Goal: Task Accomplishment & Management: Complete application form

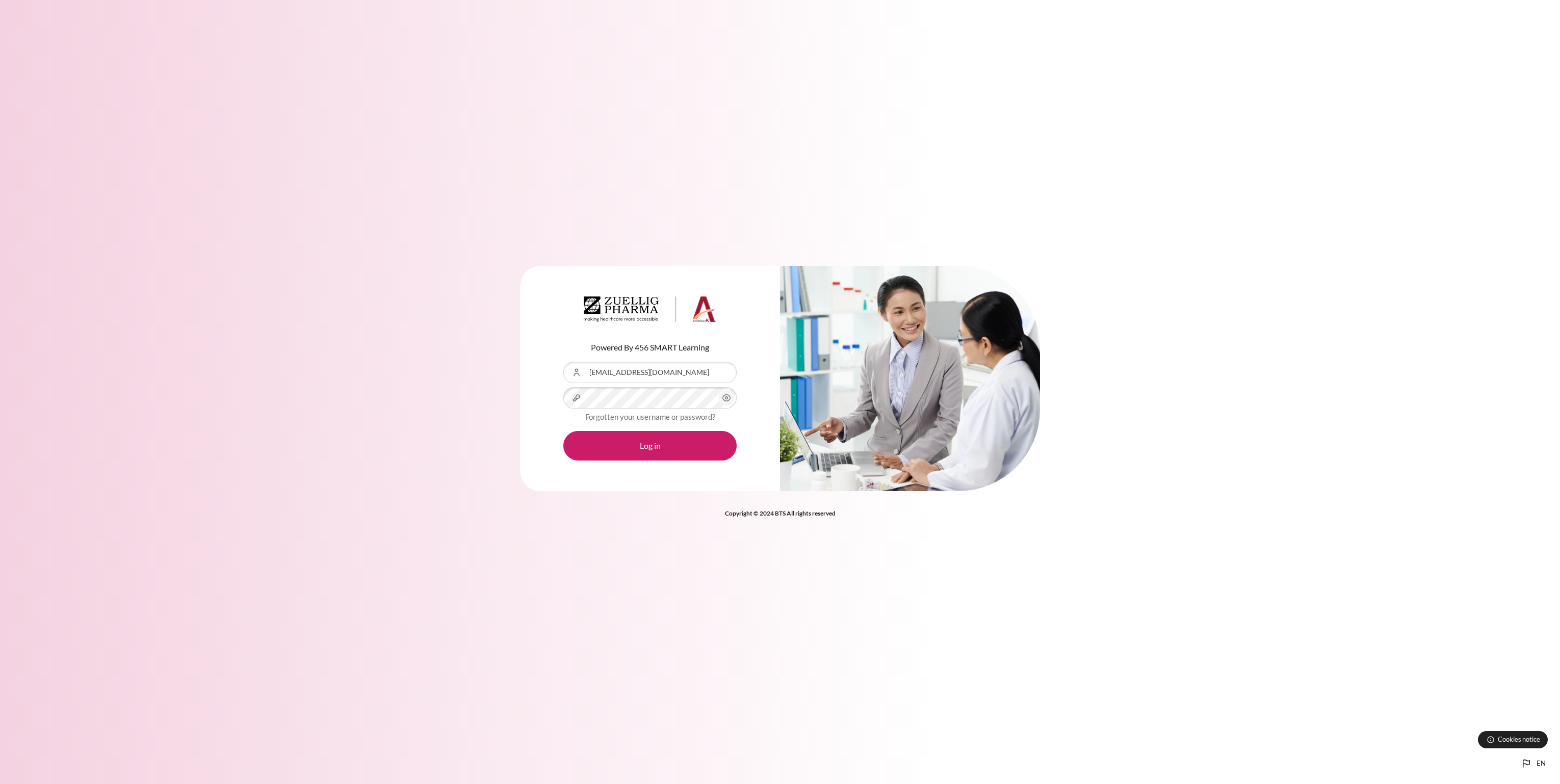
click at [563, 431] on button "Log in" at bounding box center [650, 445] width 174 height 30
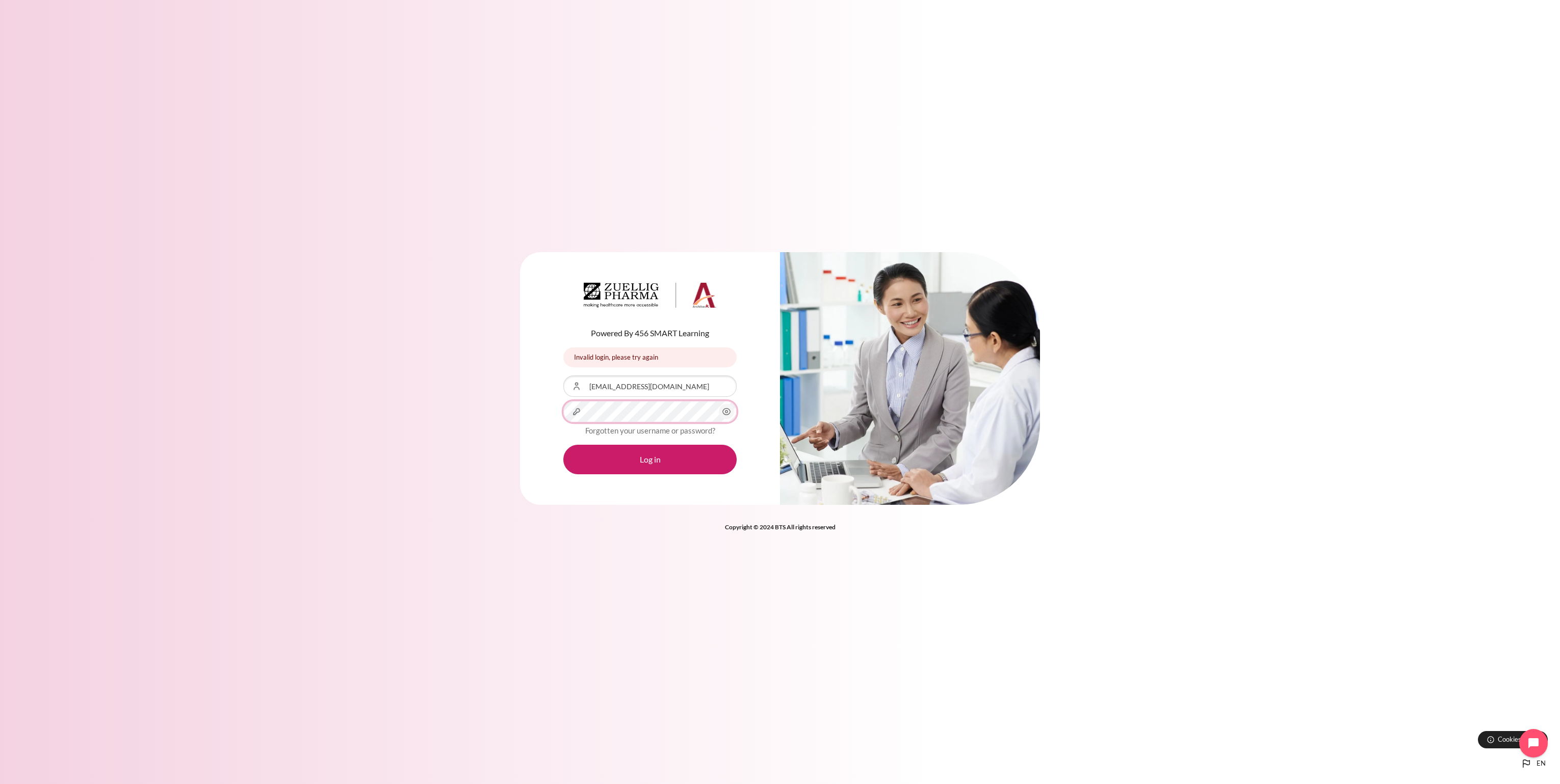
click at [563, 445] on button "Log in" at bounding box center [650, 459] width 174 height 30
click at [680, 467] on button "Log in" at bounding box center [650, 459] width 174 height 30
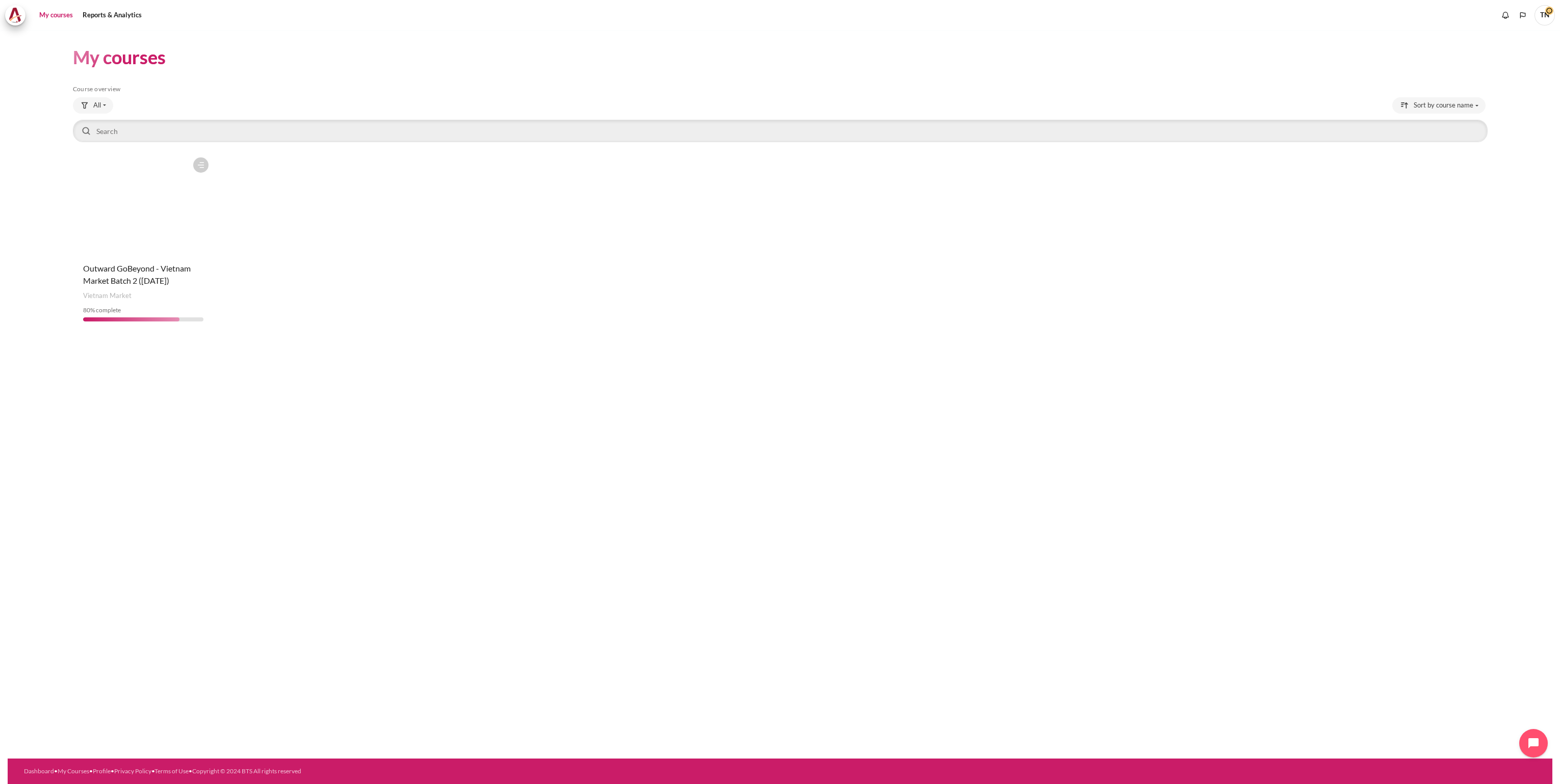
click at [140, 309] on div "Course progress: 80 % complete" at bounding box center [143, 310] width 121 height 9
click at [152, 245] on figure "Content" at bounding box center [143, 203] width 141 height 102
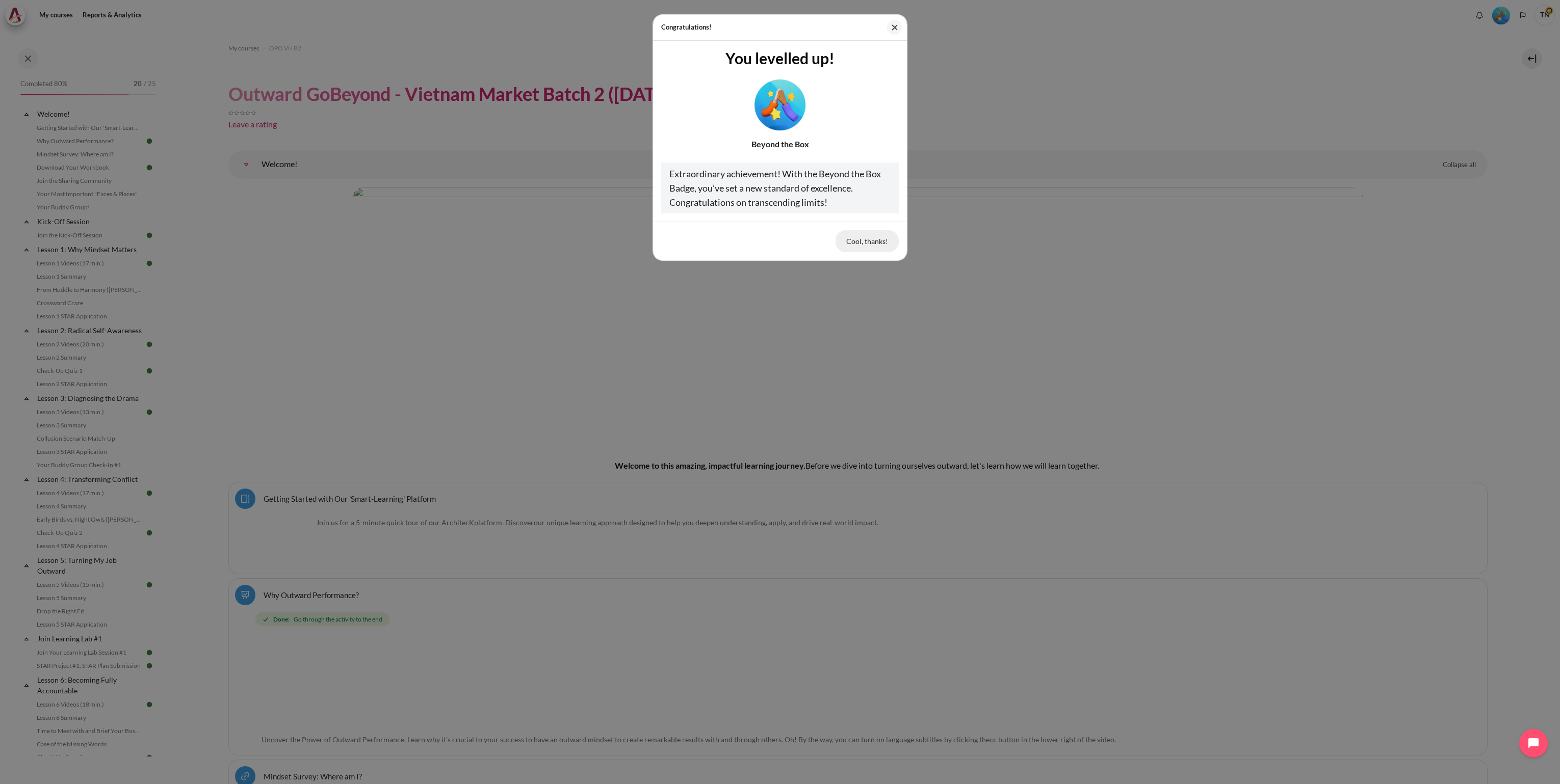
click at [864, 245] on button "Cool, thanks!" at bounding box center [867, 240] width 63 height 21
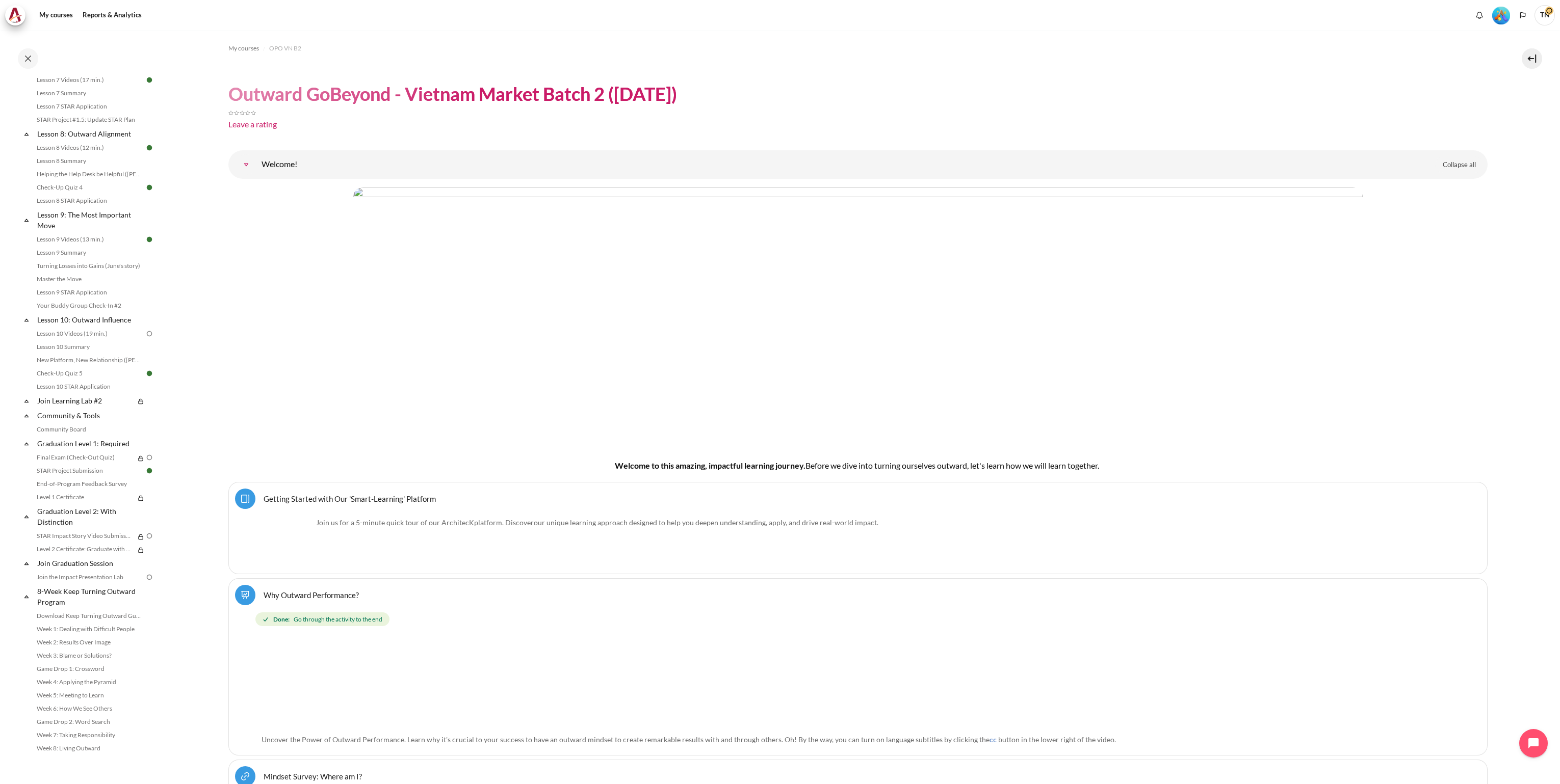
scroll to position [774, 0]
click at [78, 459] on link "Final Exam (Check-Out Quiz)" at bounding box center [84, 458] width 101 height 13
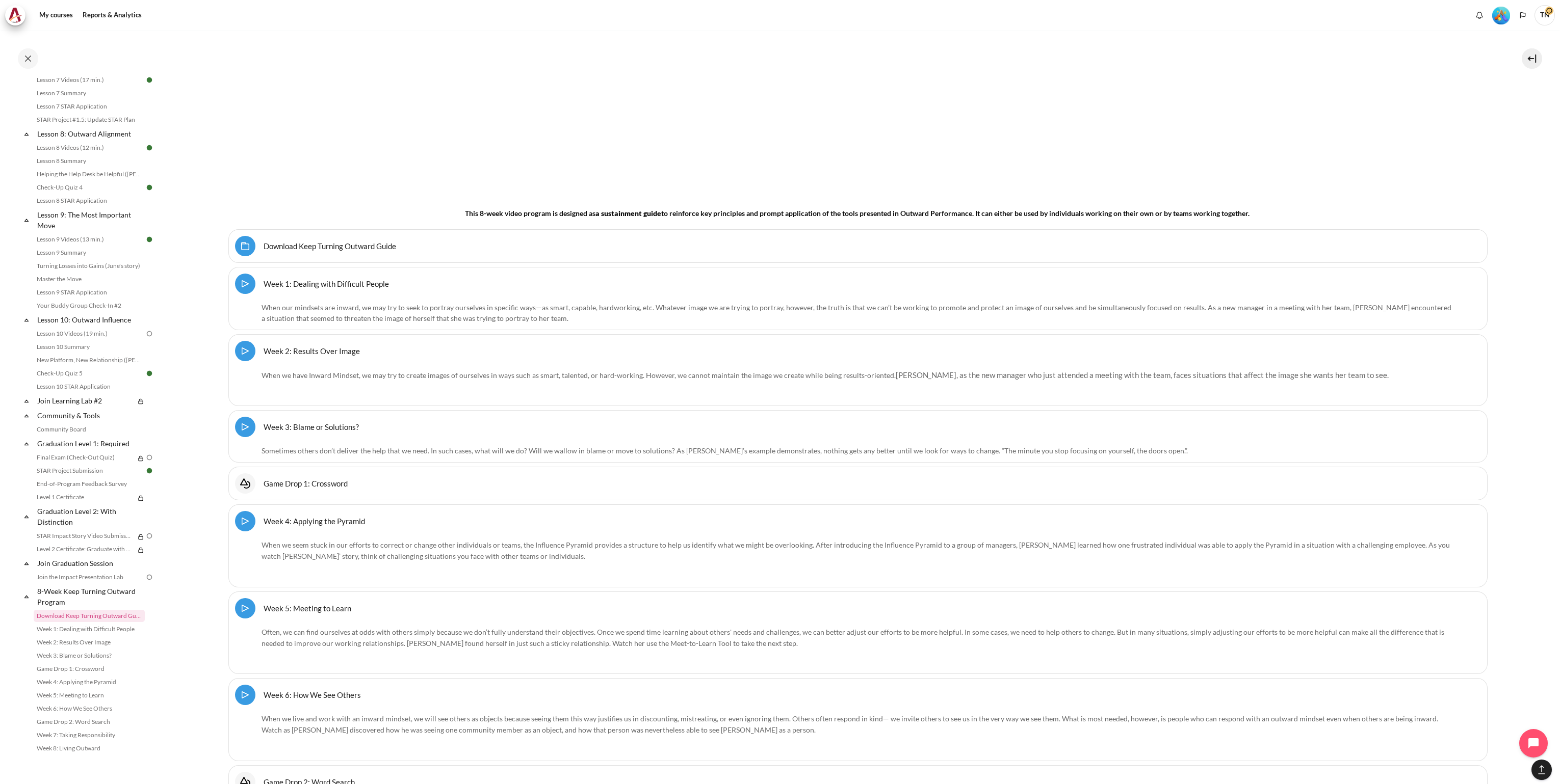
scroll to position [14093, 0]
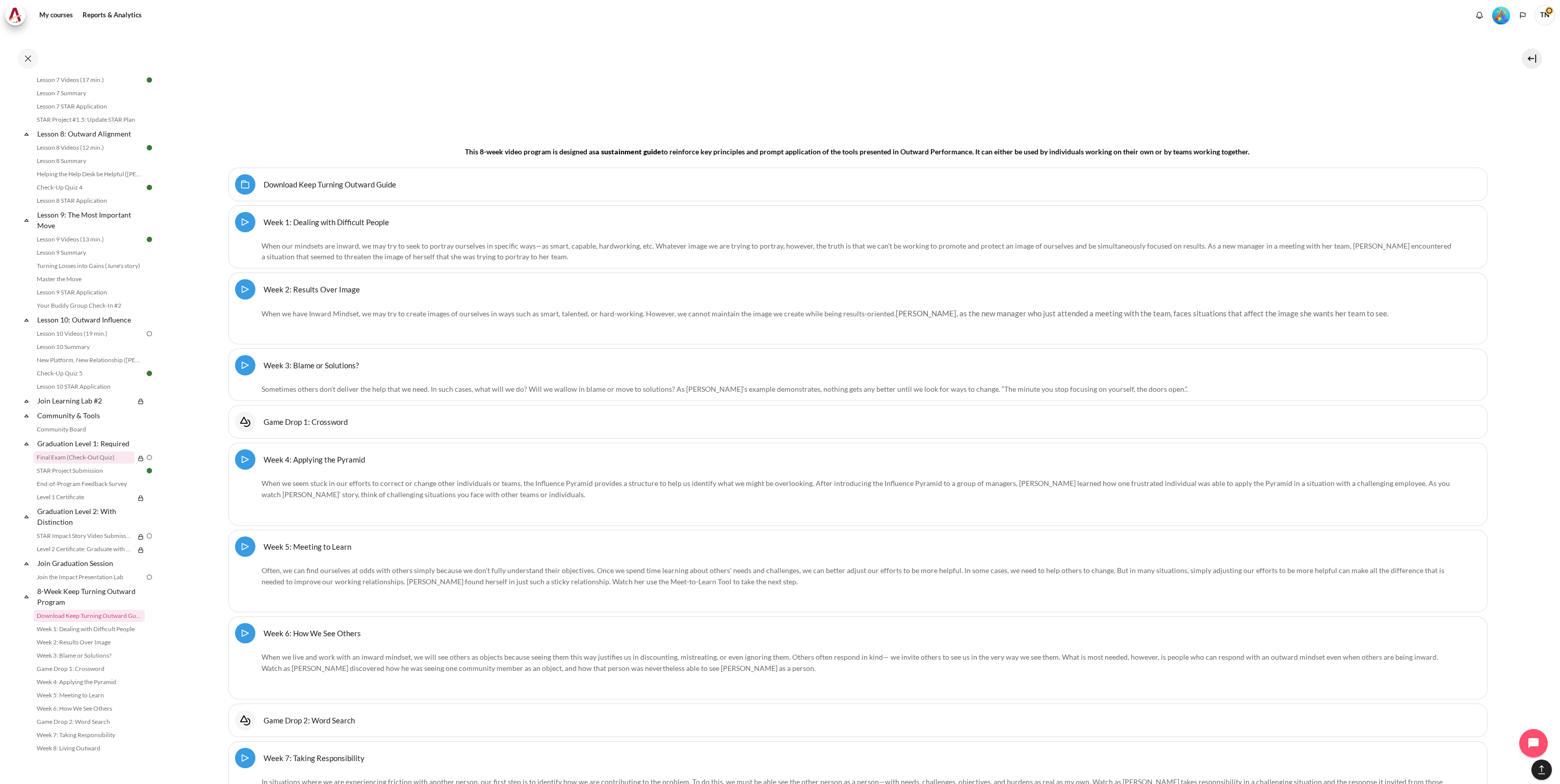
click at [112, 459] on link "Final Exam (Check-Out Quiz)" at bounding box center [84, 458] width 101 height 13
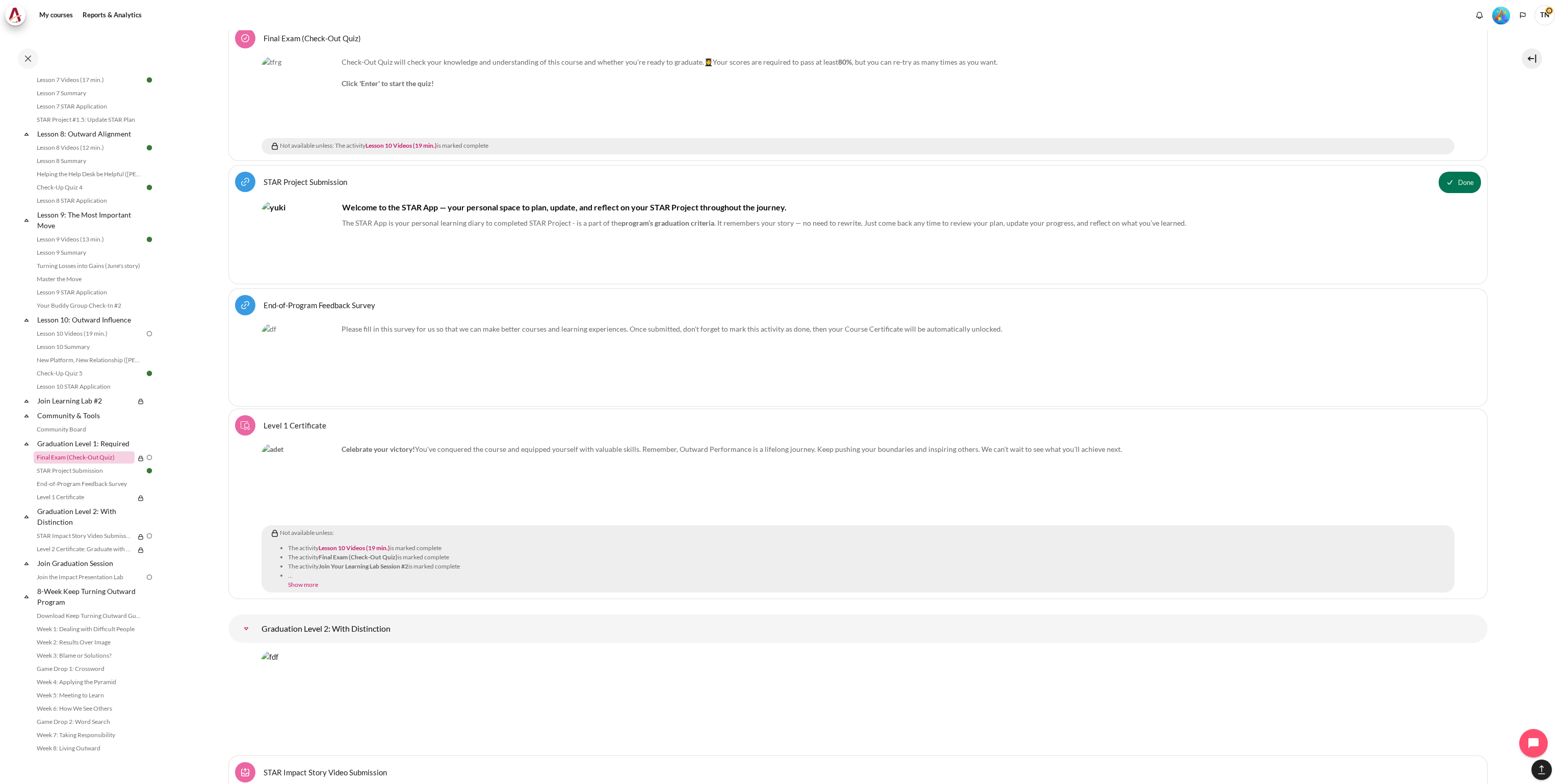
click at [112, 459] on link "Final Exam (Check-Out Quiz)" at bounding box center [84, 458] width 101 height 13
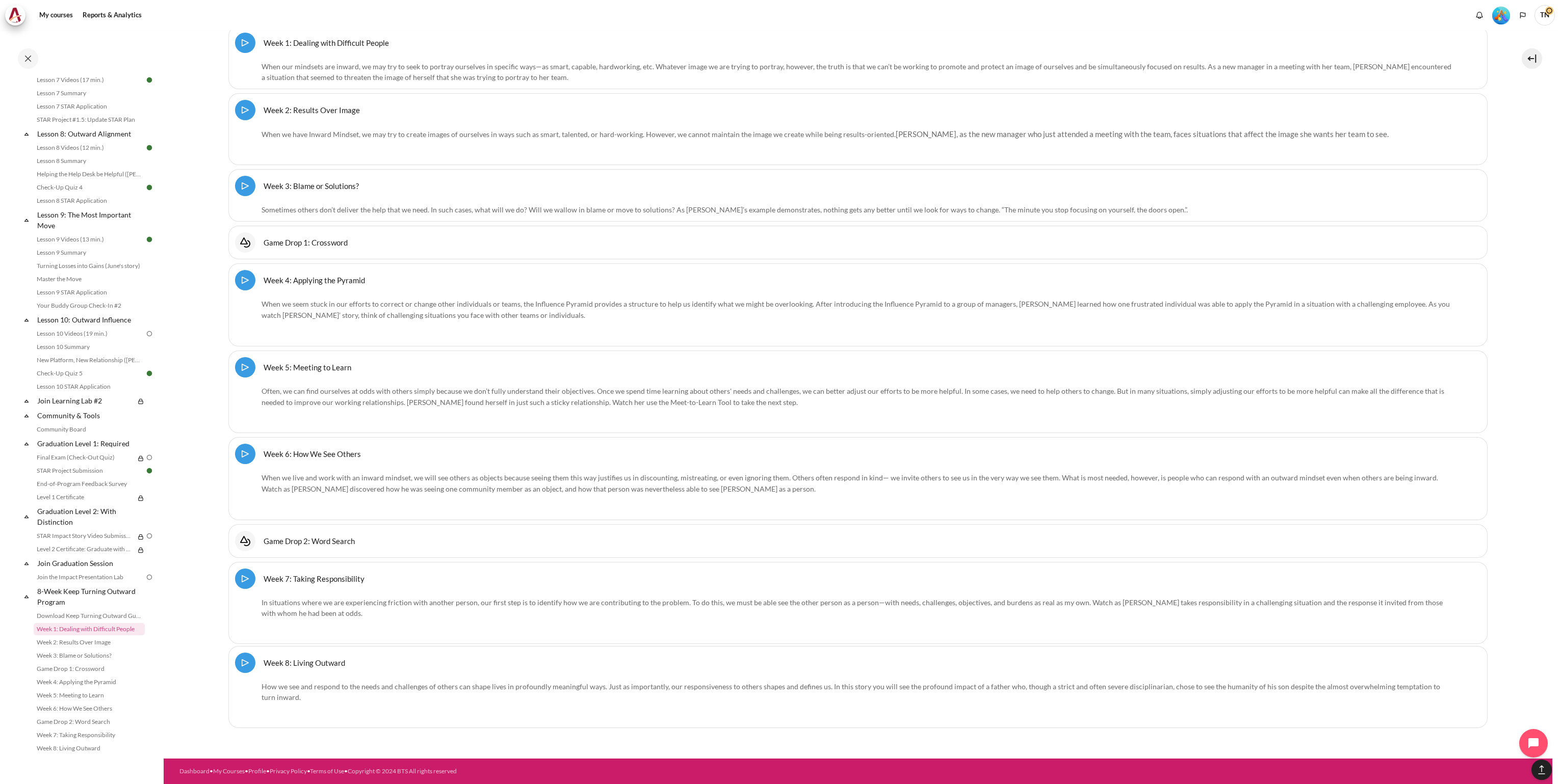
scroll to position [14286, 0]
click at [56, 462] on link "Final Exam (Check-Out Quiz)" at bounding box center [84, 458] width 101 height 13
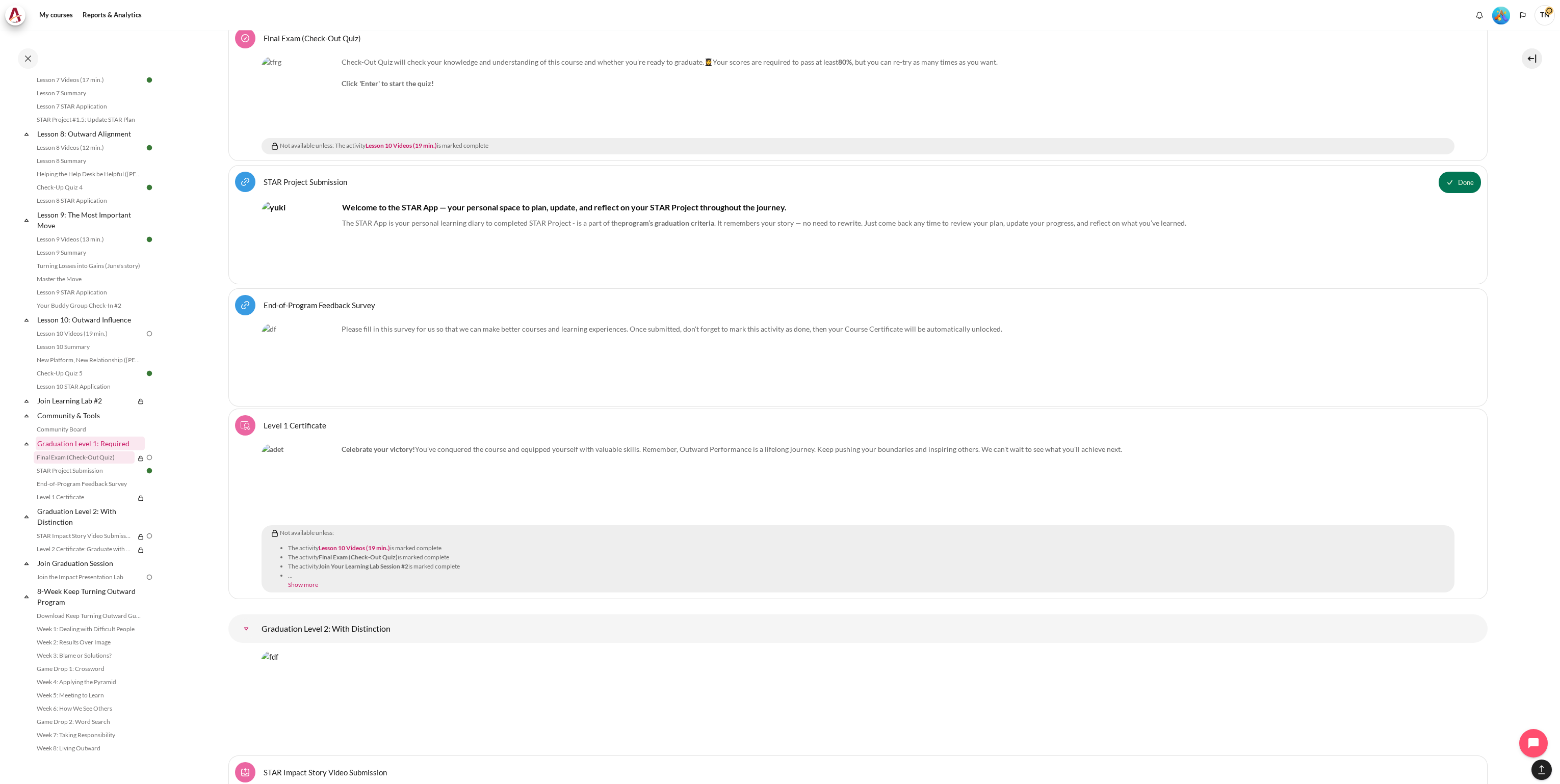
click at [74, 443] on link "Graduation Level 1: Required" at bounding box center [89, 443] width 109 height 13
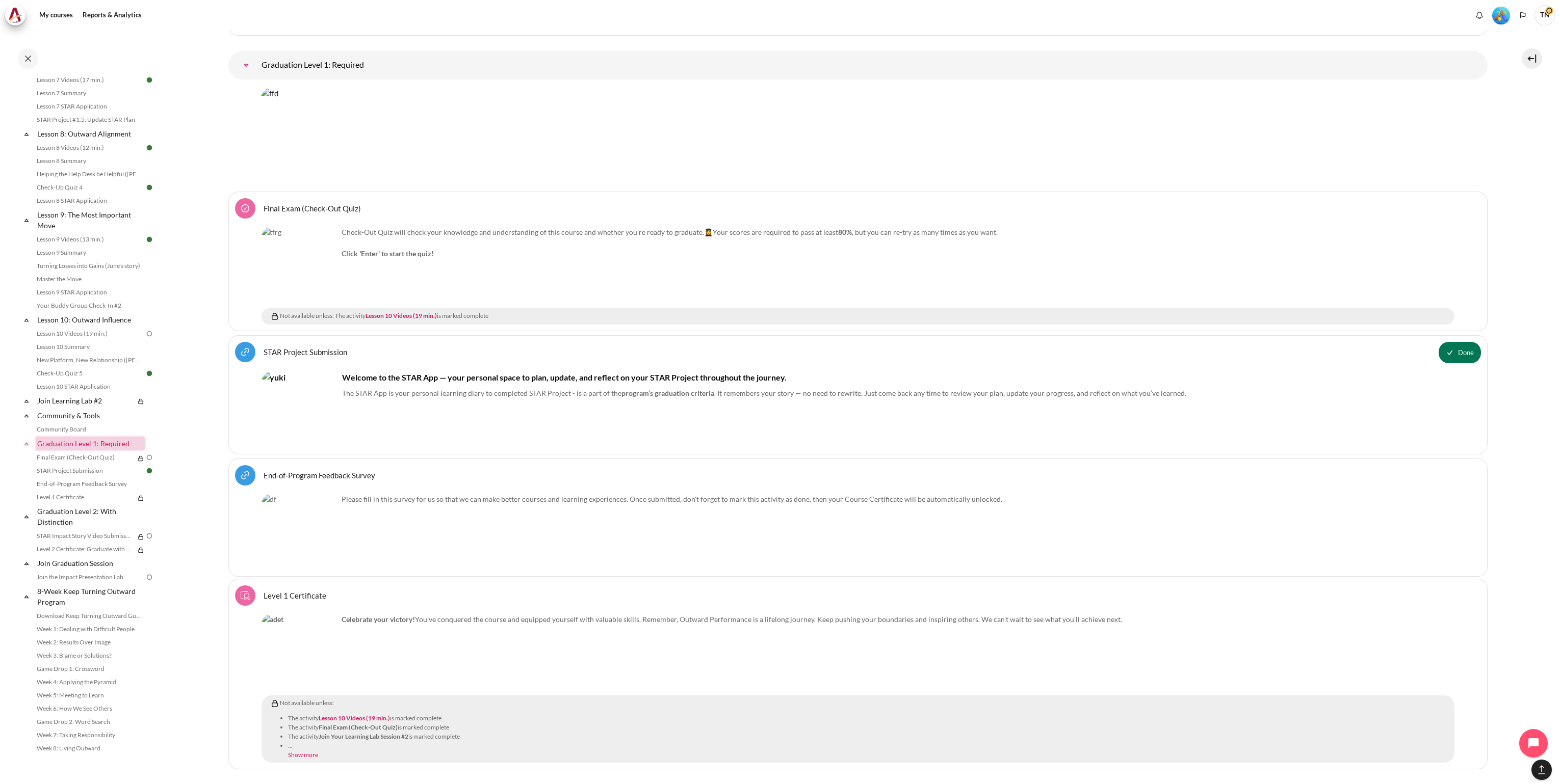
click at [74, 443] on link "Graduation Level 1: Required" at bounding box center [89, 443] width 109 height 13
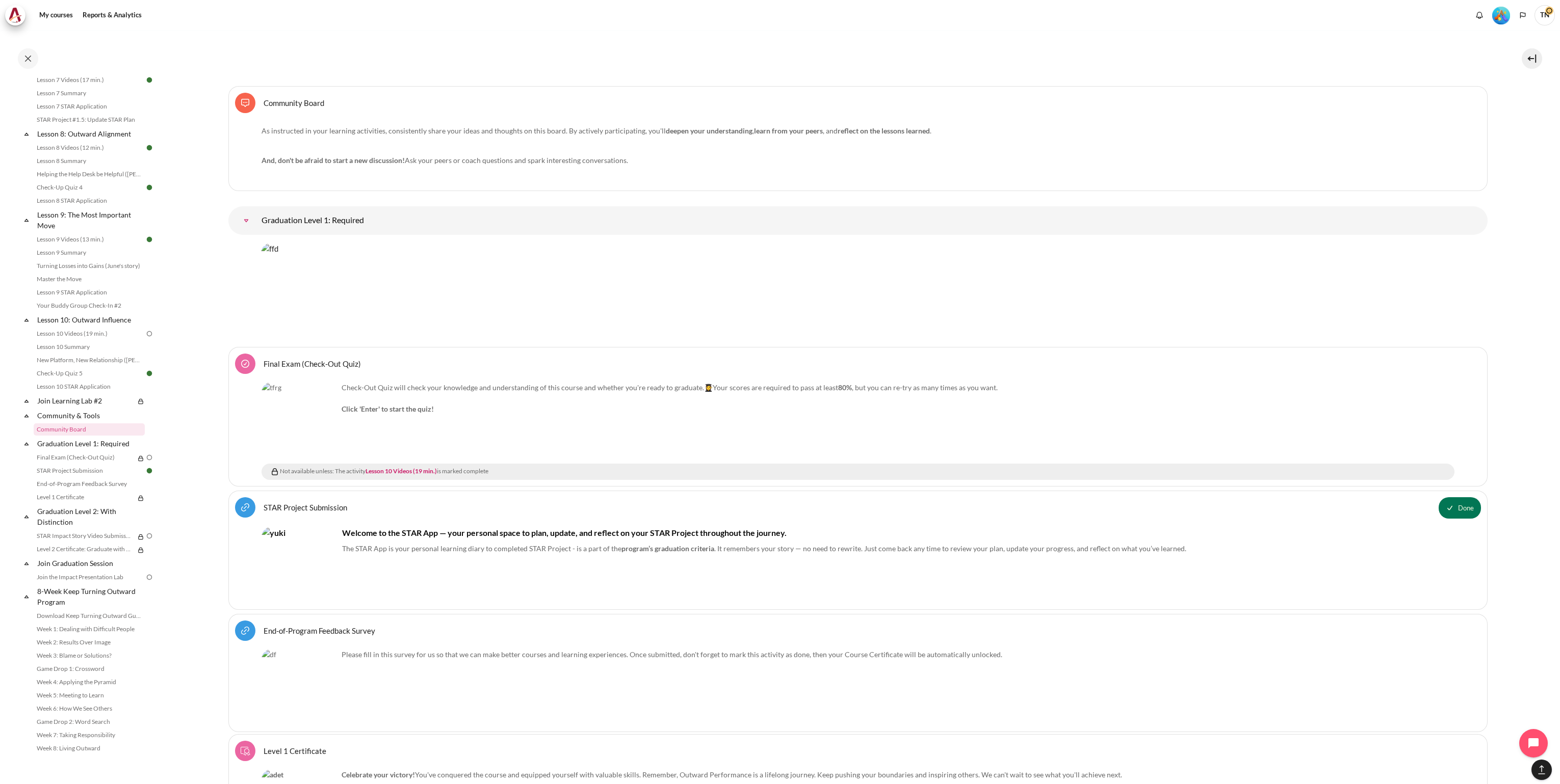
scroll to position [12087, 0]
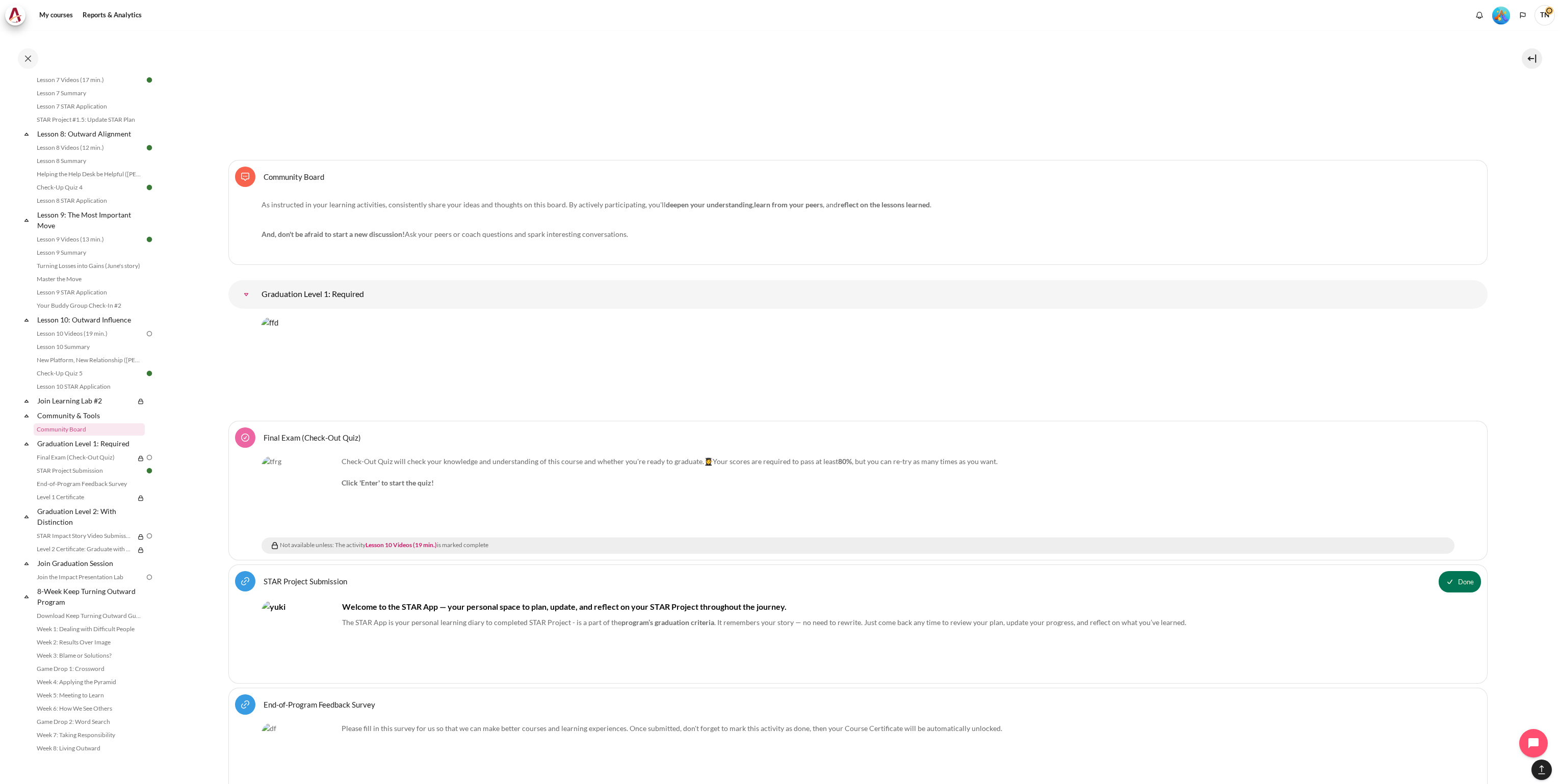
click at [981, 502] on div "Check-Out Quiz will check your knowledge and understanding of this course and w…" at bounding box center [858, 494] width 1193 height 77
click at [721, 471] on p "Check-Out Quiz will check your knowledge and understanding of this course and w…" at bounding box center [858, 472] width 1193 height 32
click at [442, 472] on p "Check-Out Quiz will check your knowledge and understanding of this course and w…" at bounding box center [858, 472] width 1193 height 32
click at [306, 523] on img "Content" at bounding box center [299, 494] width 77 height 77
click at [87, 336] on link "Lesson 10 Videos (19 min.)" at bounding box center [89, 334] width 111 height 13
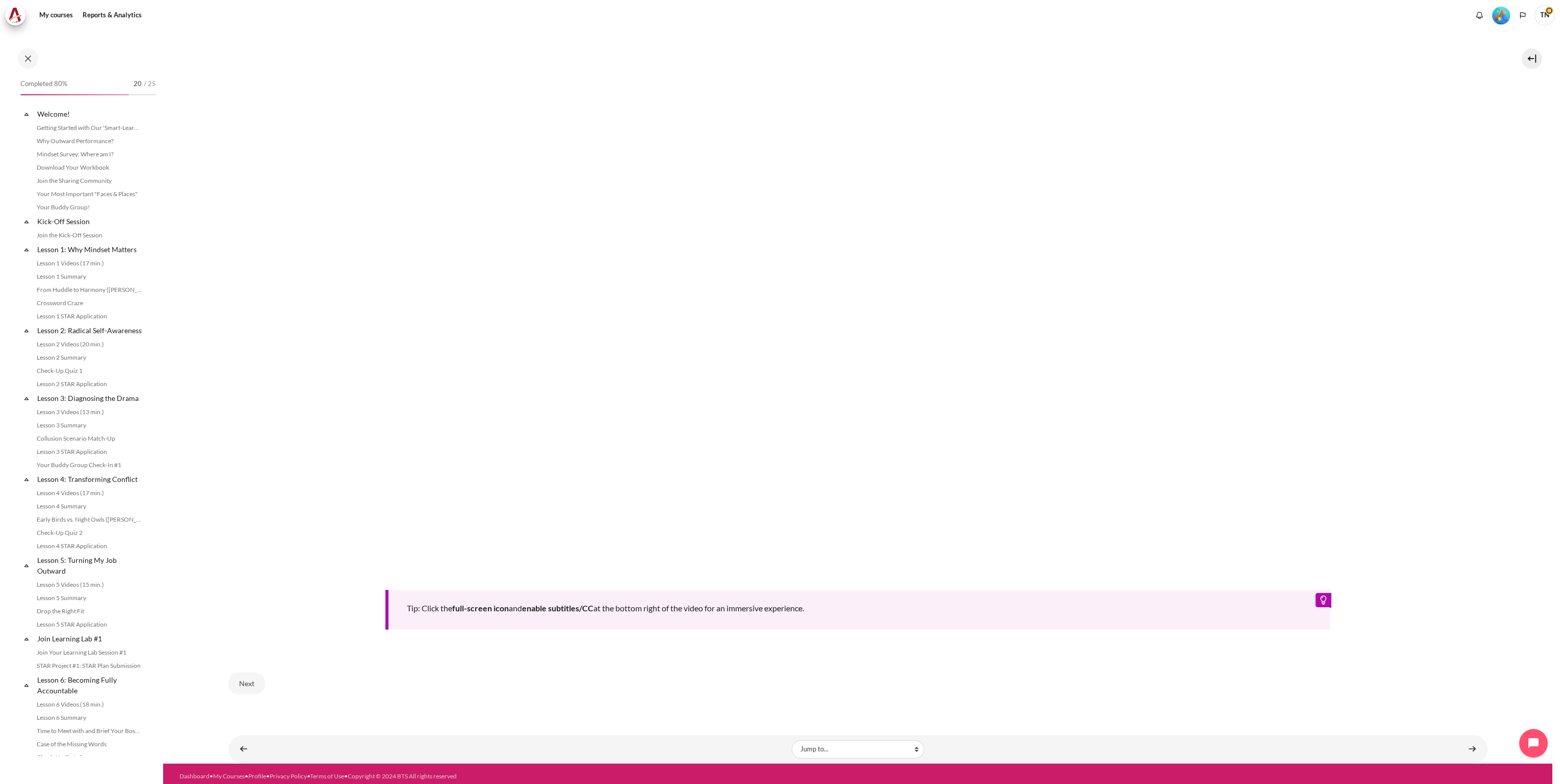
scroll to position [691, 0]
click at [1462, 746] on link "Content" at bounding box center [1472, 749] width 20 height 20
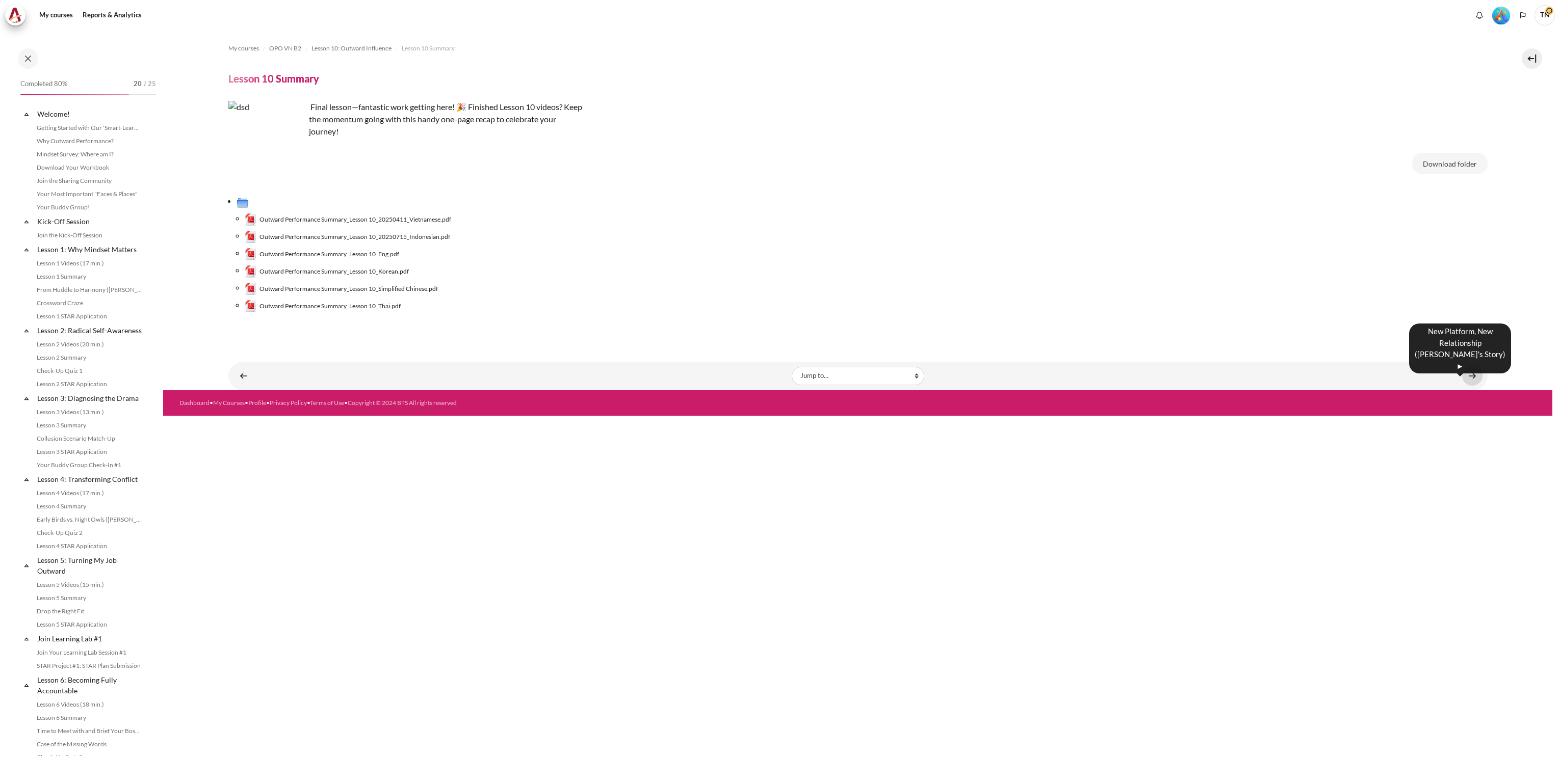
click at [1464, 376] on link "Content" at bounding box center [1472, 376] width 20 height 20
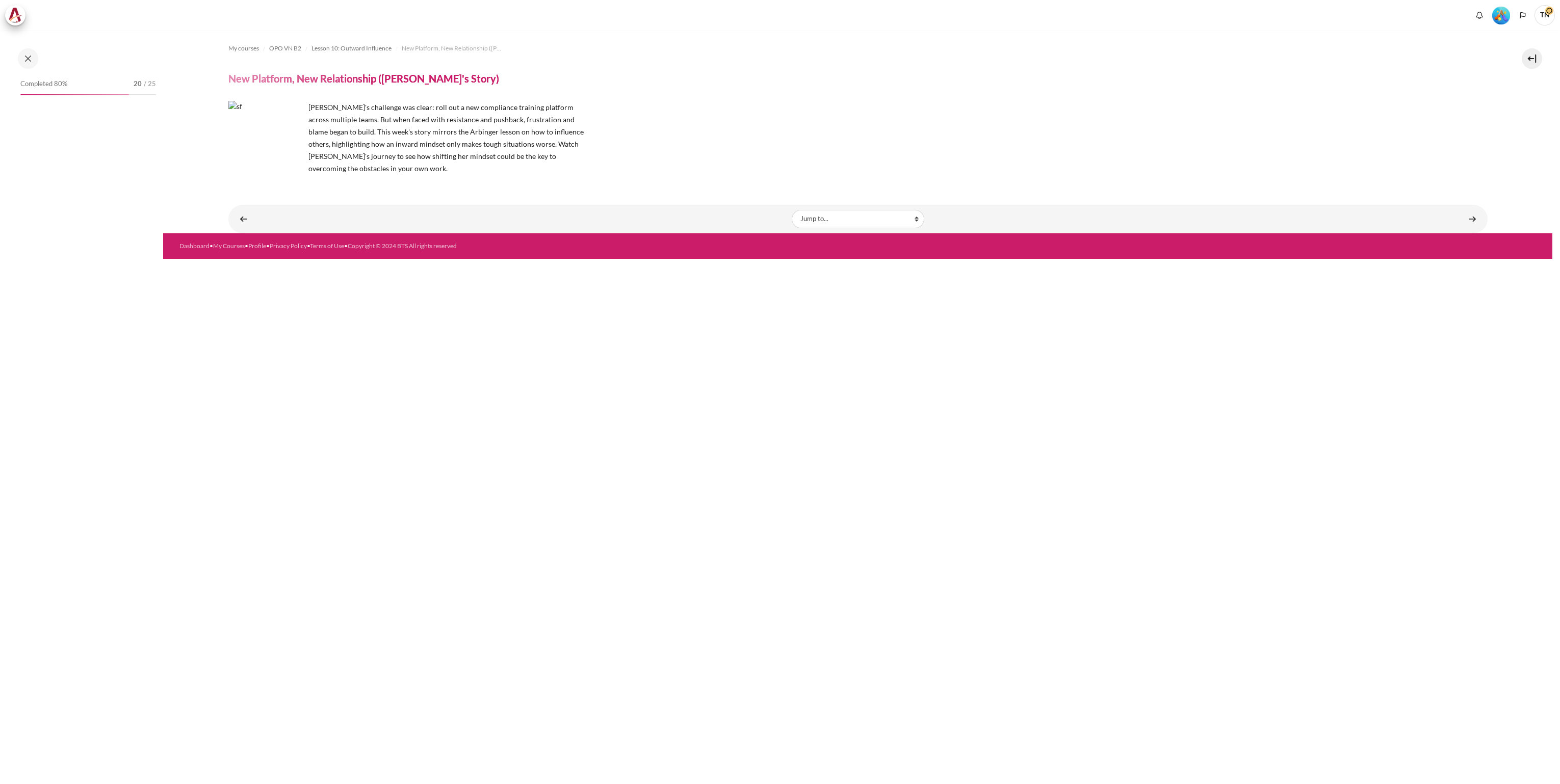
scroll to position [717, 0]
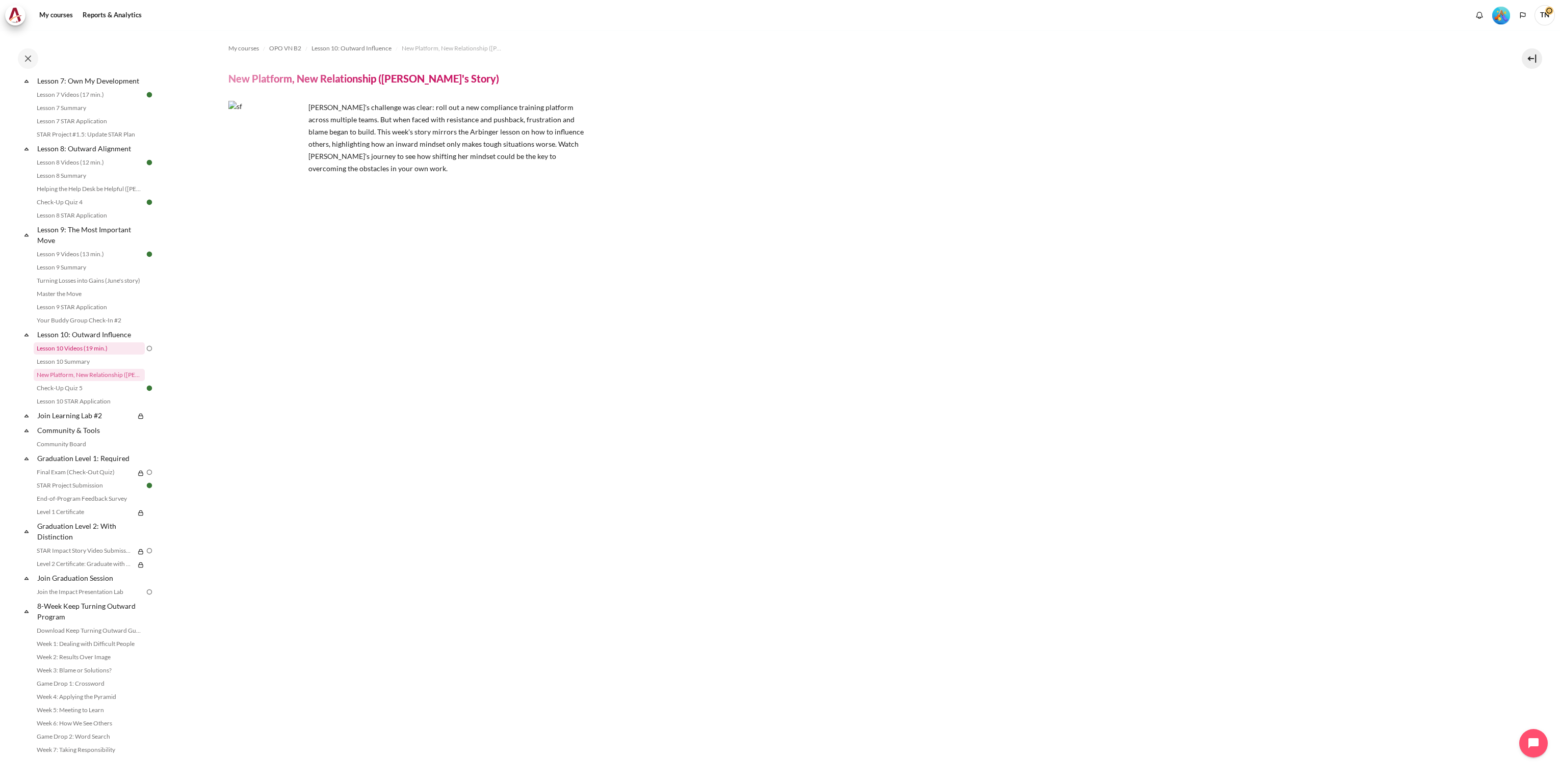
click at [103, 355] on link "Lesson 10 Videos (19 min.)" at bounding box center [89, 348] width 111 height 13
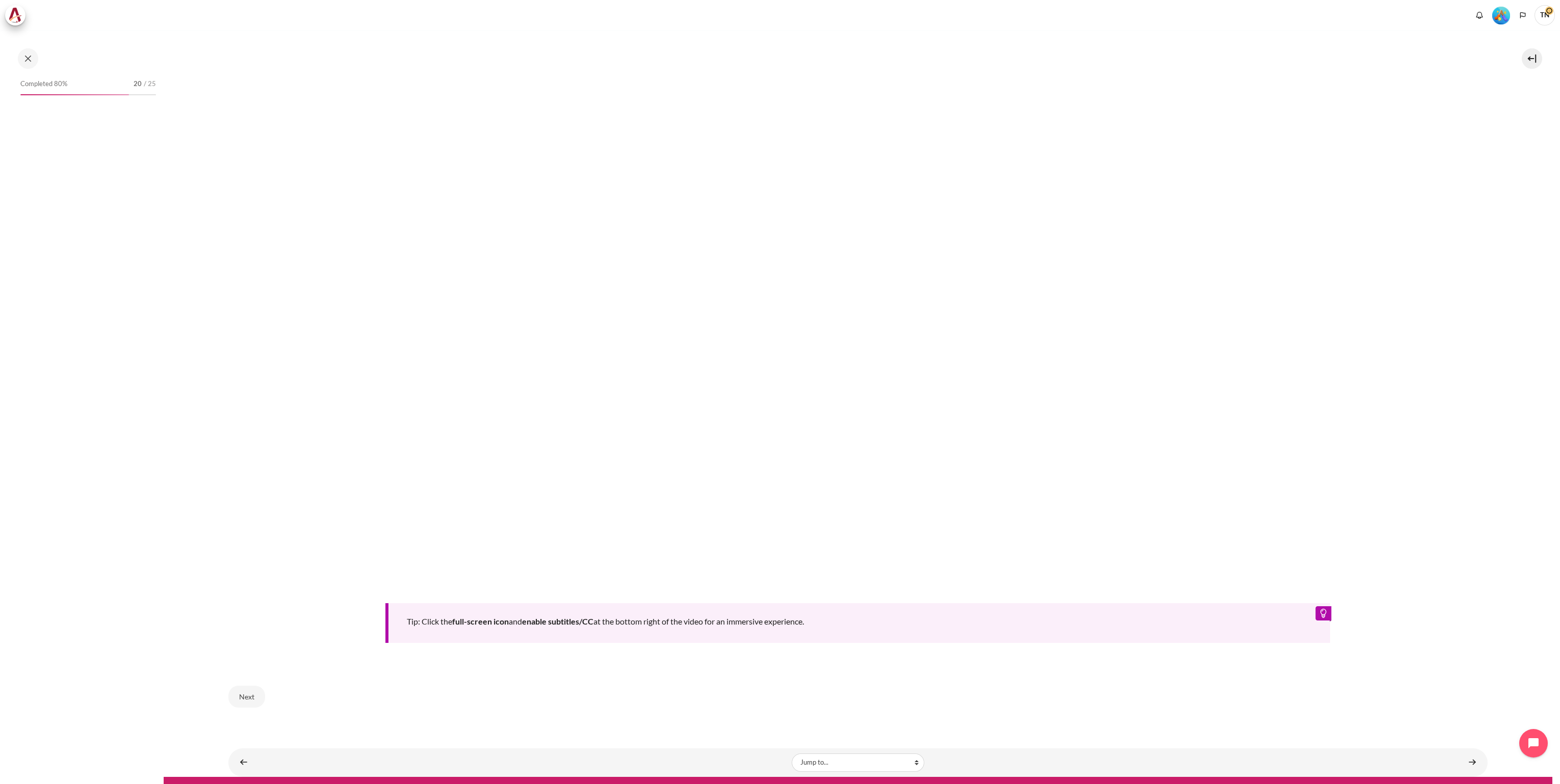
scroll to position [426, 0]
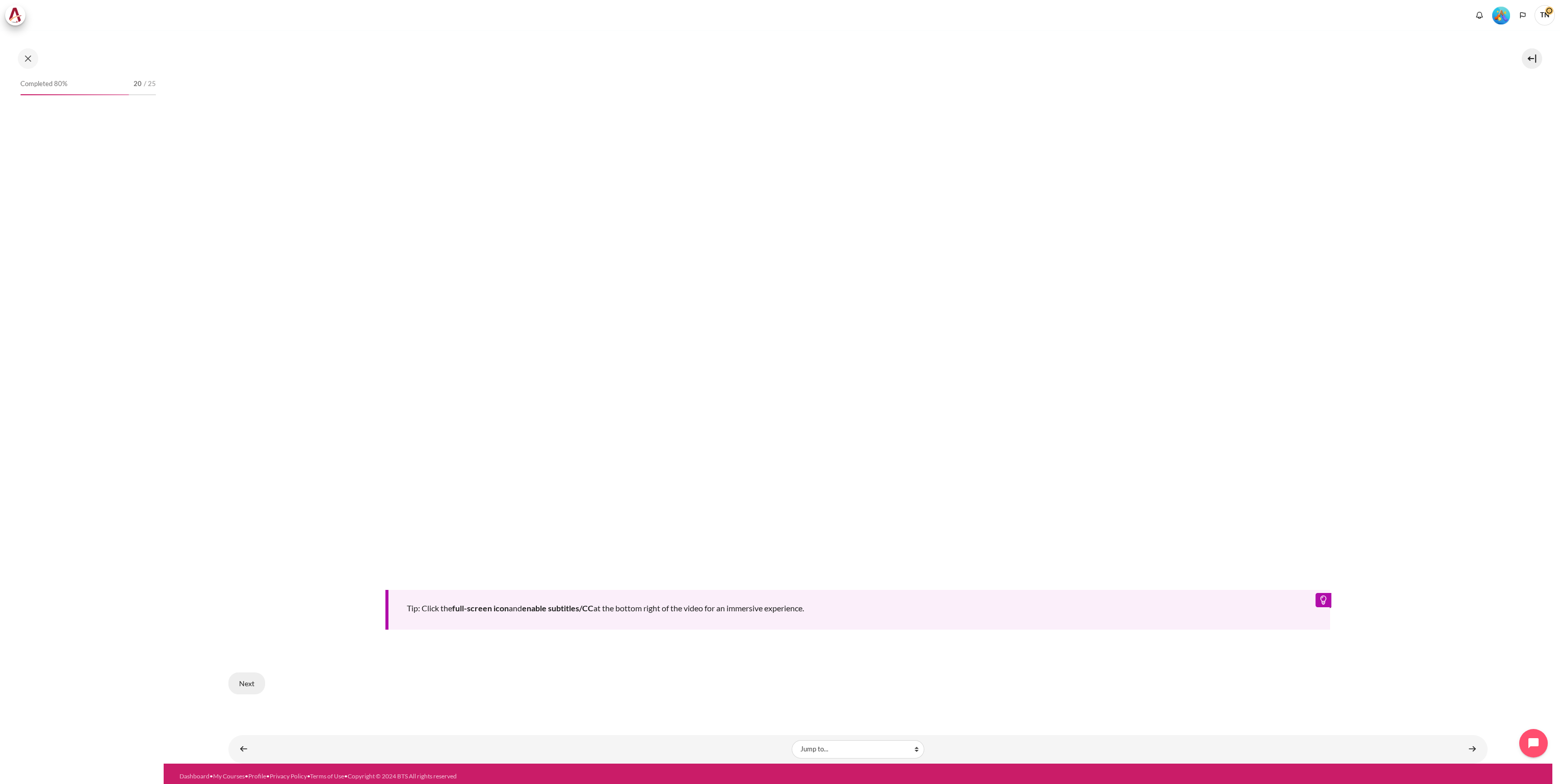
click at [251, 683] on button "Next" at bounding box center [247, 683] width 37 height 21
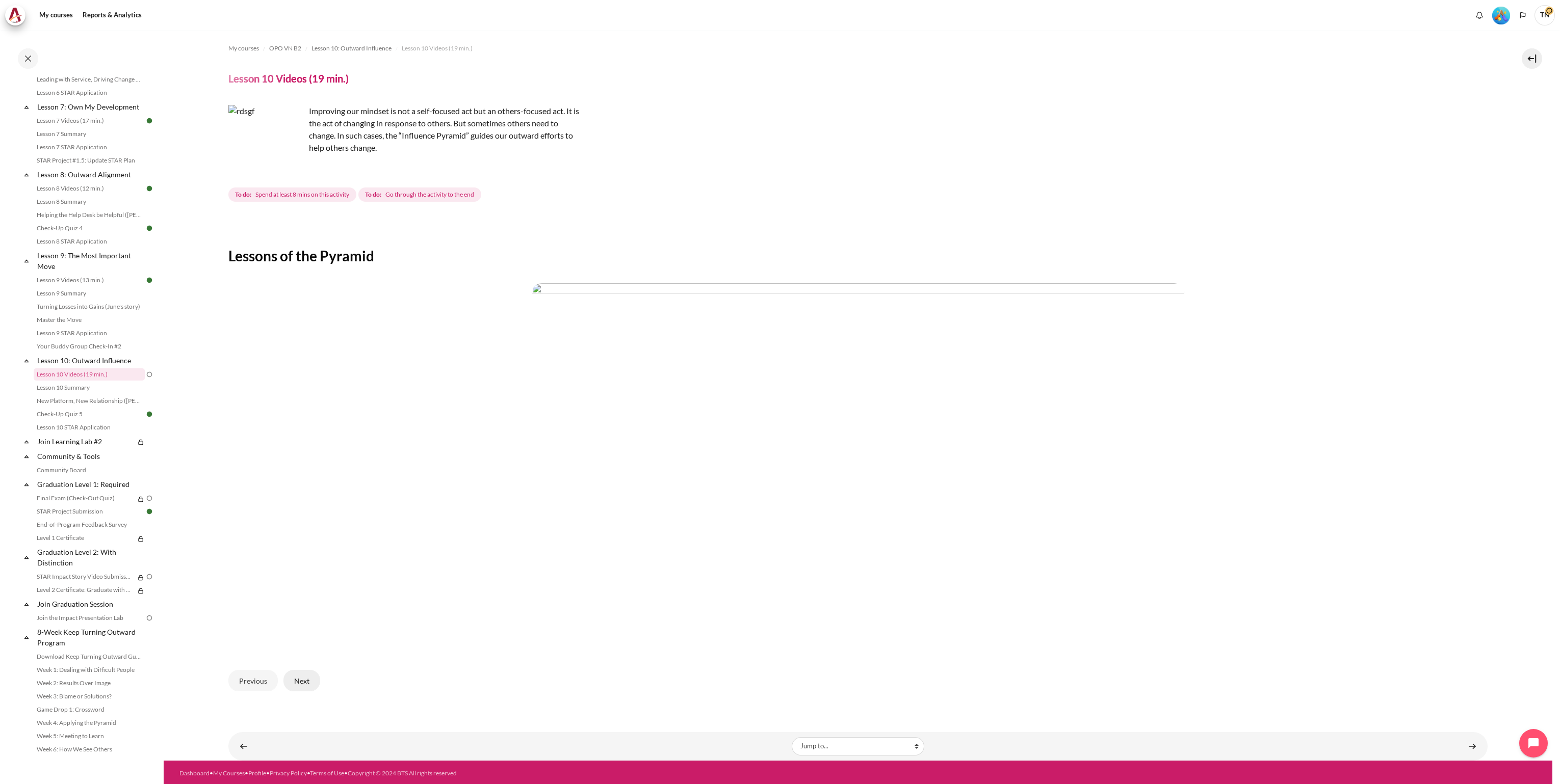
click at [314, 685] on button "Next" at bounding box center [302, 680] width 37 height 21
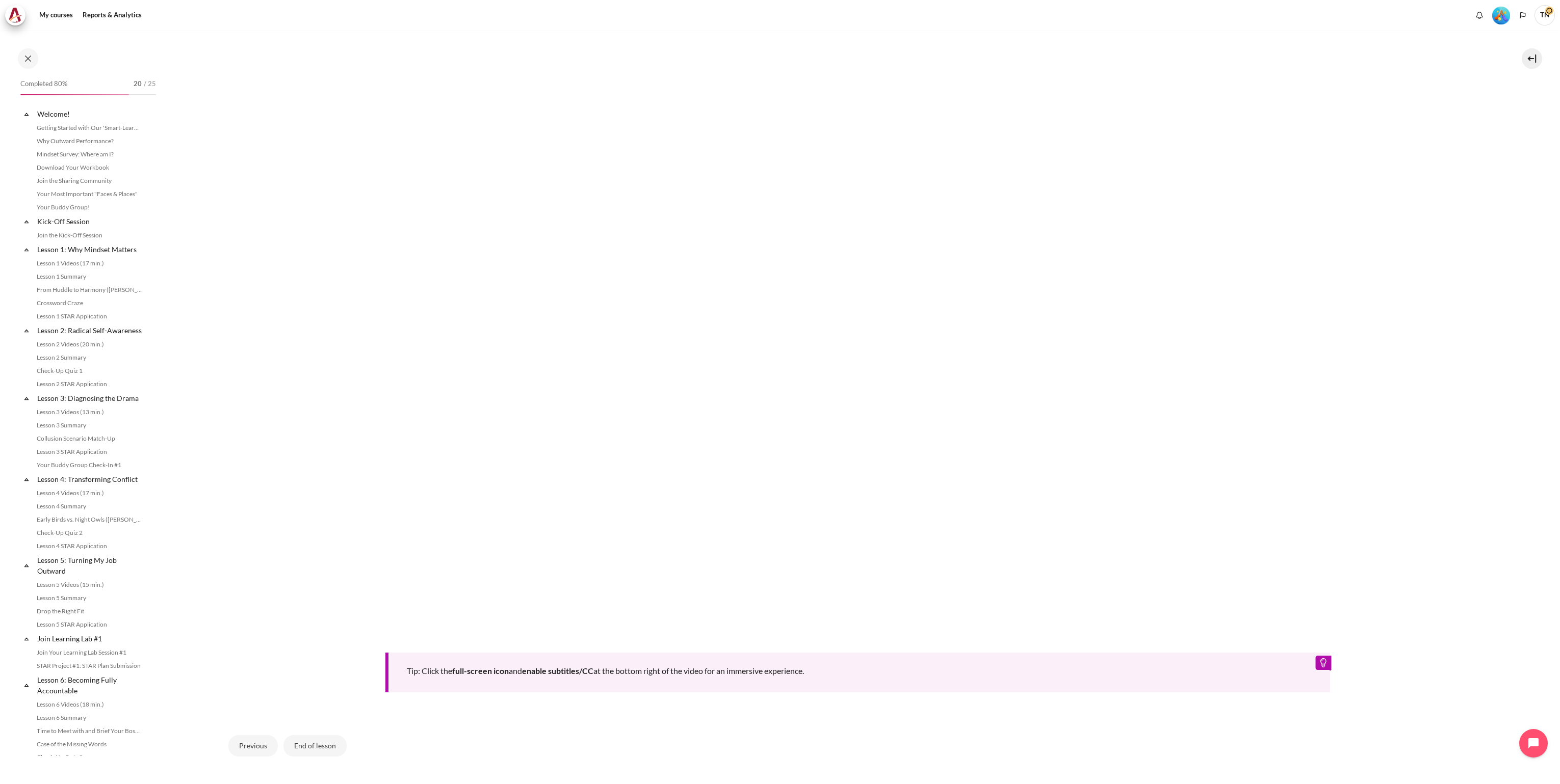
scroll to position [691, 0]
click at [323, 743] on button "End of lesson" at bounding box center [315, 745] width 63 height 21
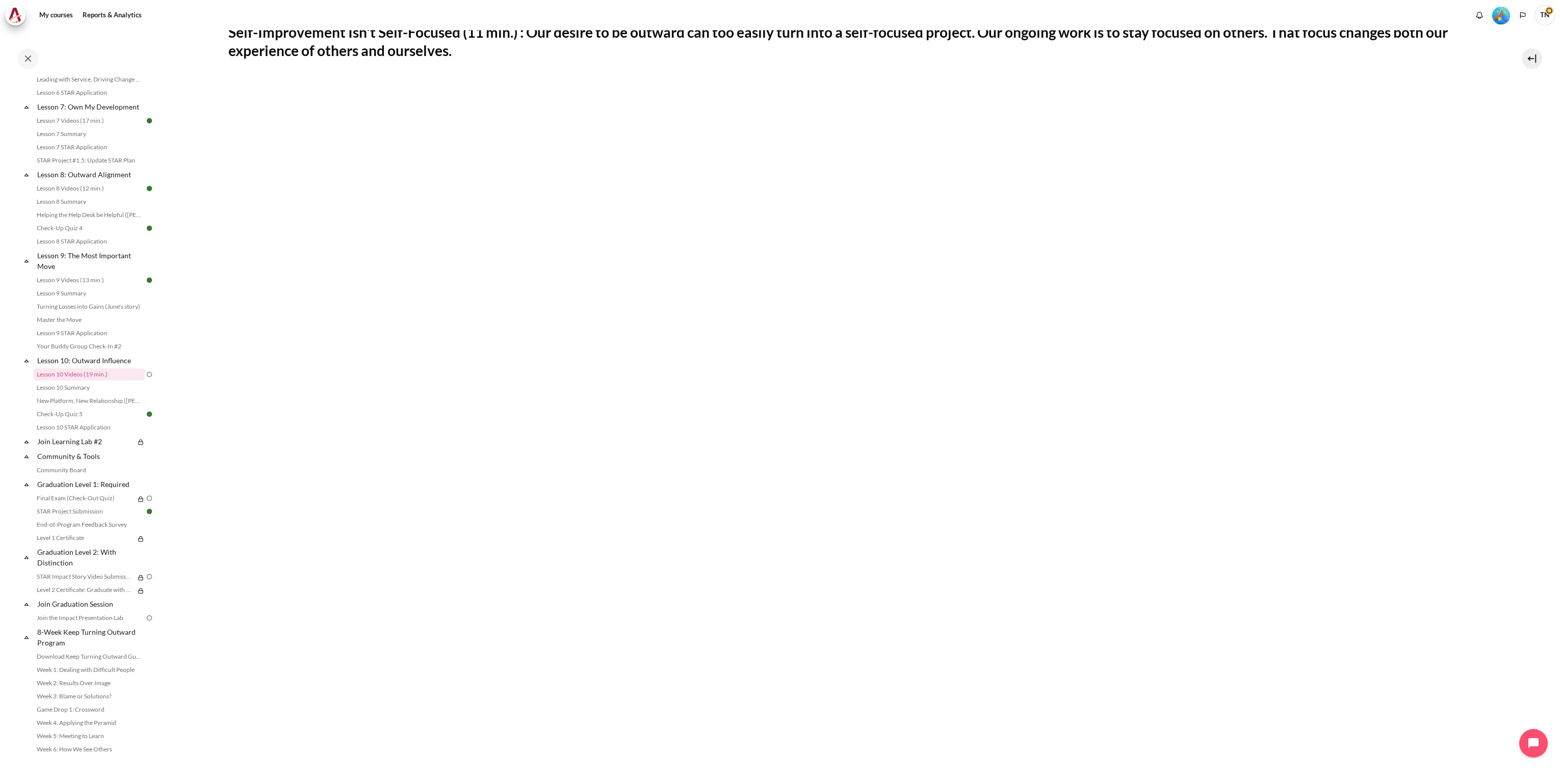
scroll to position [153, 0]
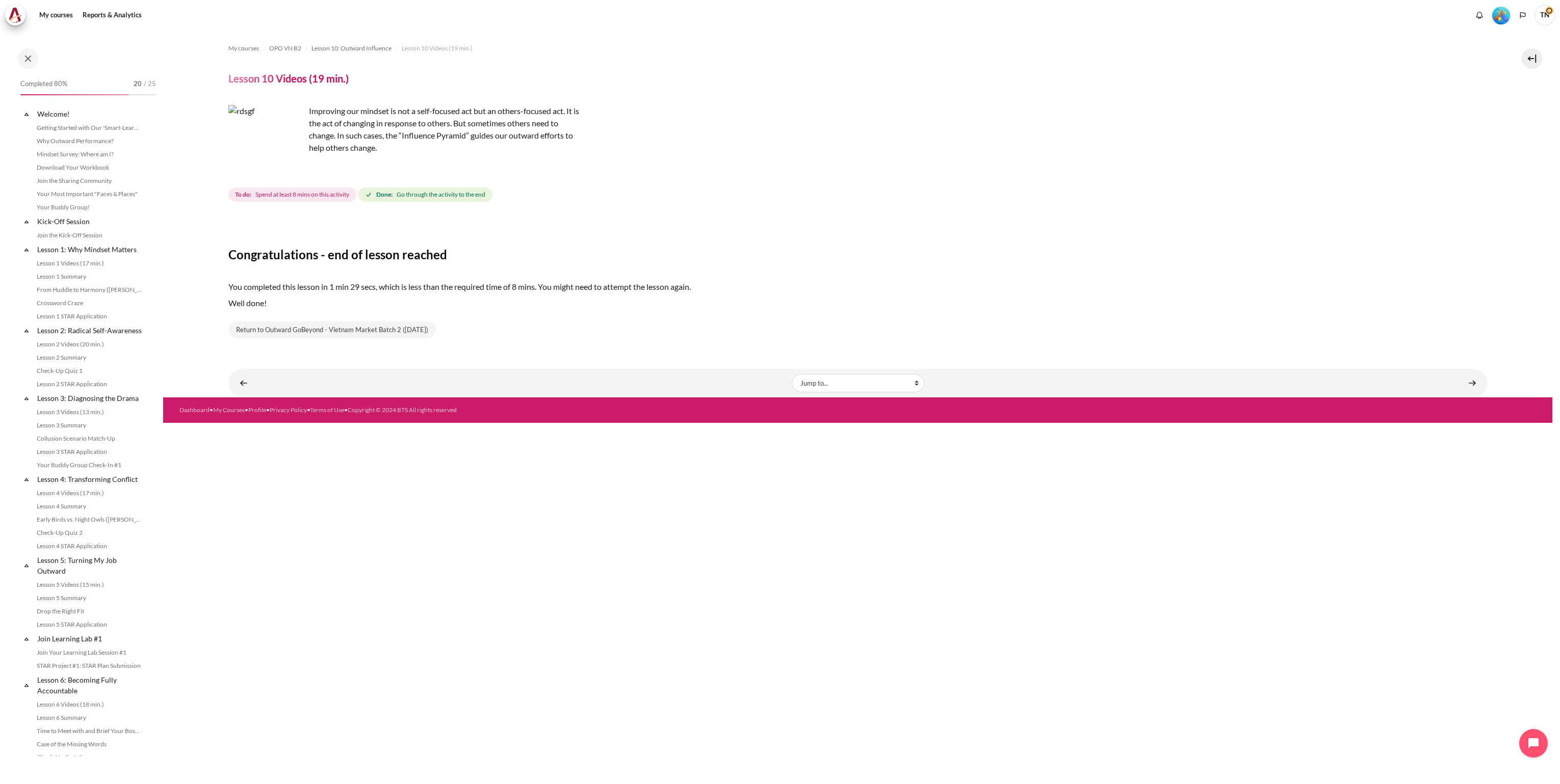
scroll to position [691, 0]
click at [1475, 390] on link "Content" at bounding box center [1472, 384] width 20 height 20
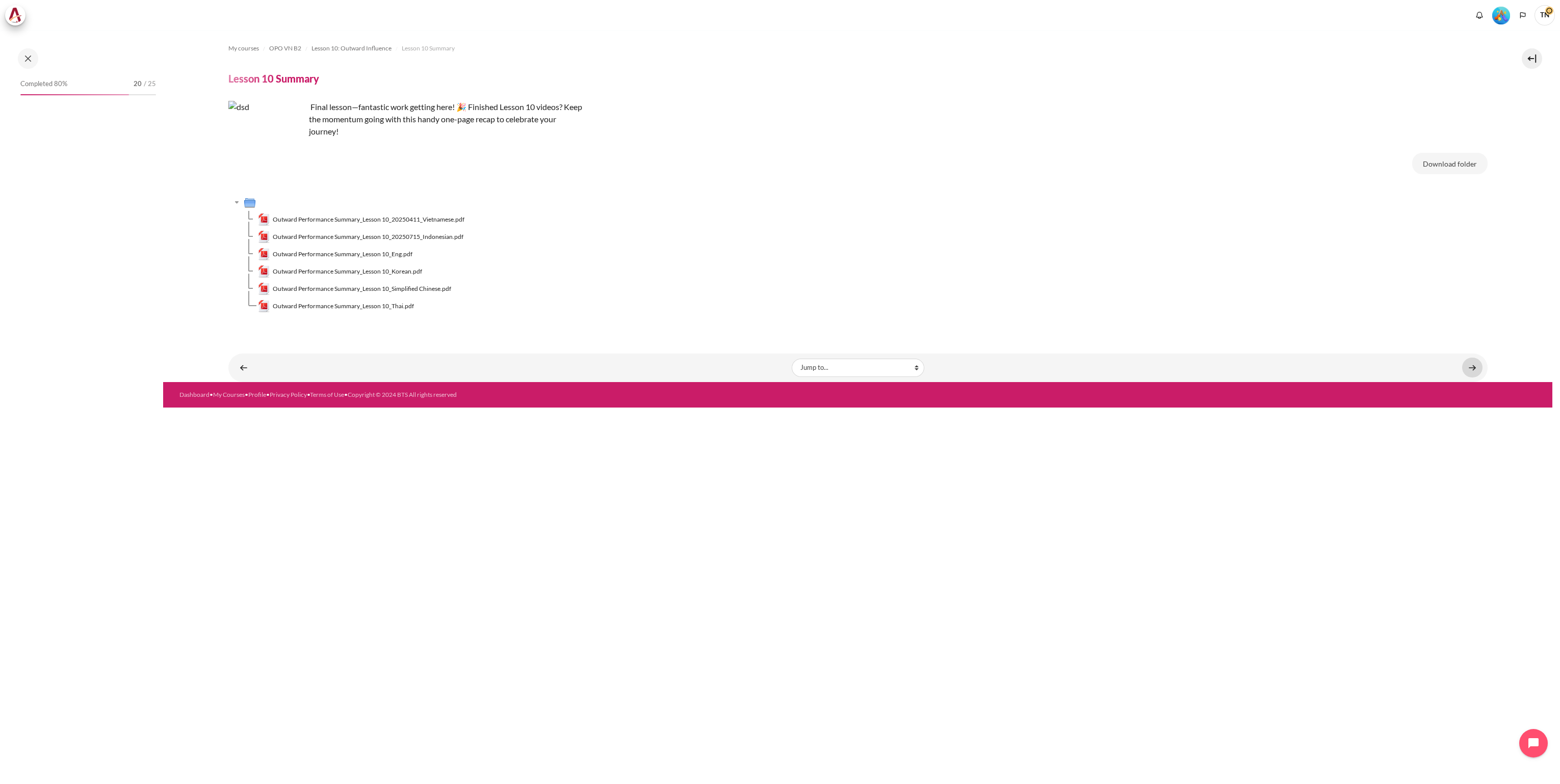
click at [1474, 370] on link "Content" at bounding box center [1472, 368] width 20 height 20
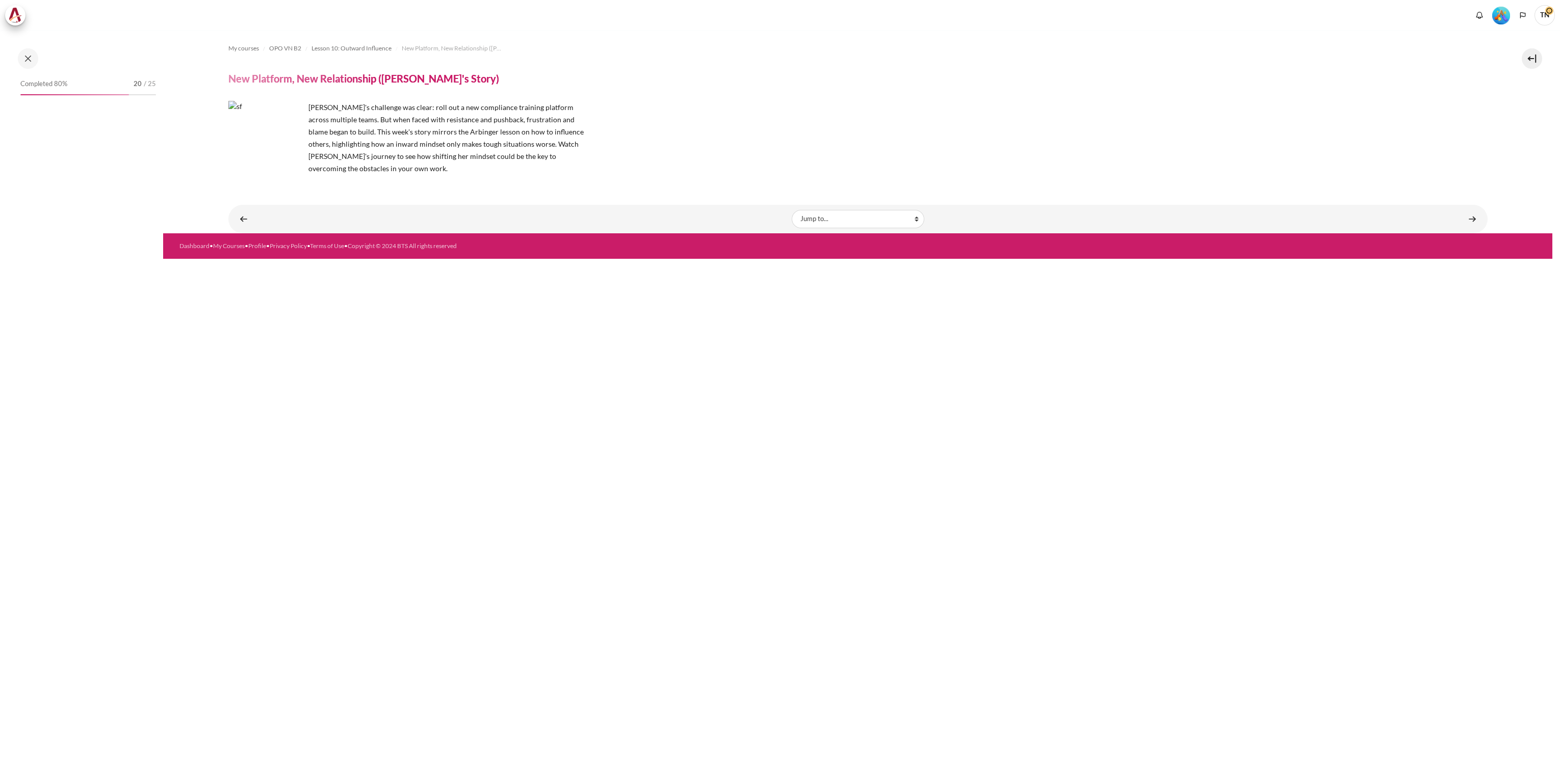
scroll to position [717, 0]
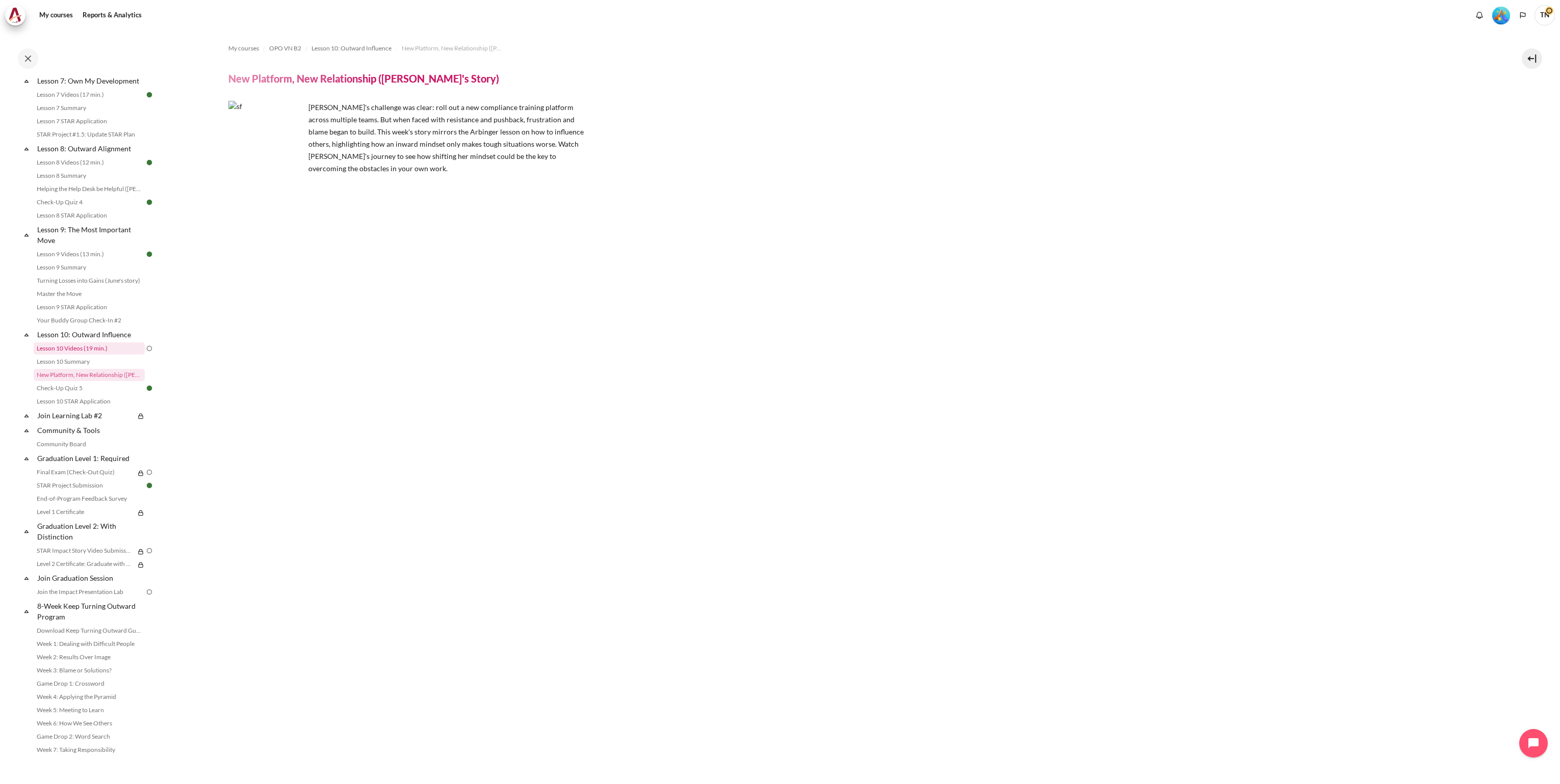
click at [104, 355] on link "Lesson 10 Videos (19 min.)" at bounding box center [89, 348] width 111 height 13
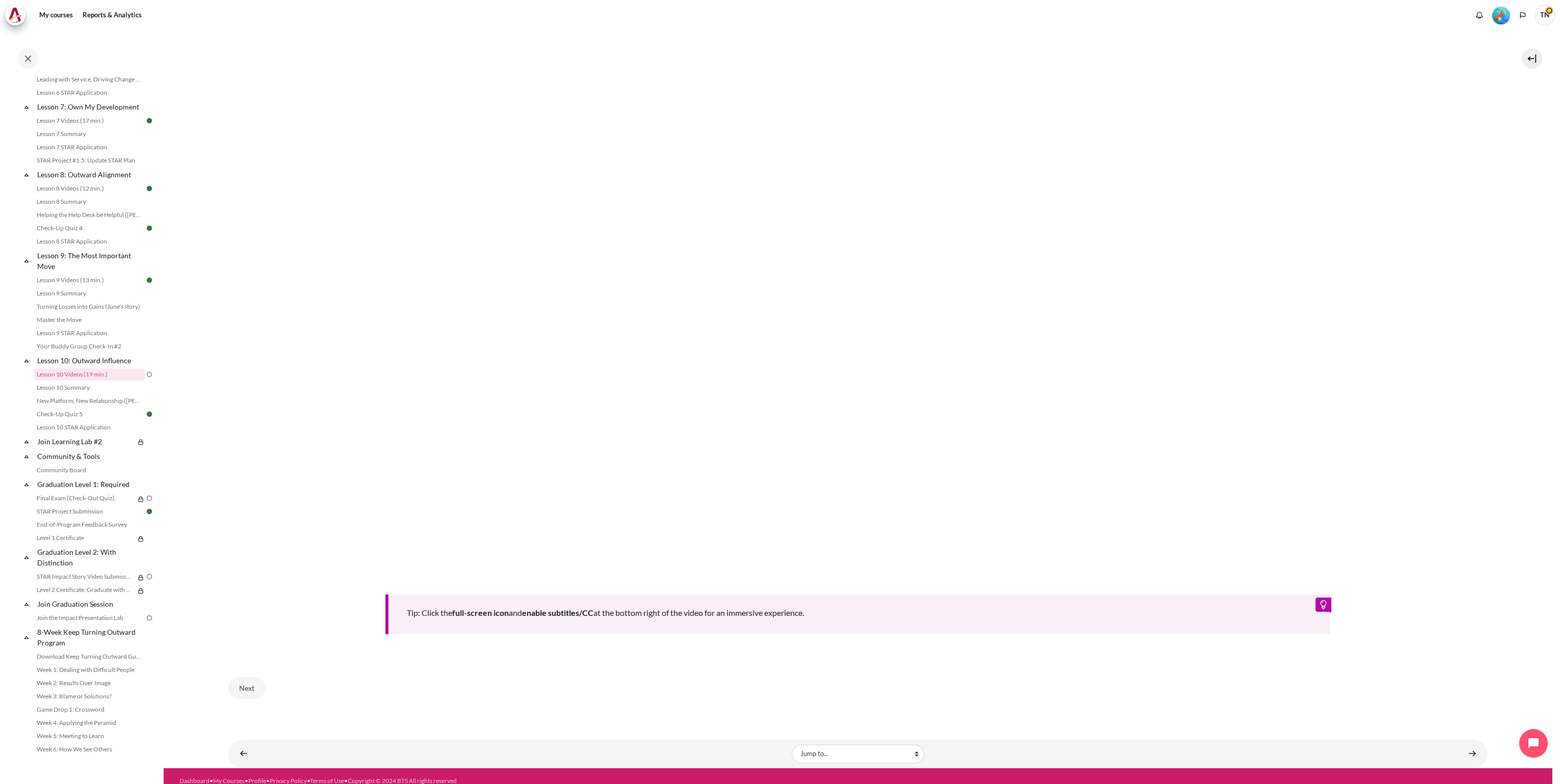
scroll to position [426, 0]
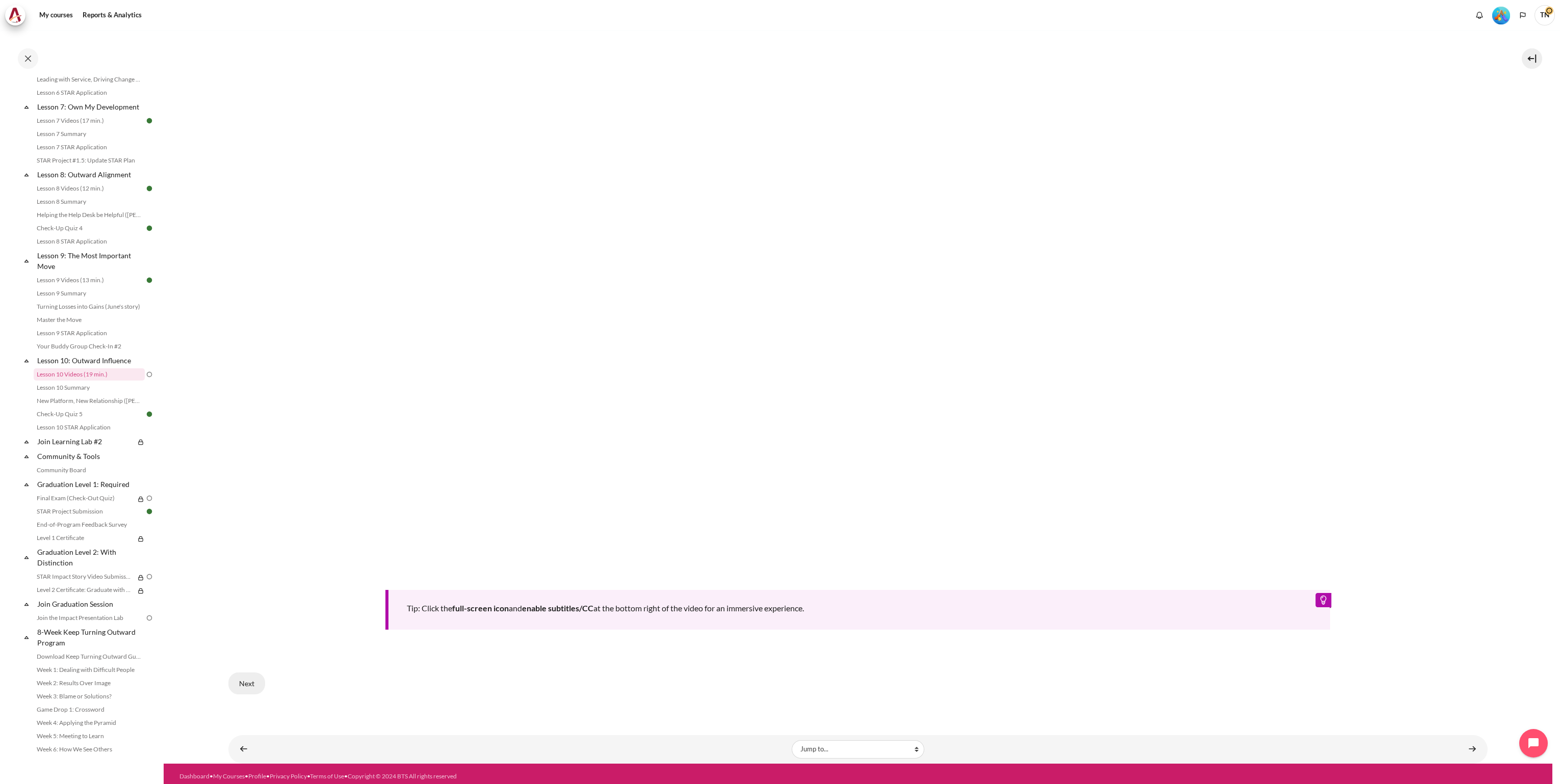
click at [243, 674] on button "Next" at bounding box center [247, 683] width 37 height 21
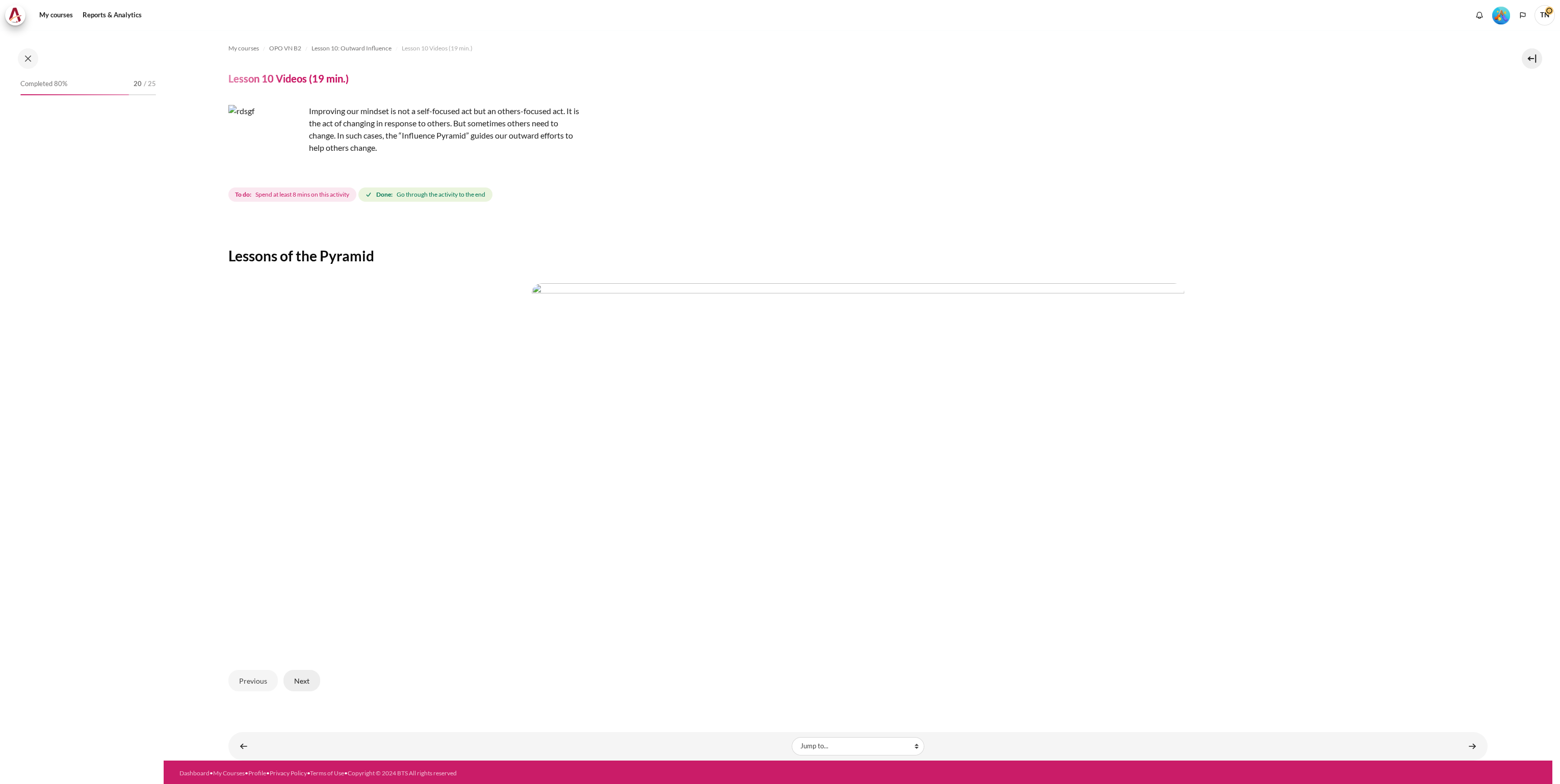
click at [313, 683] on button "Next" at bounding box center [302, 680] width 37 height 21
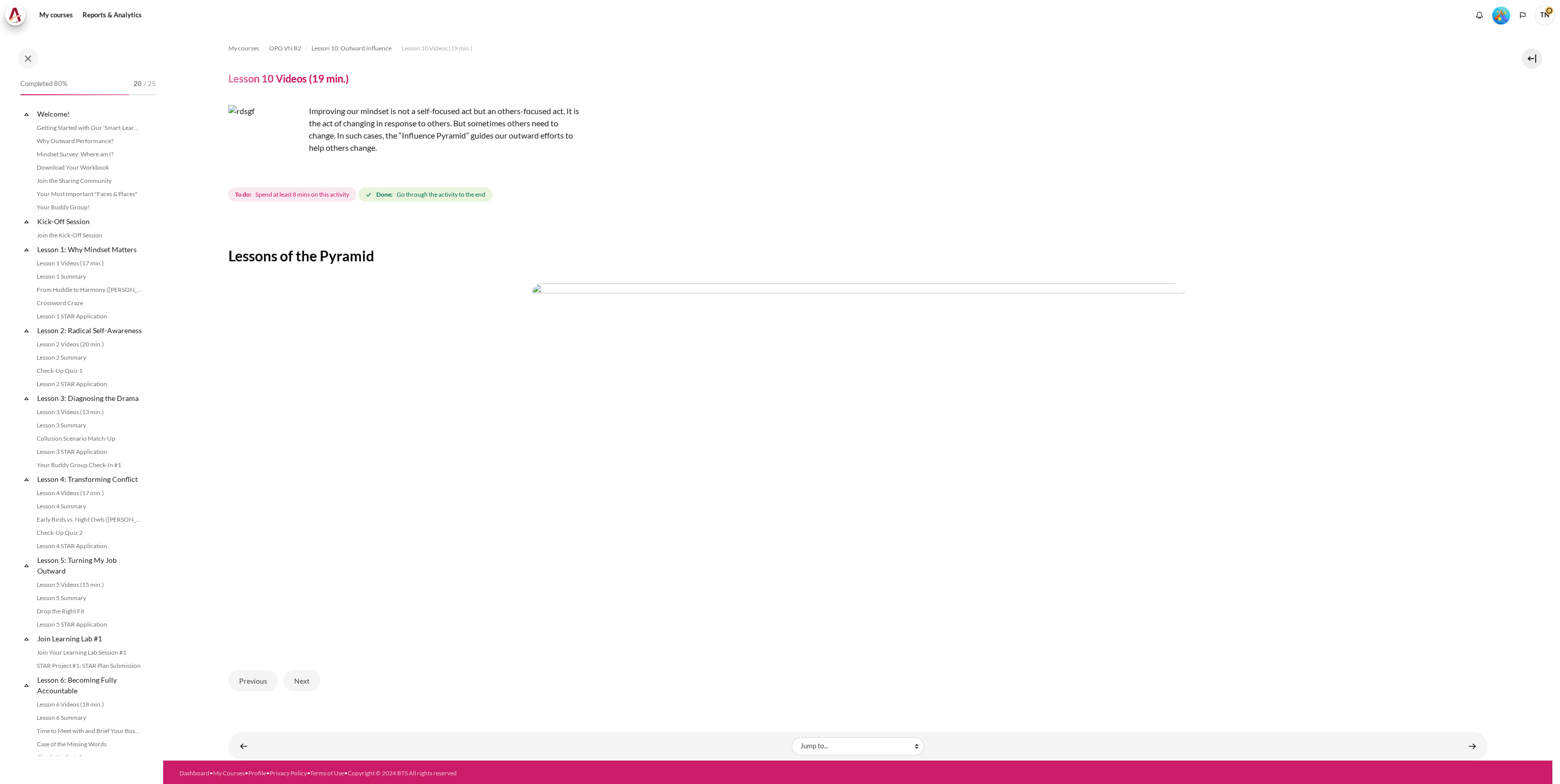
scroll to position [691, 0]
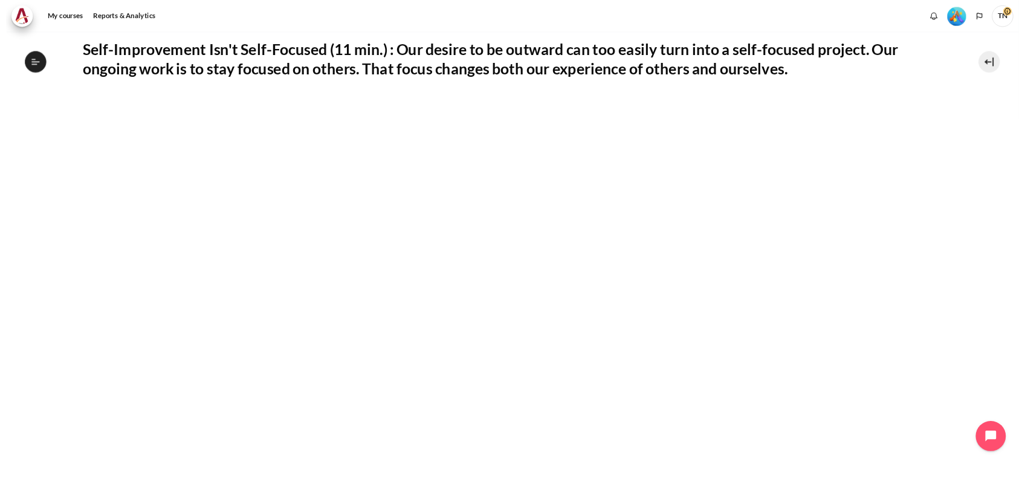
scroll to position [248, 0]
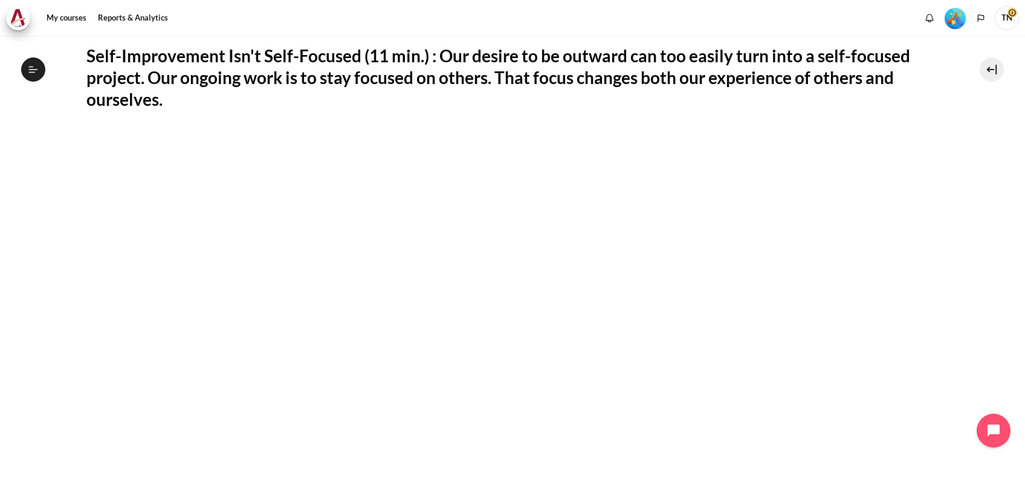
drag, startPoint x: 1089, startPoint y: 1, endPoint x: 614, endPoint y: 103, distance: 486.2
click at [613, 104] on h2 "Self-Improvement Isn't Self-Focused (11 min.) : Our desire to be outward can to…" at bounding box center [512, 78] width 853 height 66
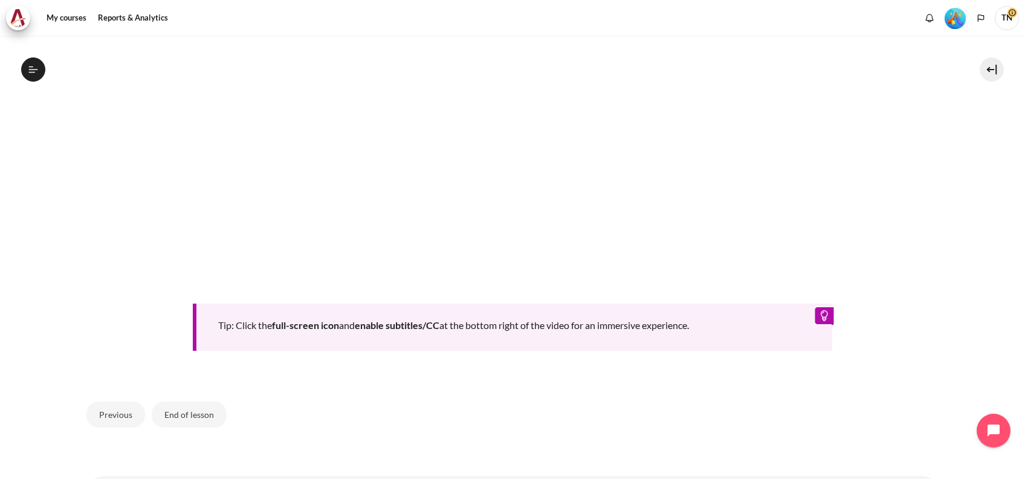
scroll to position [641, 0]
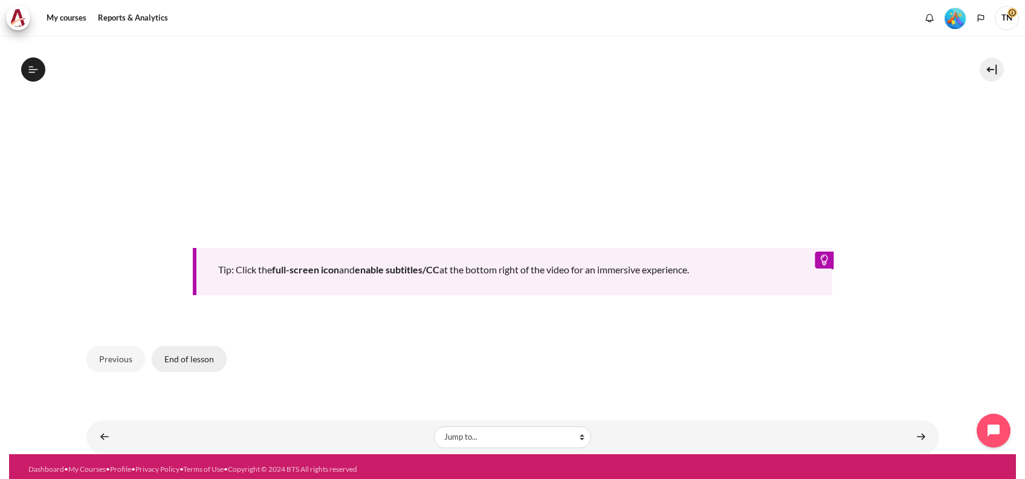
click at [172, 360] on button "End of lesson" at bounding box center [189, 358] width 75 height 25
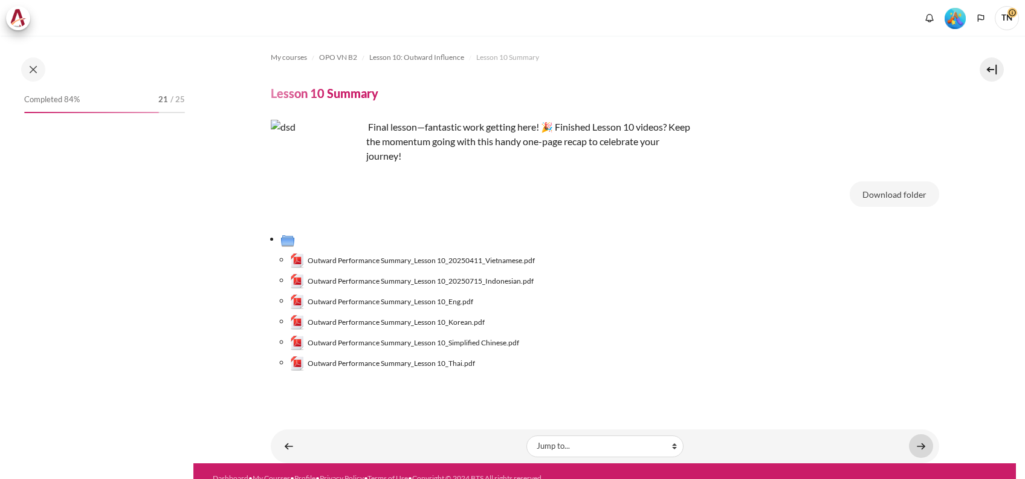
scroll to position [15, 0]
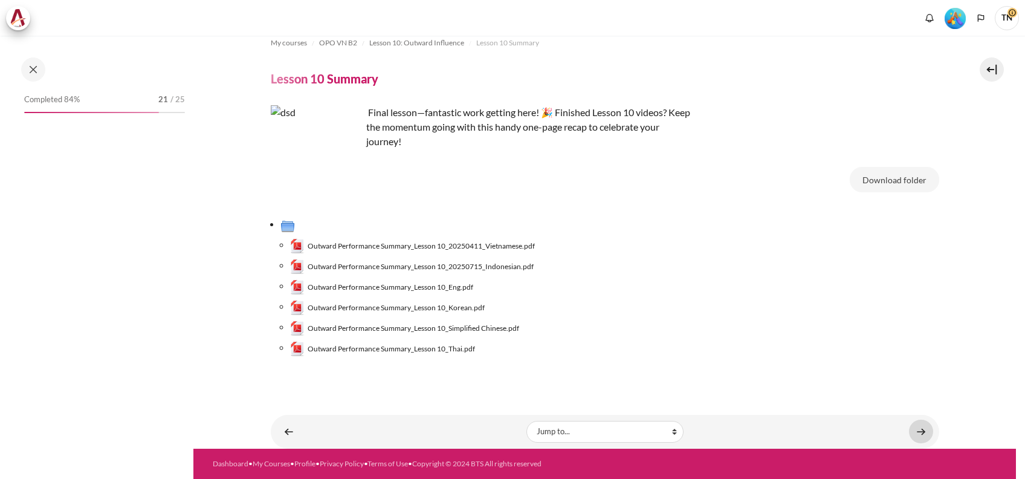
click at [909, 435] on link "Content" at bounding box center [921, 432] width 24 height 24
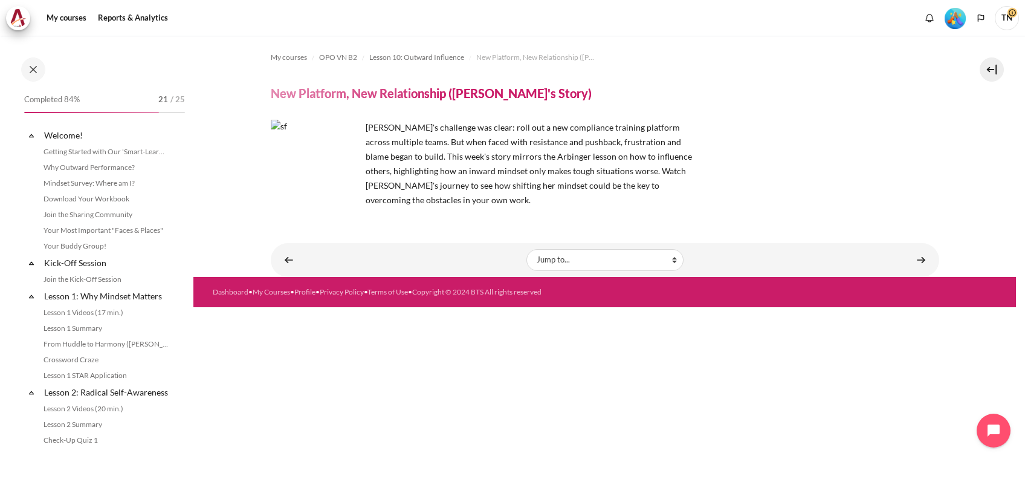
scroll to position [1065, 0]
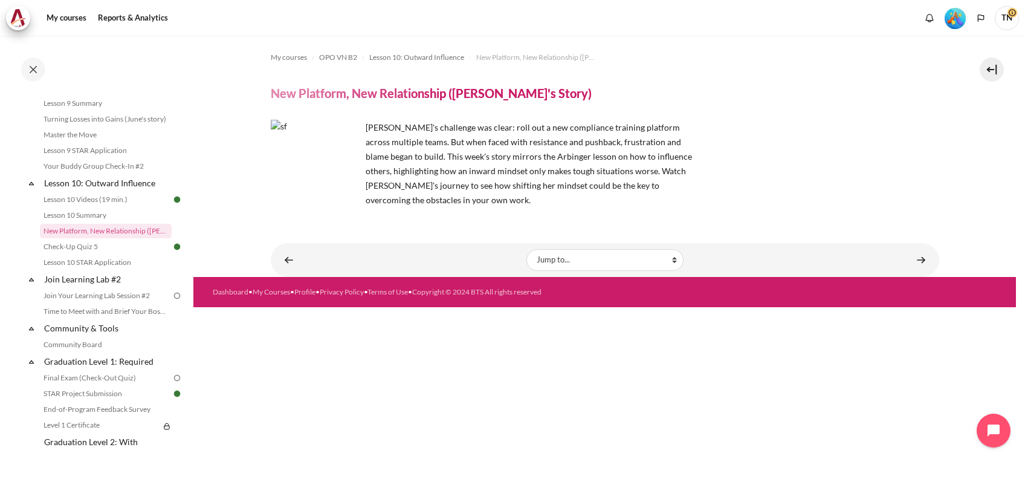
click at [535, 126] on span "[PERSON_NAME]'s challenge was clear: roll out a new compliance training platfor…" at bounding box center [529, 163] width 326 height 83
drag, startPoint x: 422, startPoint y: 141, endPoint x: 436, endPoint y: 143, distance: 14.0
click at [436, 143] on span "[PERSON_NAME]'s challenge was clear: roll out a new compliance training platfor…" at bounding box center [529, 163] width 326 height 83
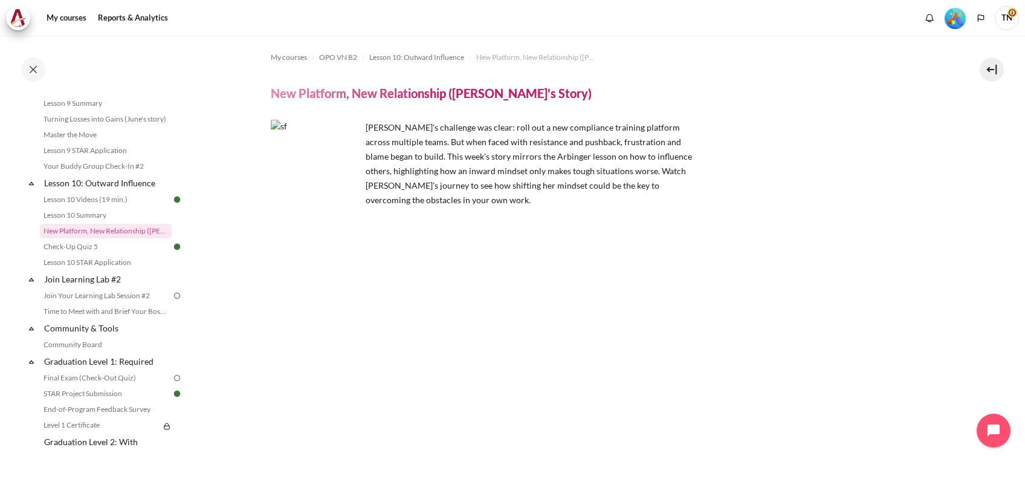
drag, startPoint x: 436, startPoint y: 143, endPoint x: 502, endPoint y: 141, distance: 66.5
click at [502, 141] on span "[PERSON_NAME]'s challenge was clear: roll out a new compliance training platfor…" at bounding box center [529, 163] width 326 height 83
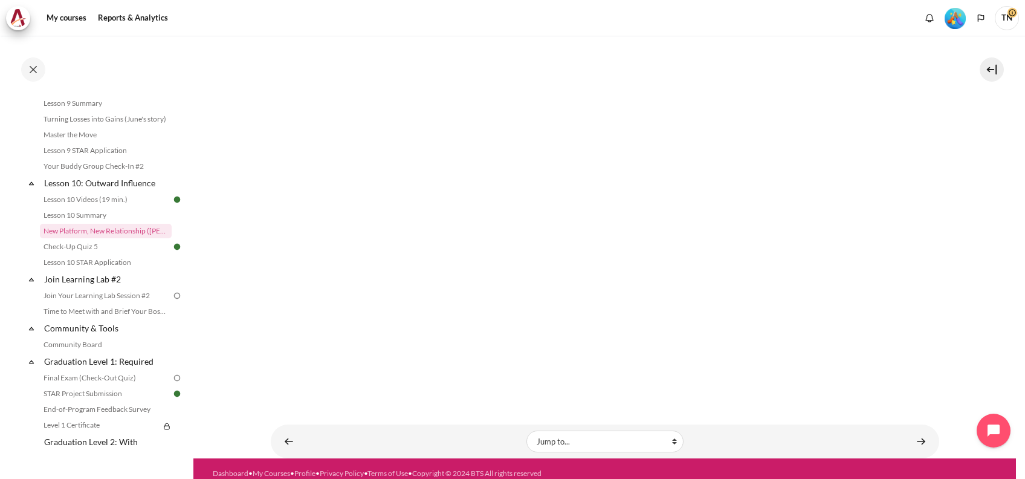
scroll to position [207, 0]
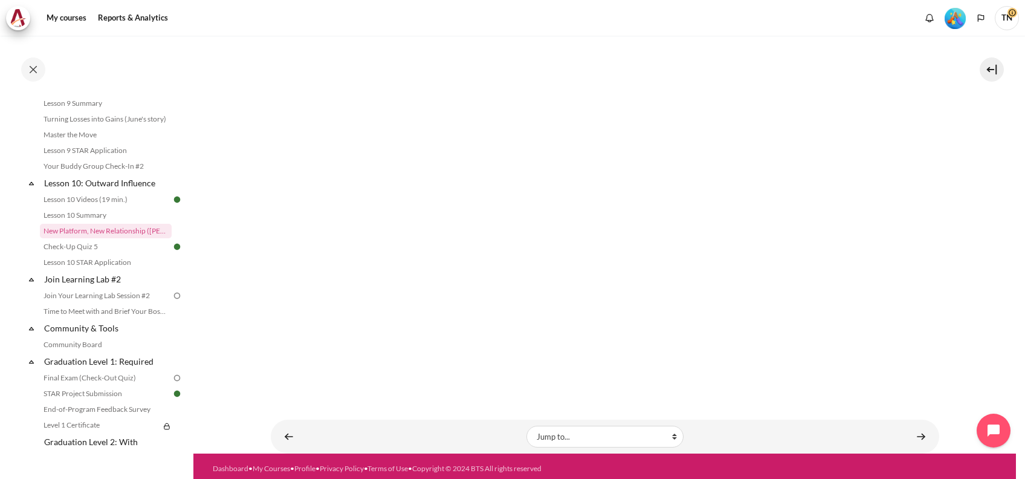
click at [669, 387] on div "My courses OPO VN B2 Lesson 10: Outward Influence New Platform, New Relationshi…" at bounding box center [605, 114] width 669 height 573
click at [106, 254] on link "Check-Up Quiz 5" at bounding box center [106, 246] width 132 height 15
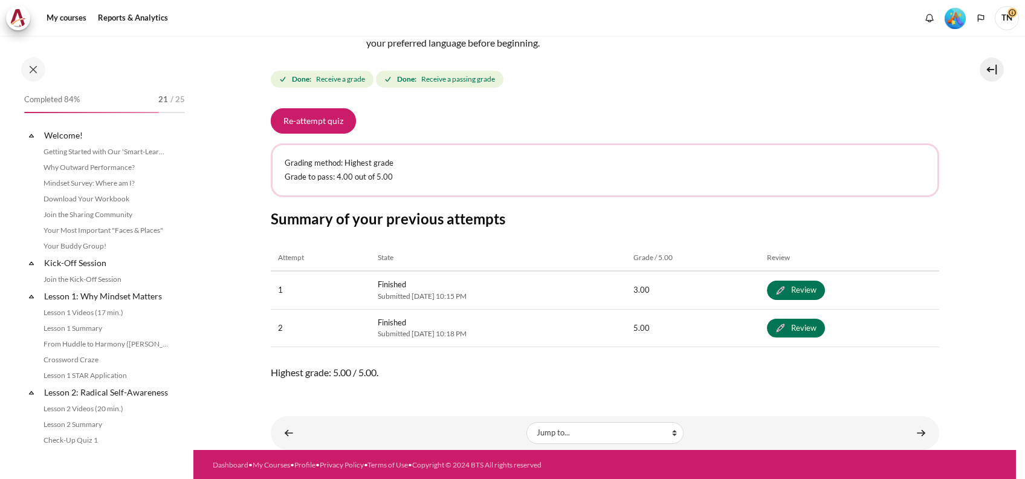
scroll to position [1082, 0]
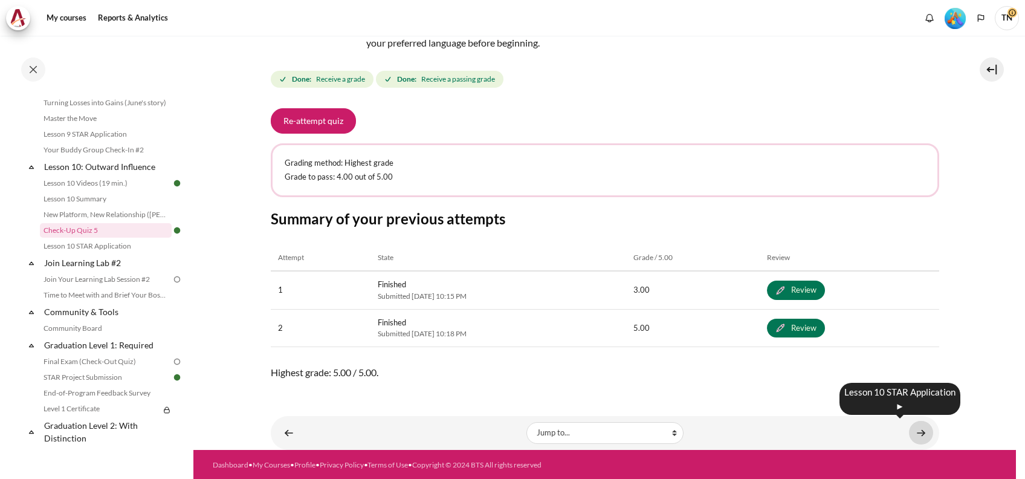
click at [911, 426] on link "Content" at bounding box center [921, 433] width 24 height 24
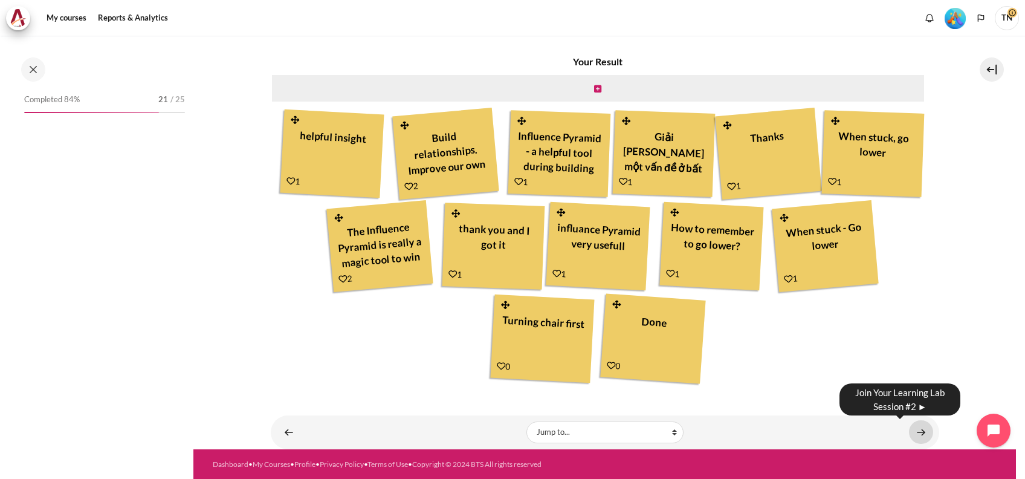
scroll to position [1097, 0]
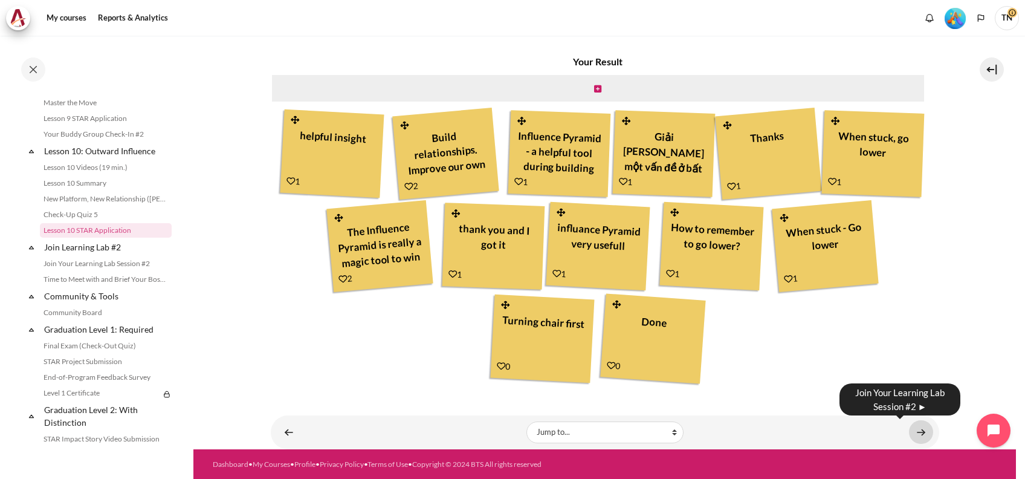
click at [917, 426] on link "Content" at bounding box center [921, 432] width 24 height 24
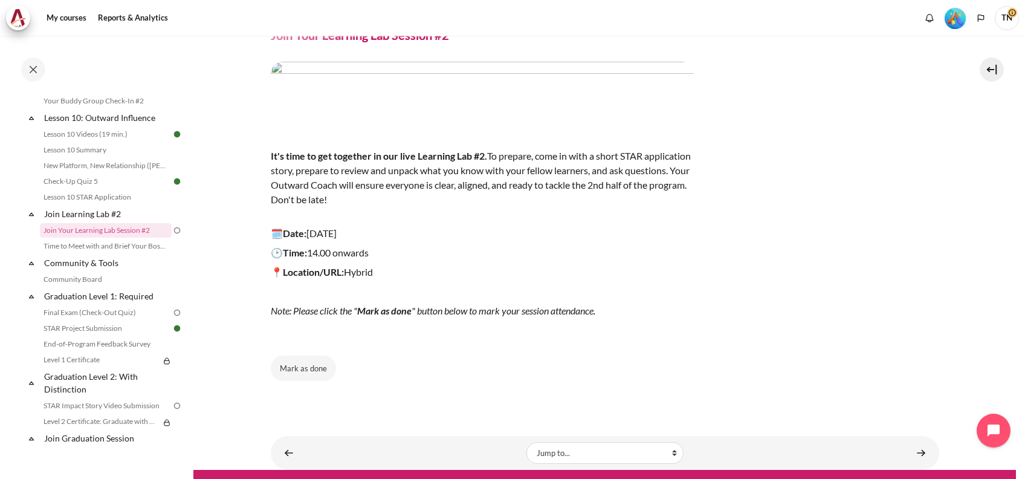
scroll to position [79, 0]
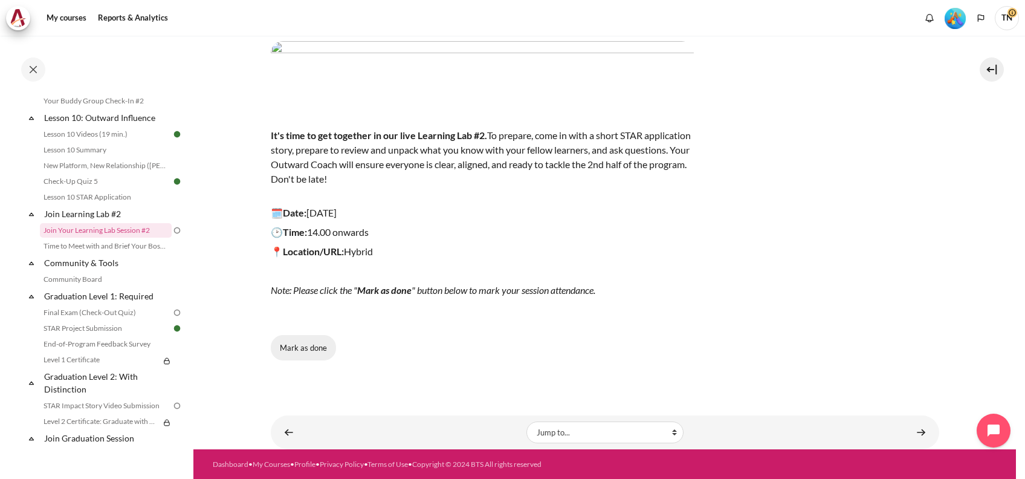
click at [311, 354] on button "Mark as done" at bounding box center [303, 347] width 65 height 25
click at [74, 253] on link "Time to Meet with and Brief Your Boss #2" at bounding box center [106, 246] width 132 height 15
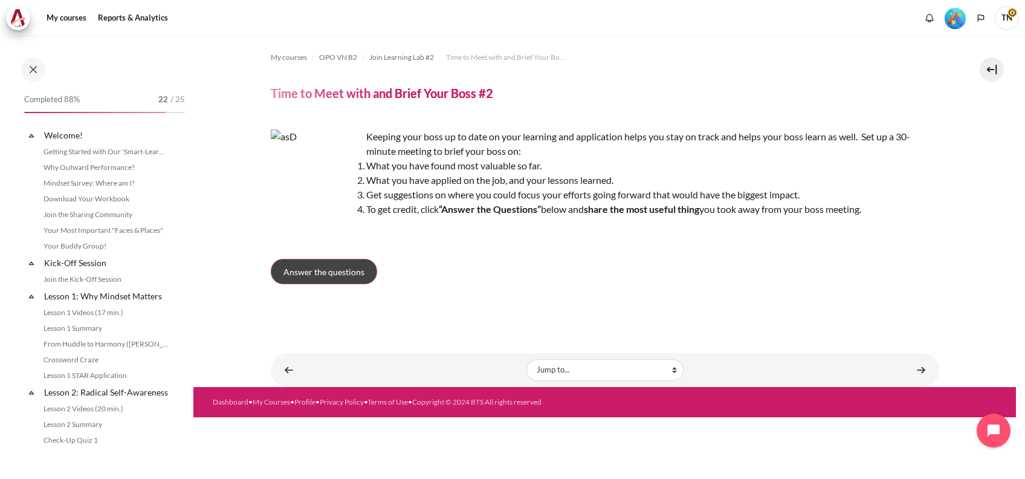
scroll to position [1146, 0]
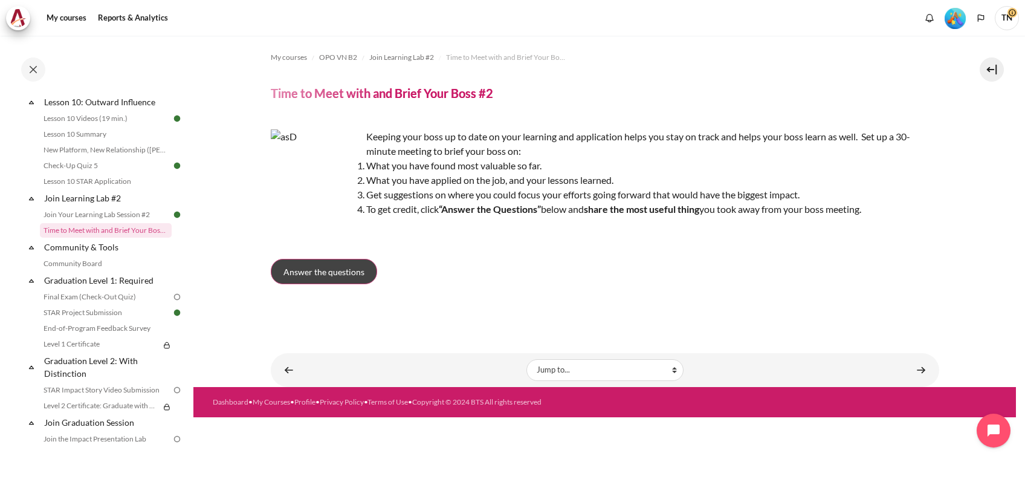
click at [334, 279] on link "Answer the questions" at bounding box center [324, 271] width 106 height 25
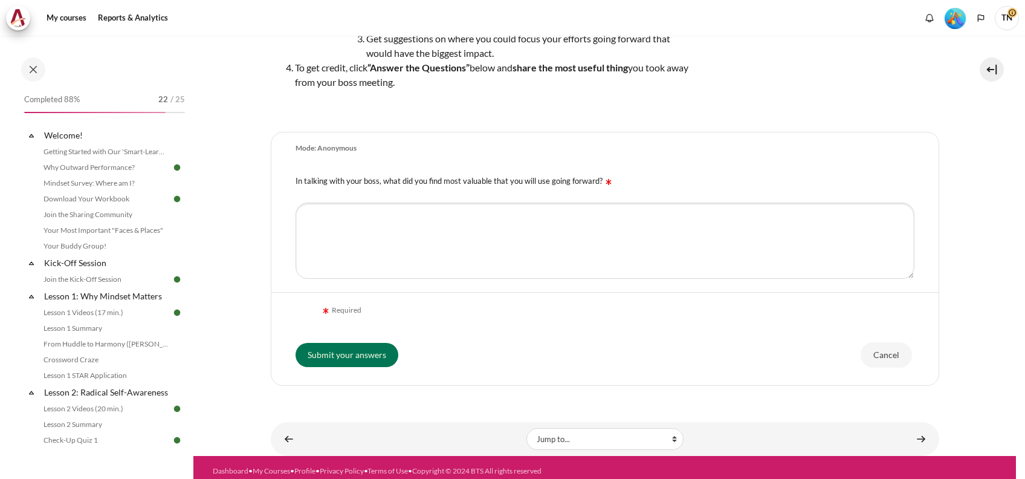
scroll to position [1146, 0]
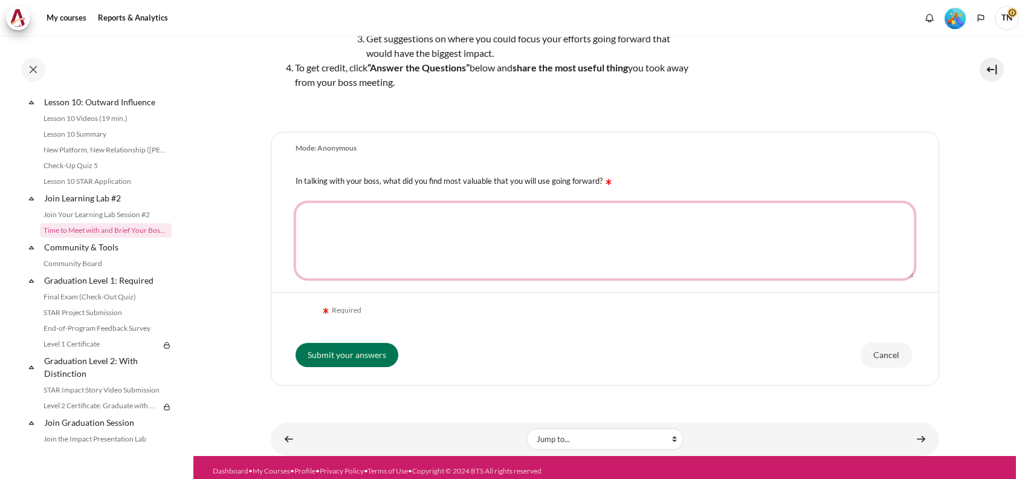
click at [425, 255] on textarea "In talking with your boss, what did you find most valuable that you will use go…" at bounding box center [605, 241] width 619 height 76
type textarea "T"
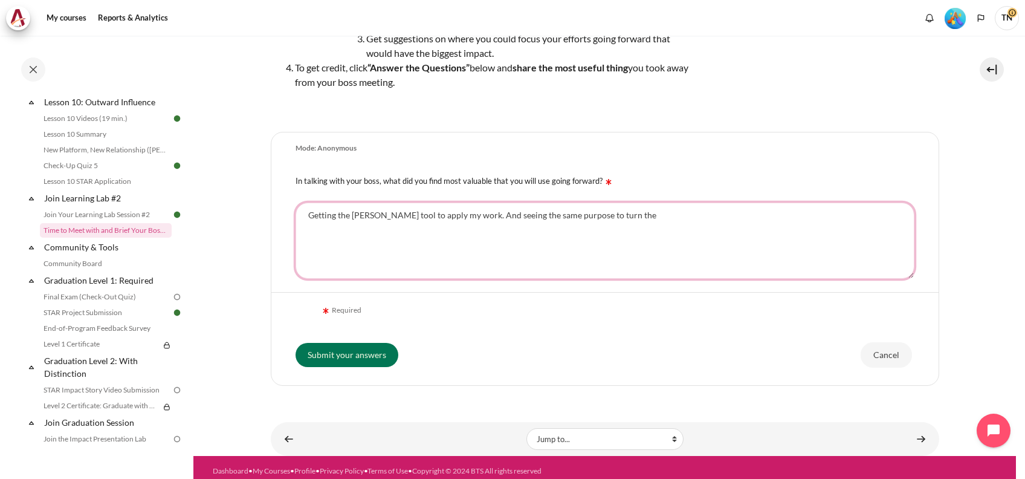
click at [504, 235] on textarea "Getting the [PERSON_NAME] tool to apply my work. And seeing the same purpose to…" at bounding box center [605, 241] width 619 height 76
click at [459, 232] on textarea "Getting the [PERSON_NAME] tool to apply my work. And seeing the same purpose to…" at bounding box center [605, 241] width 619 height 76
drag, startPoint x: 459, startPoint y: 218, endPoint x: 617, endPoint y: 216, distance: 157.2
click at [617, 216] on textarea "Getting the [PERSON_NAME] tool to apply my work. And seeing the same purpose to…" at bounding box center [605, 241] width 619 height 76
drag, startPoint x: 704, startPoint y: 215, endPoint x: 682, endPoint y: 215, distance: 21.8
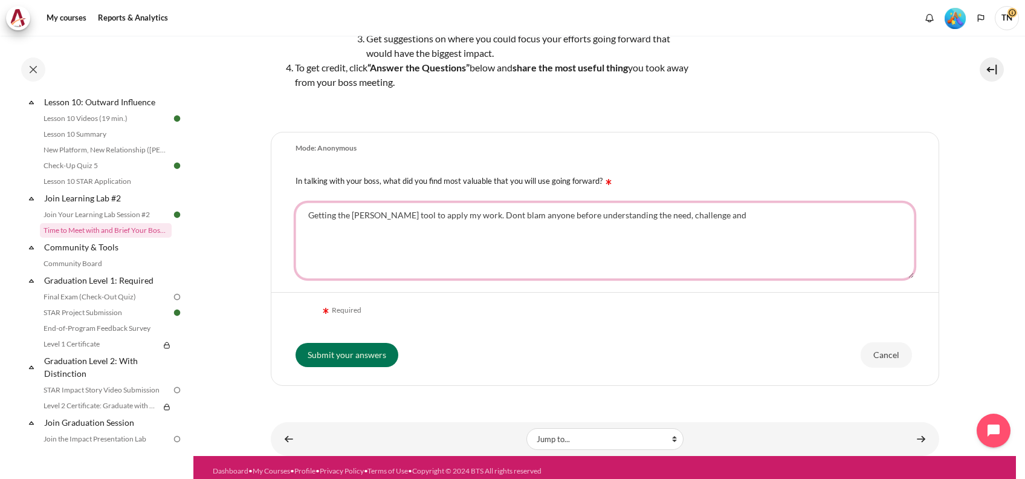
click at [682, 215] on textarea "Getting the [PERSON_NAME] tool to apply my work. Dont blam anyone before unders…" at bounding box center [605, 241] width 619 height 76
type textarea "Getting the [PERSON_NAME] tool to apply my work. Don't blame anyone before unde…"
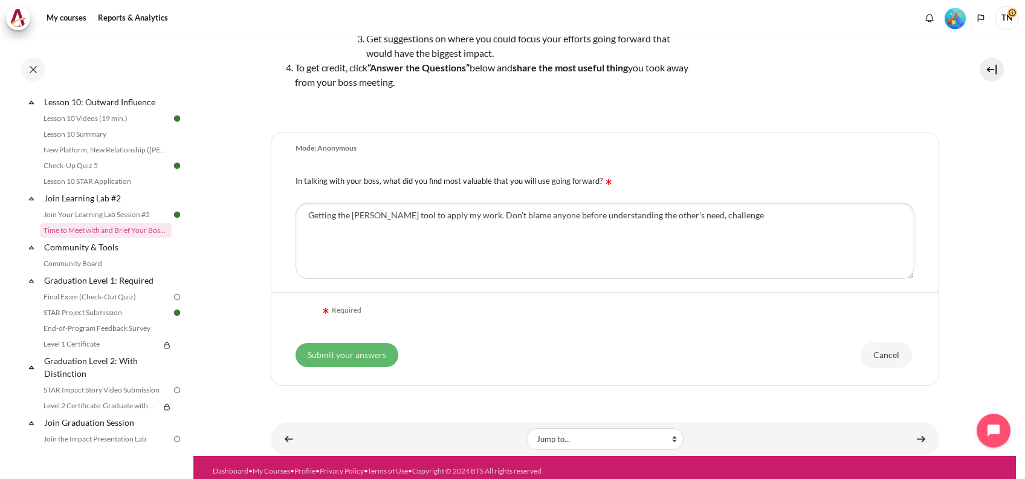
click at [381, 350] on input "Submit your answers" at bounding box center [347, 355] width 103 height 24
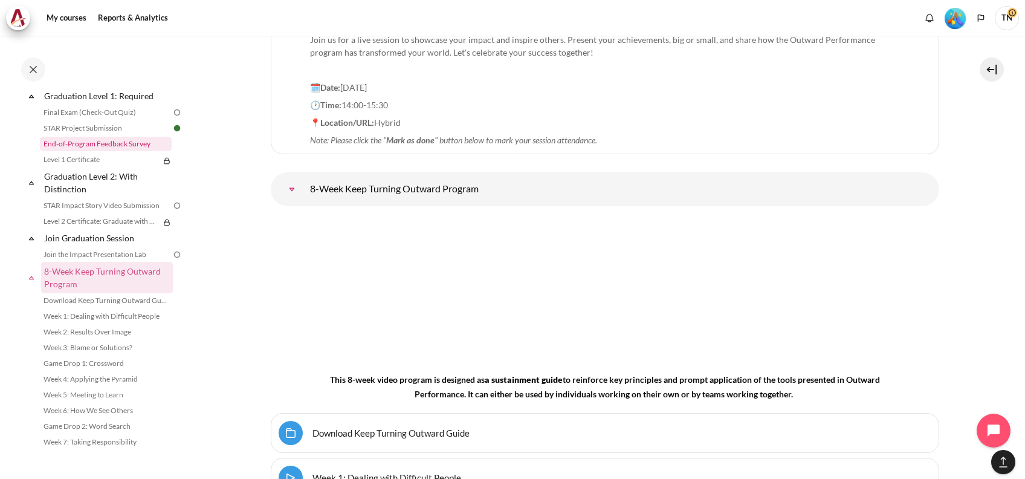
scroll to position [1308, 0]
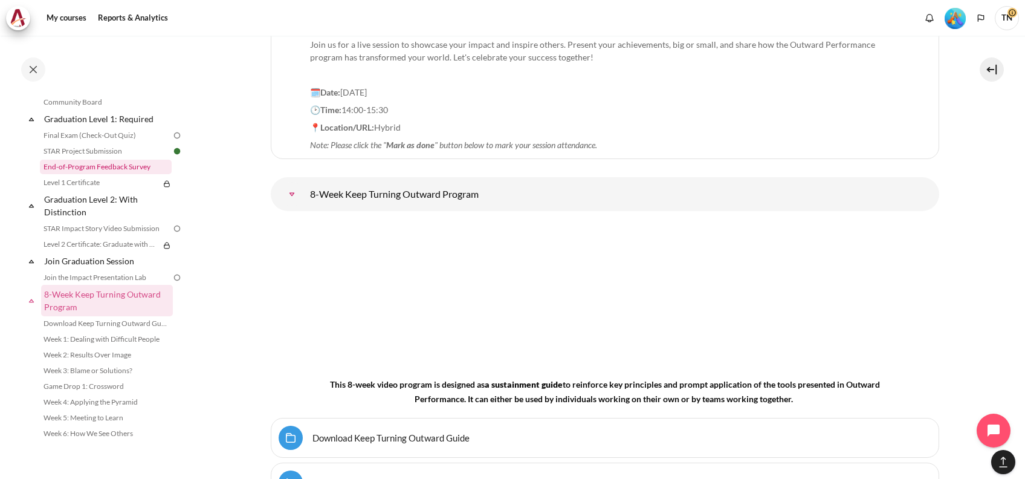
click at [109, 174] on link "End-of-Program Feedback Survey" at bounding box center [106, 167] width 132 height 15
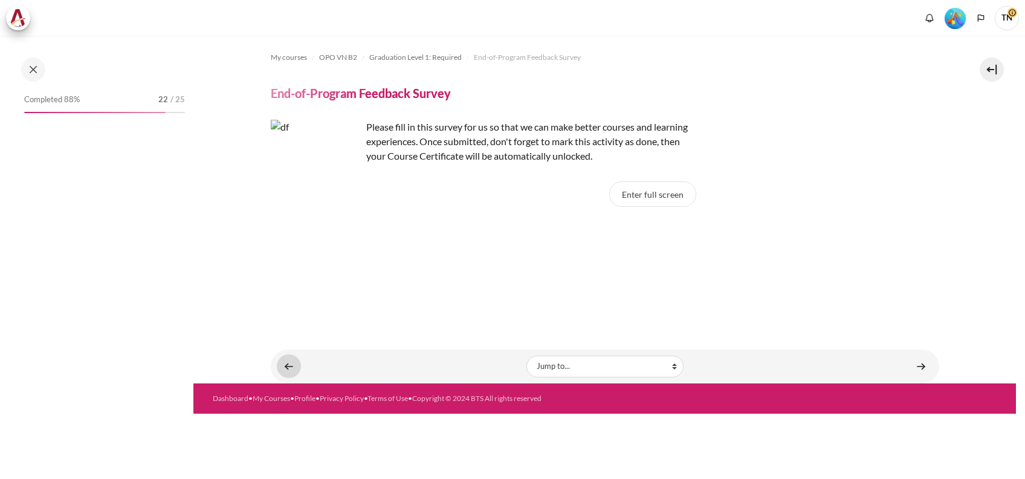
click at [279, 367] on link "Content" at bounding box center [289, 366] width 24 height 24
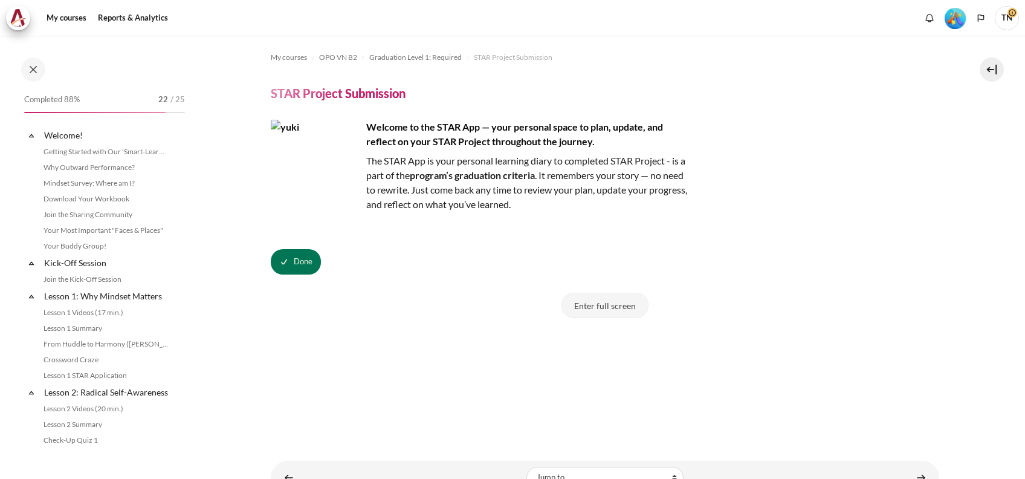
scroll to position [1229, 0]
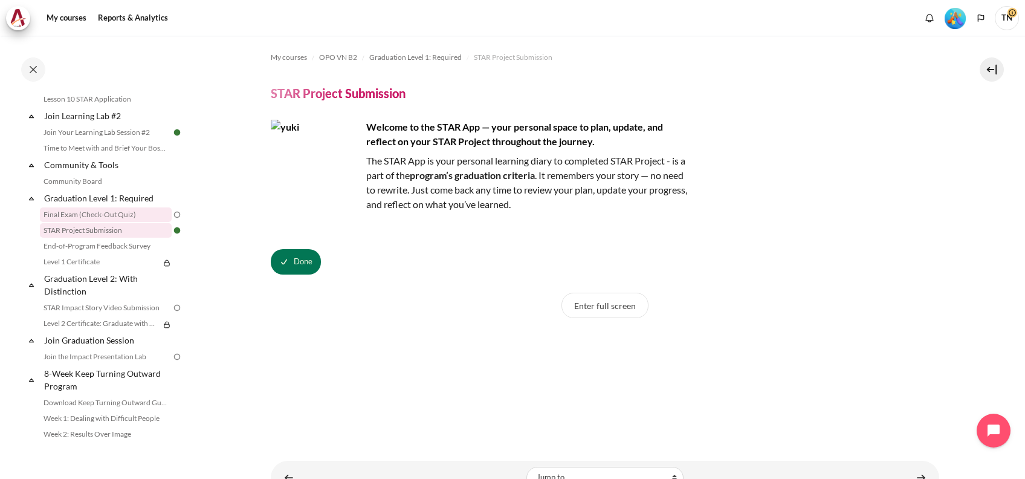
click at [138, 222] on link "Final Exam (Check-Out Quiz)" at bounding box center [106, 214] width 132 height 15
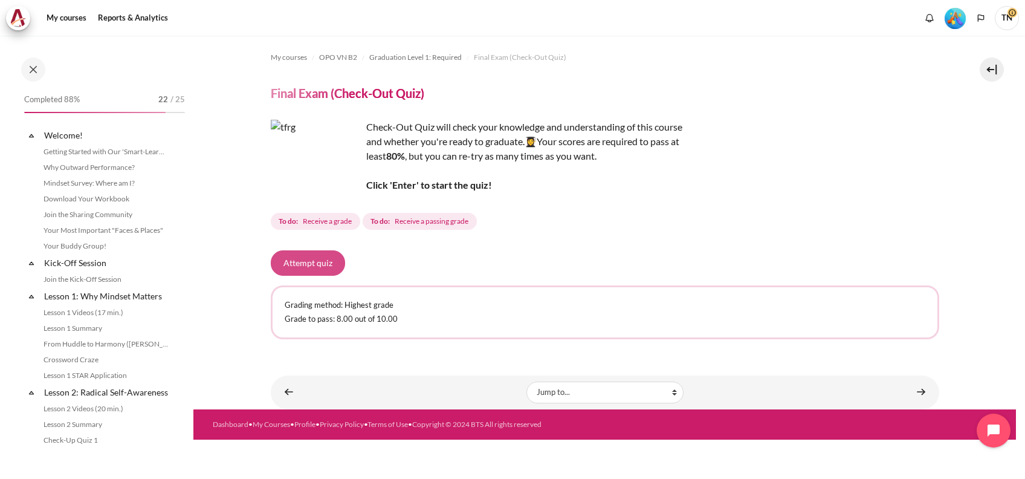
scroll to position [1213, 0]
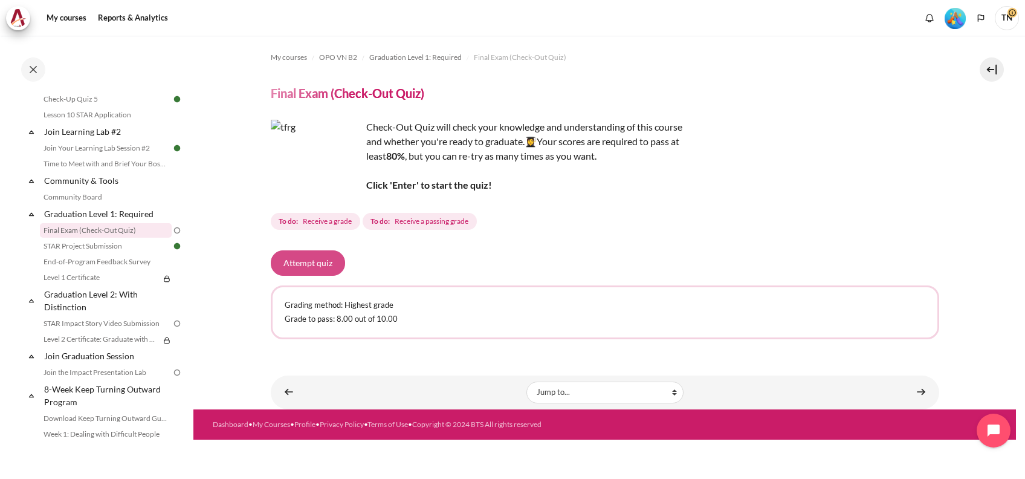
click at [305, 261] on button "Attempt quiz" at bounding box center [308, 262] width 74 height 25
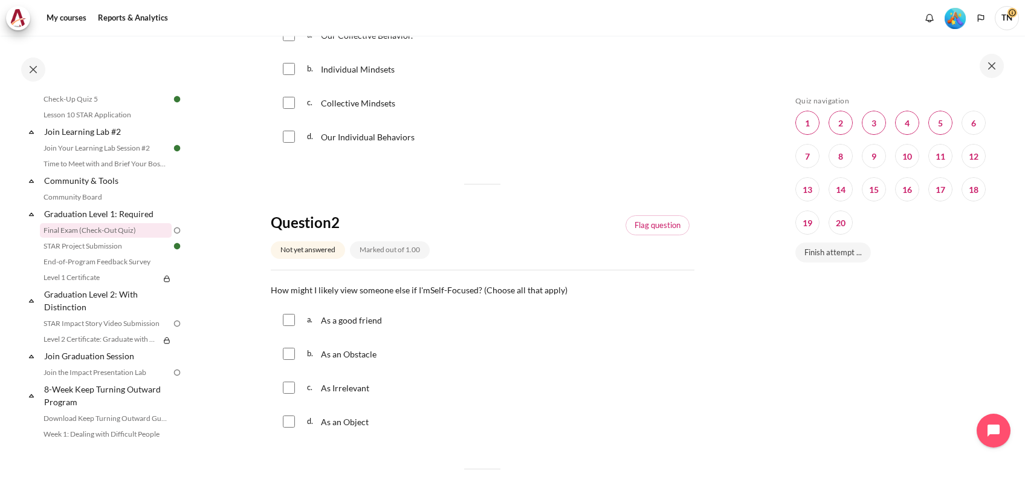
scroll to position [80, 0]
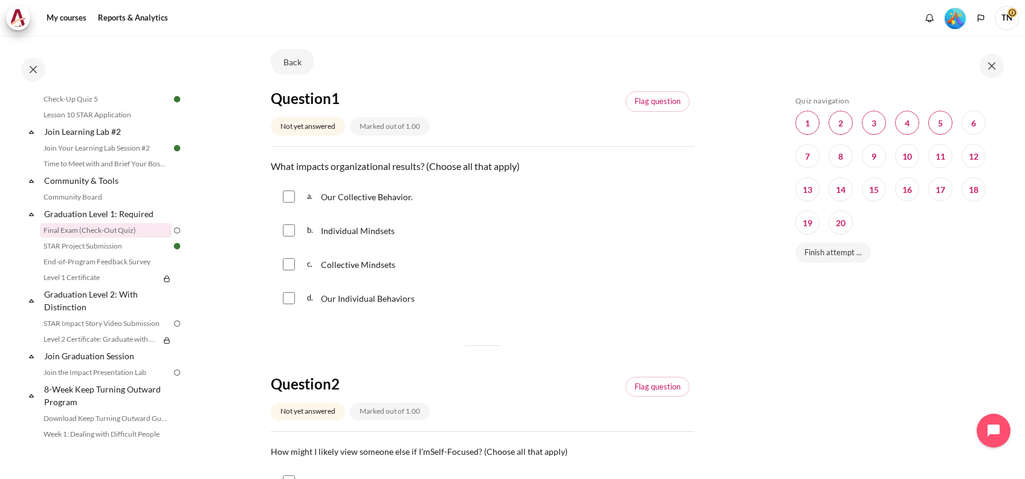
click at [292, 298] on input "Content" at bounding box center [289, 298] width 12 height 12
checkbox input "true"
click at [292, 195] on input "Content" at bounding box center [289, 196] width 12 height 12
checkbox input "true"
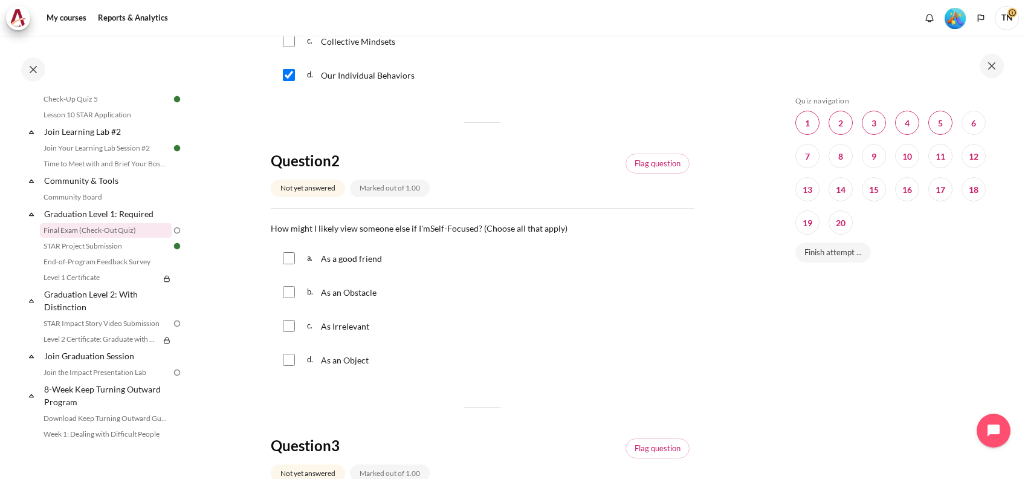
scroll to position [322, 0]
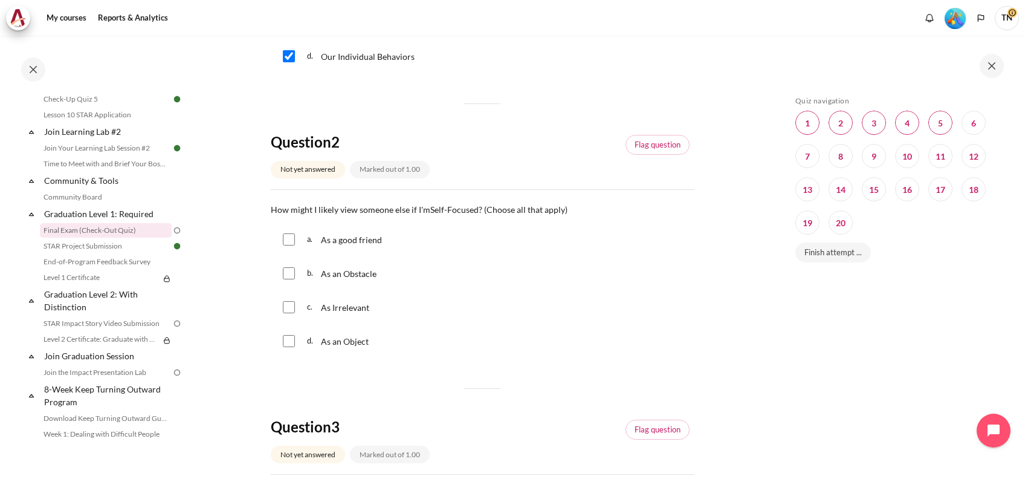
click at [354, 278] on p "As an Obstacle" at bounding box center [349, 273] width 57 height 15
checkbox input "true"
click at [342, 305] on span "As Irrelevant" at bounding box center [345, 307] width 48 height 10
checkbox input "true"
click at [323, 339] on span "As an Object" at bounding box center [345, 341] width 48 height 10
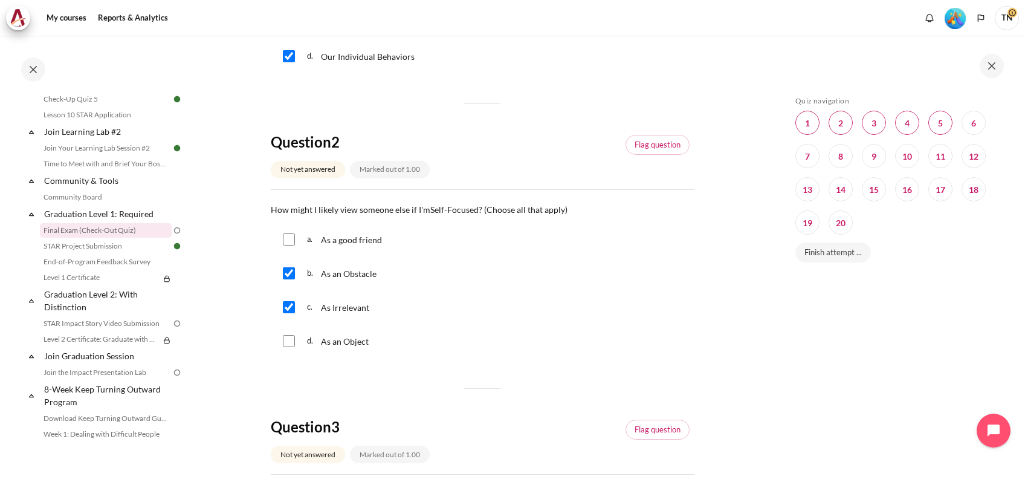
checkbox input "true"
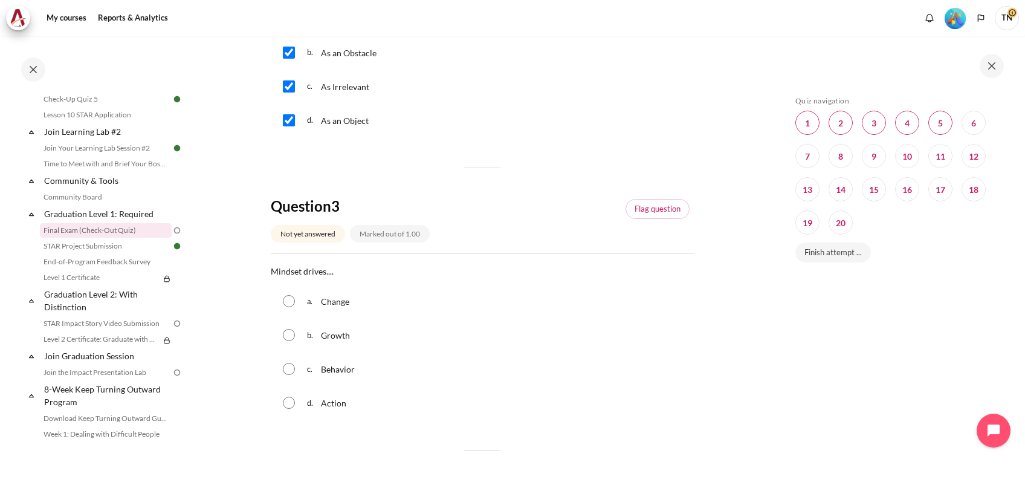
scroll to position [564, 0]
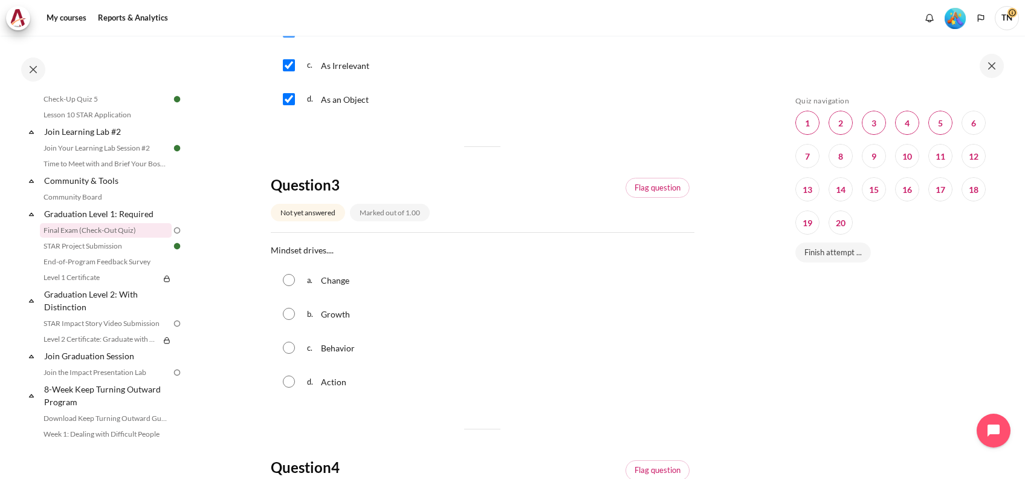
click at [284, 349] on input "Content" at bounding box center [289, 348] width 12 height 12
radio input "true"
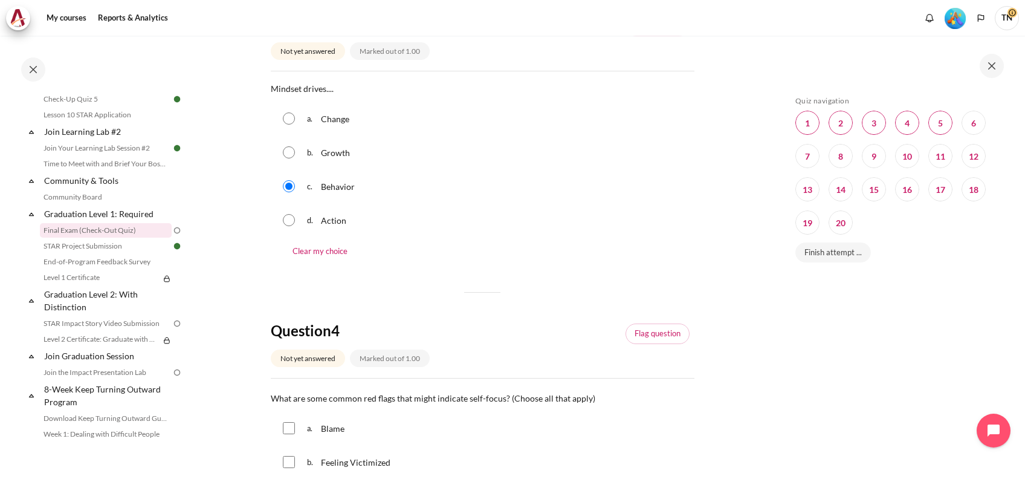
scroll to position [644, 0]
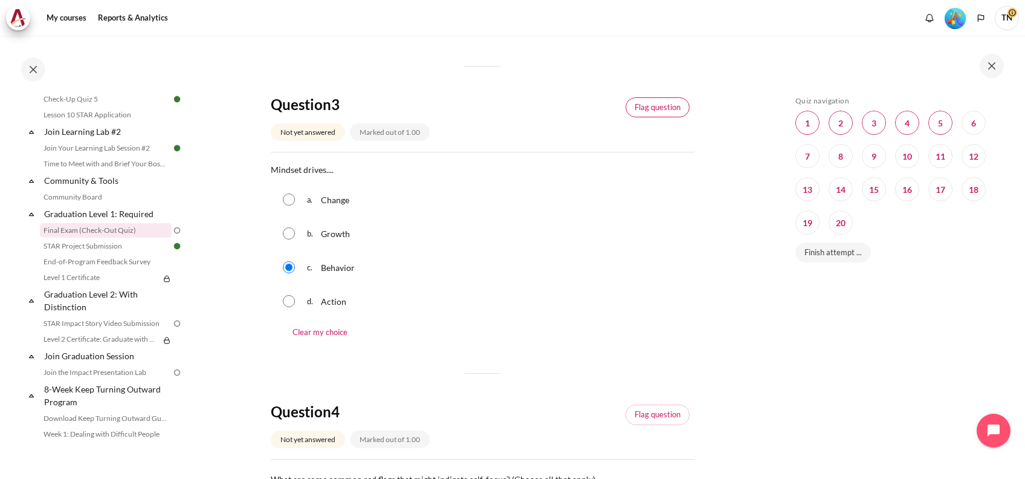
click at [633, 106] on link "Flag question" at bounding box center [658, 107] width 64 height 21
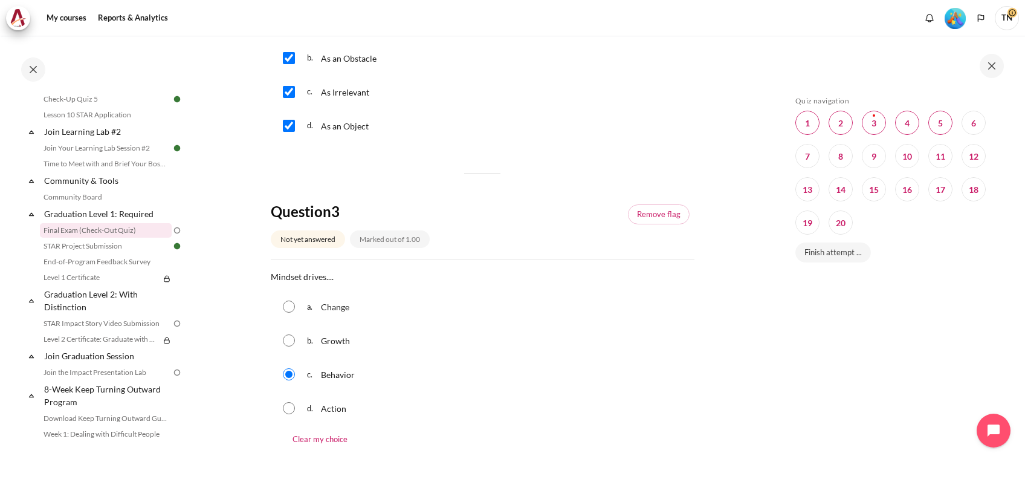
scroll to position [403, 0]
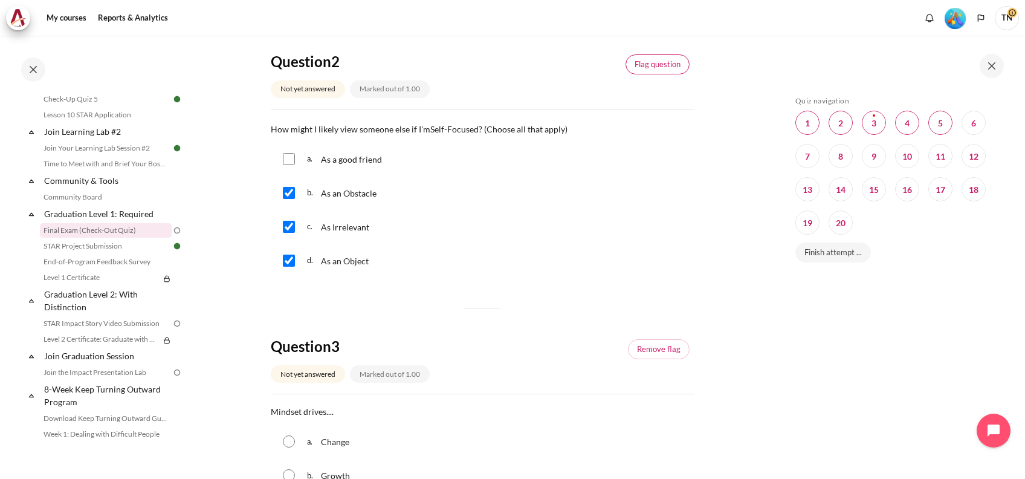
click at [643, 64] on link "Flag question" at bounding box center [658, 64] width 64 height 21
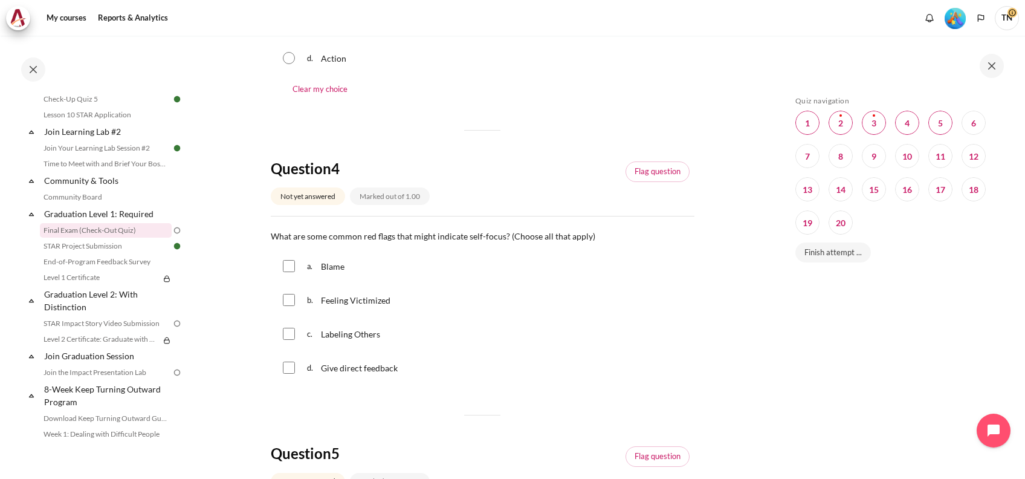
scroll to position [967, 0]
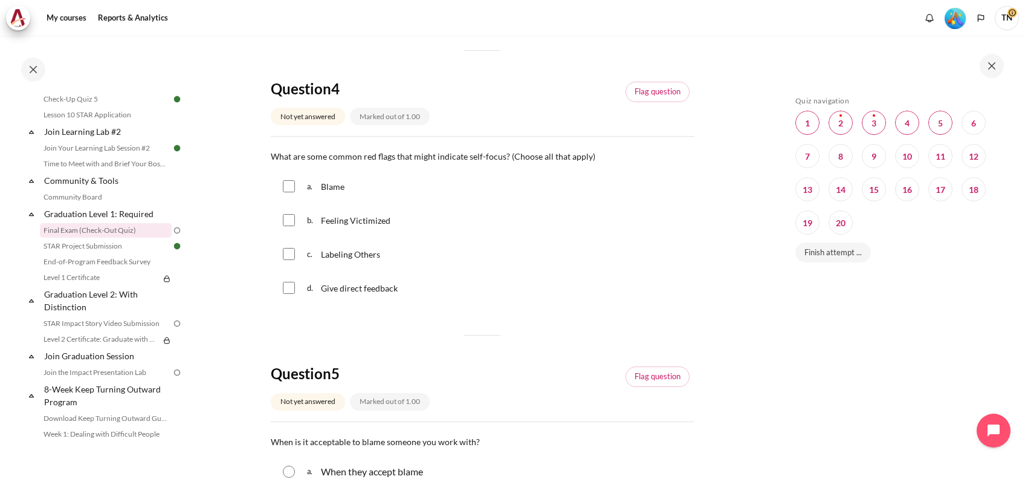
click at [287, 187] on input "Content" at bounding box center [289, 186] width 12 height 12
checkbox input "true"
click at [288, 243] on div "c. Labeling Others" at bounding box center [483, 253] width 424 height 31
click at [289, 257] on input "Content" at bounding box center [289, 254] width 12 height 12
checkbox input "true"
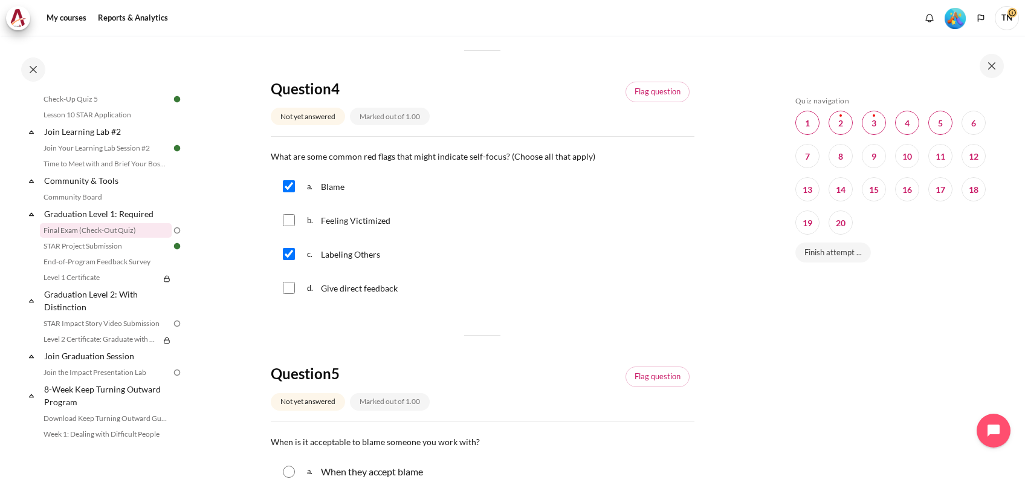
click at [290, 219] on input "Content" at bounding box center [289, 220] width 12 height 12
checkbox input "true"
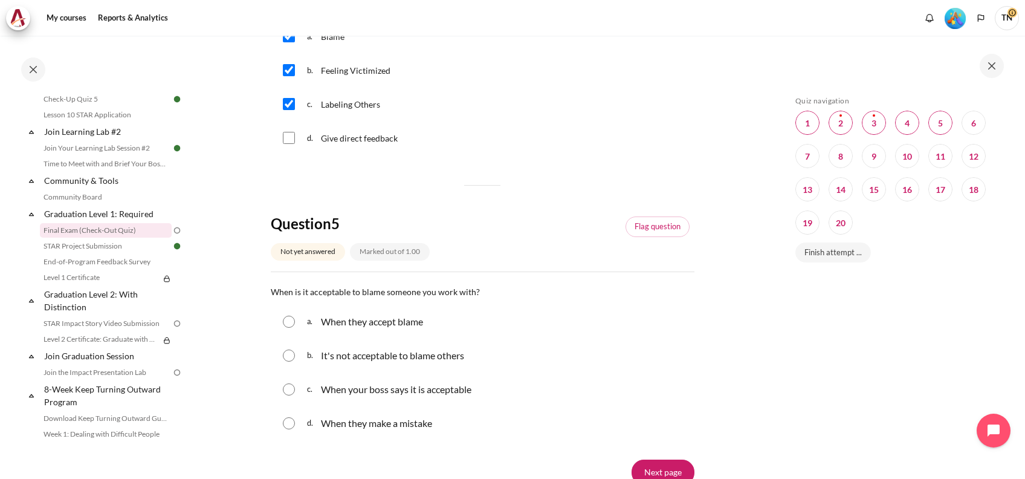
scroll to position [1128, 0]
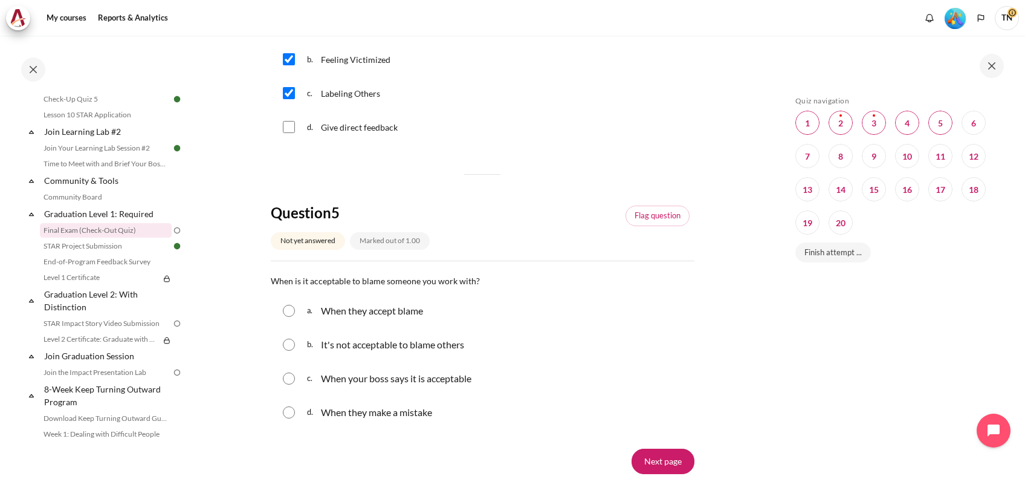
drag, startPoint x: 311, startPoint y: 282, endPoint x: 322, endPoint y: 281, distance: 11.0
click at [322, 281] on span "When is it acceptable to blame someone you work with?" at bounding box center [375, 281] width 209 height 10
drag, startPoint x: 322, startPoint y: 281, endPoint x: 343, endPoint y: 279, distance: 20.6
click at [343, 279] on span "When is it acceptable to blame someone you work with?" at bounding box center [375, 281] width 209 height 10
click at [343, 285] on p "When is it acceptable to blame someone you work with?" at bounding box center [483, 280] width 424 height 15
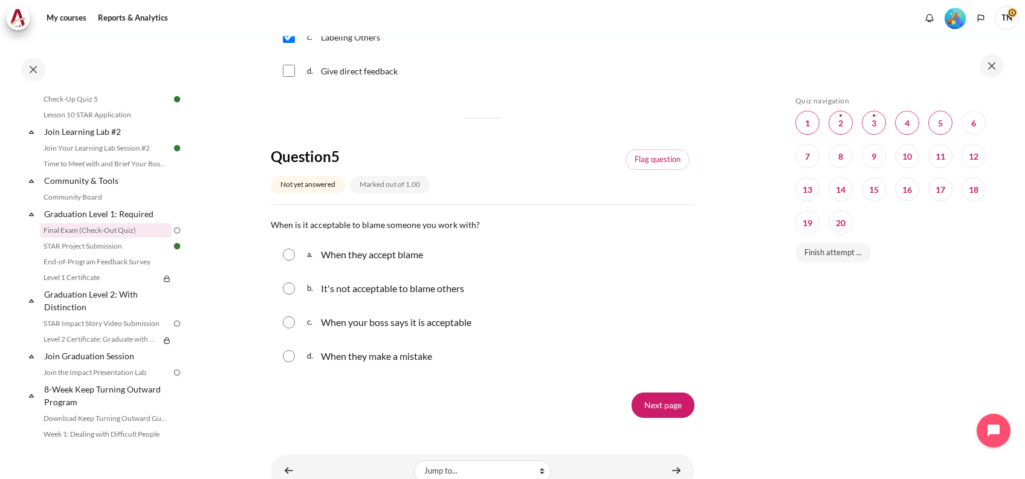
scroll to position [1209, 0]
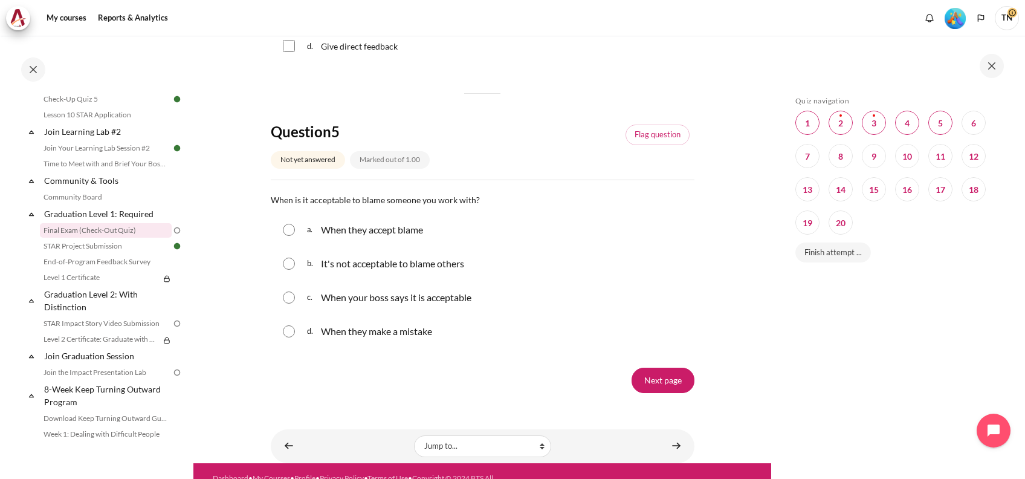
click at [293, 329] on input "Content" at bounding box center [289, 331] width 12 height 12
radio input "true"
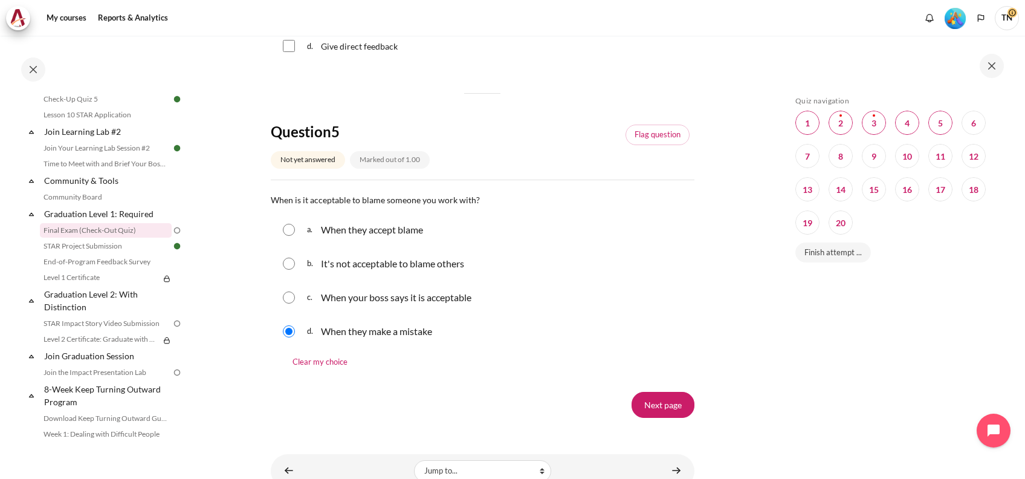
click at [327, 270] on p "It's not acceptable to blame others" at bounding box center [392, 263] width 143 height 15
radio input "true"
click at [649, 401] on input "Next page" at bounding box center [663, 404] width 63 height 25
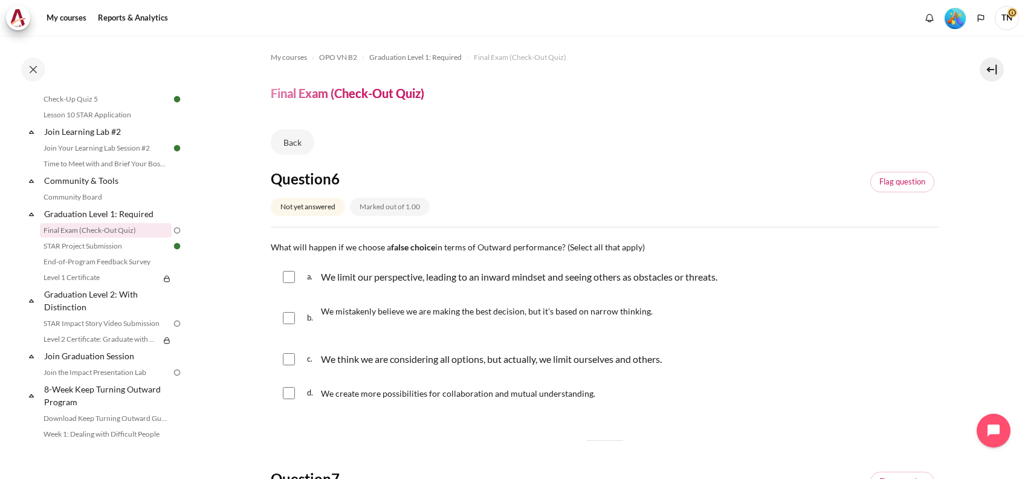
click at [960, 20] on img "Level #5" at bounding box center [955, 18] width 21 height 21
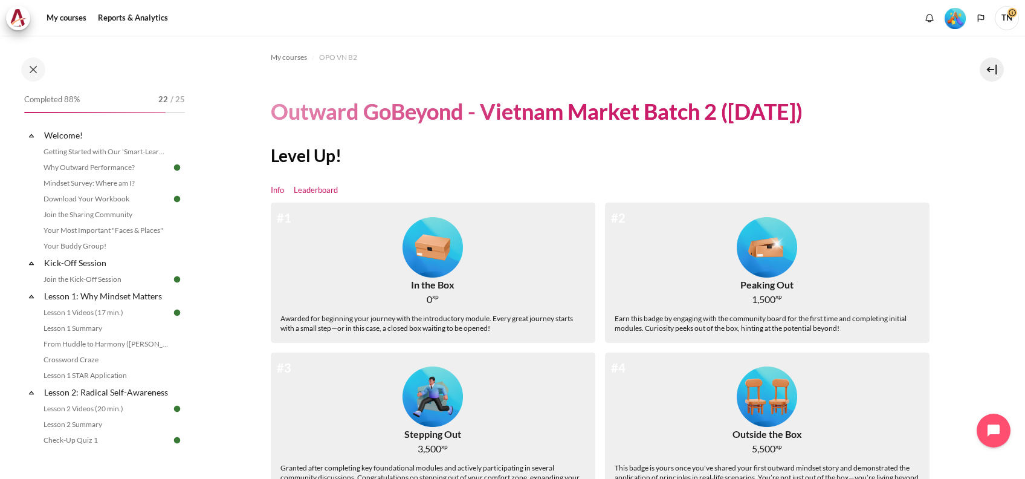
click at [305, 193] on link "Leaderboard" at bounding box center [316, 190] width 44 height 12
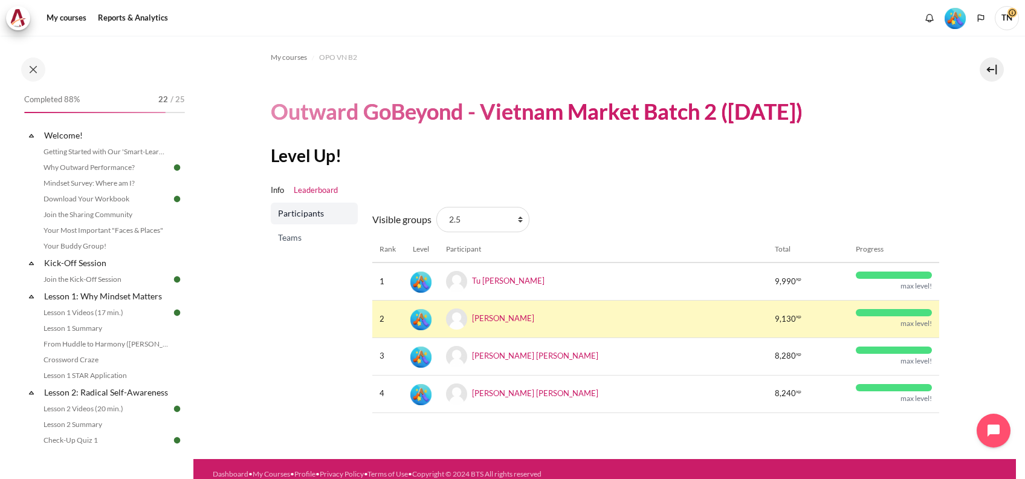
click at [297, 241] on span "Teams" at bounding box center [315, 238] width 75 height 12
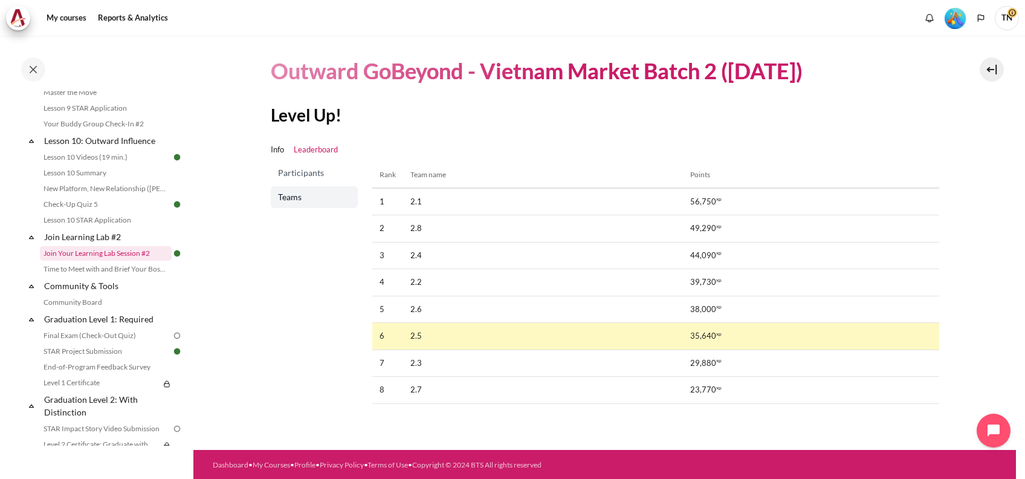
scroll to position [1128, 0]
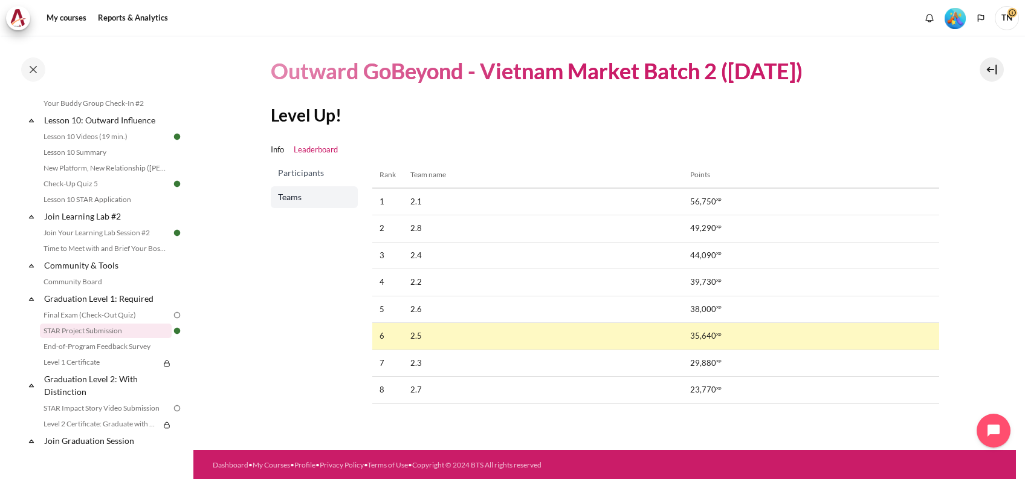
click at [116, 338] on link "STAR Project Submission" at bounding box center [106, 330] width 132 height 15
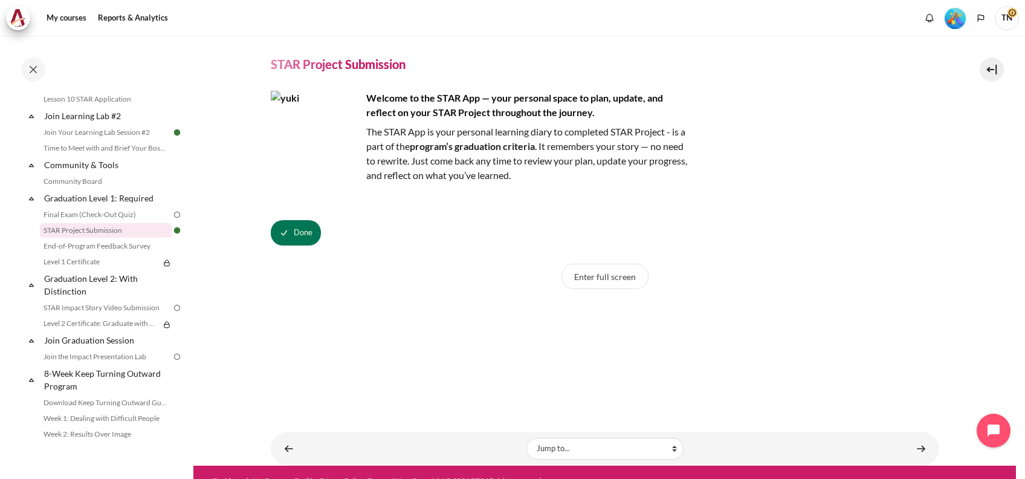
scroll to position [45, 0]
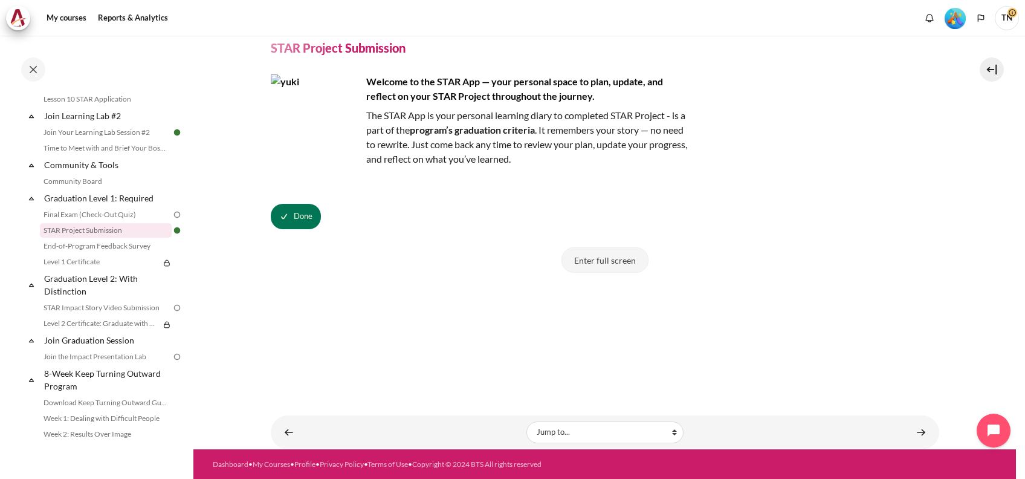
click at [585, 261] on button "Enter full screen" at bounding box center [605, 259] width 87 height 25
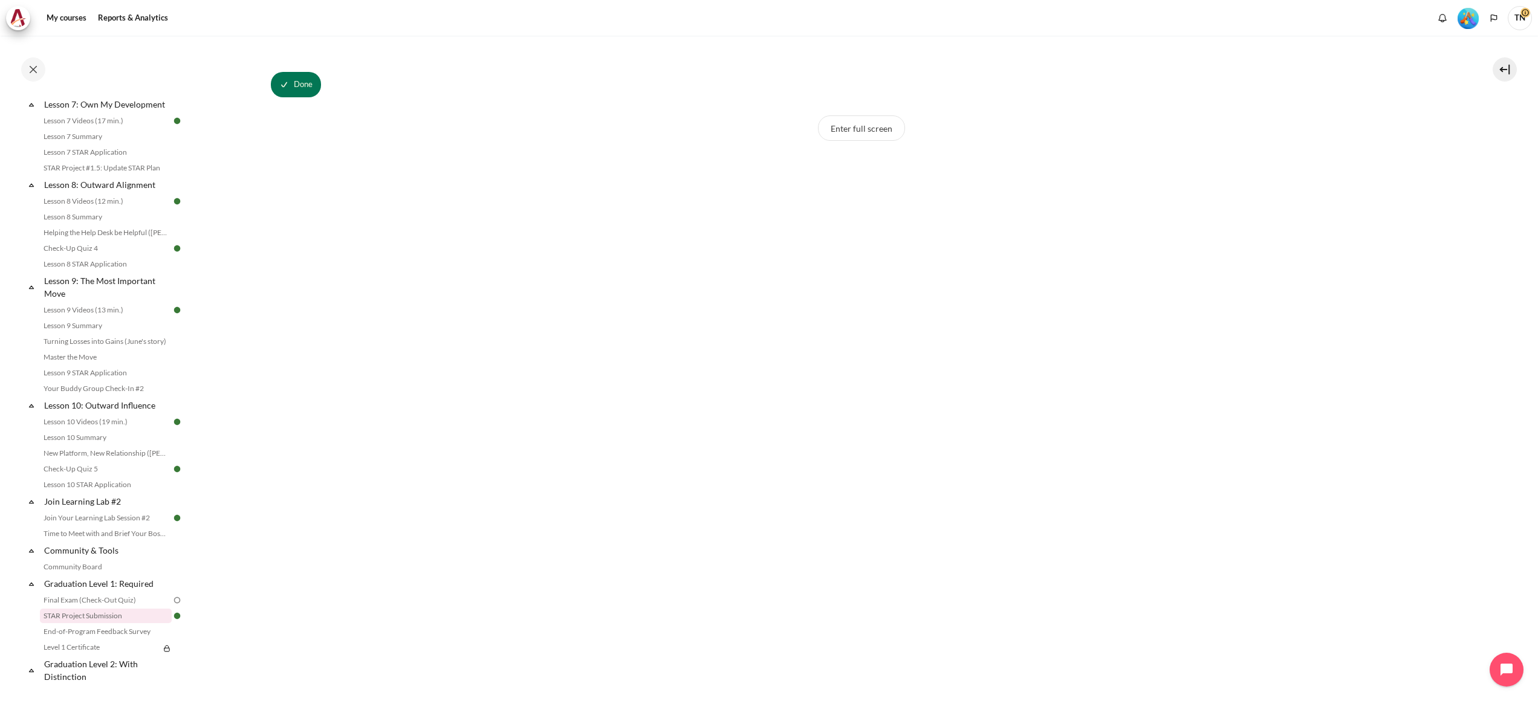
scroll to position [121, 0]
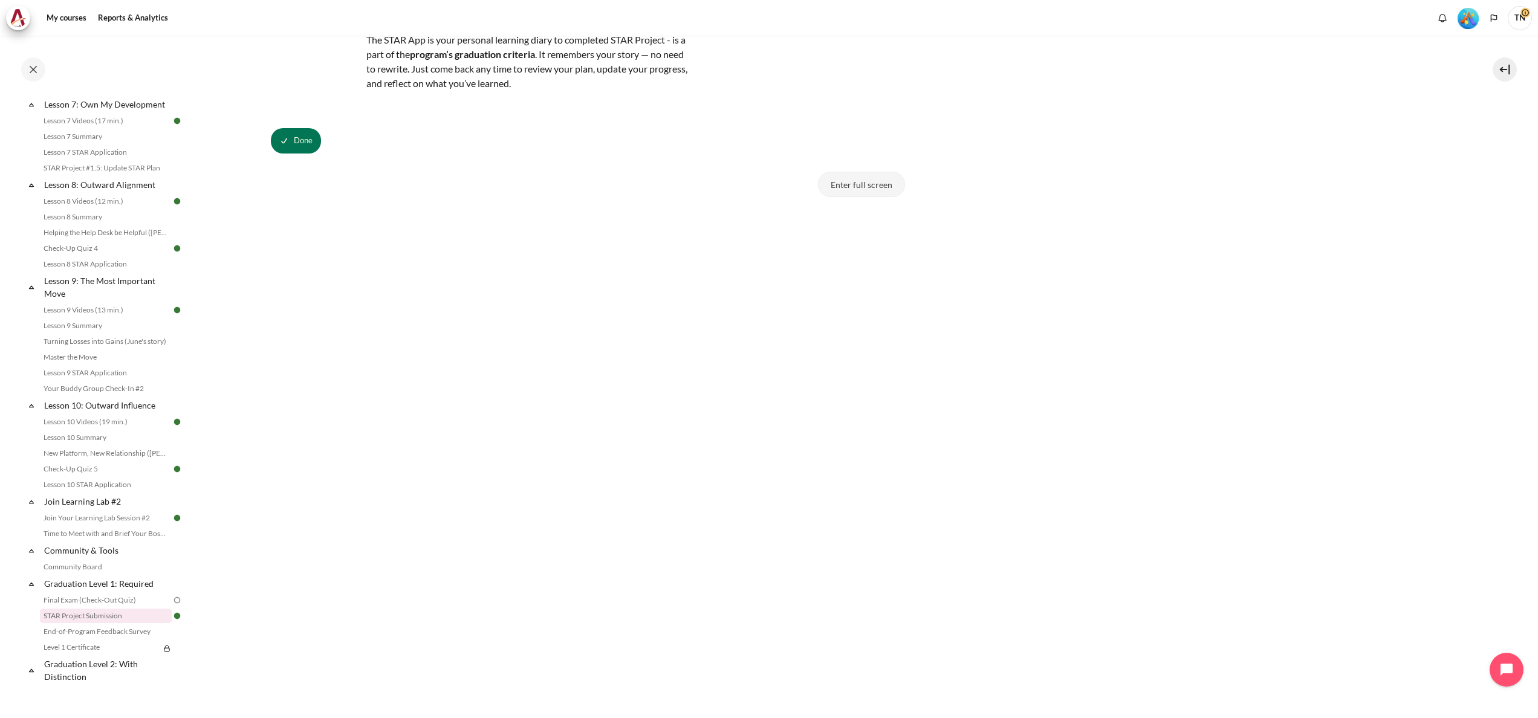
click at [869, 187] on button "Enter full screen" at bounding box center [861, 184] width 87 height 25
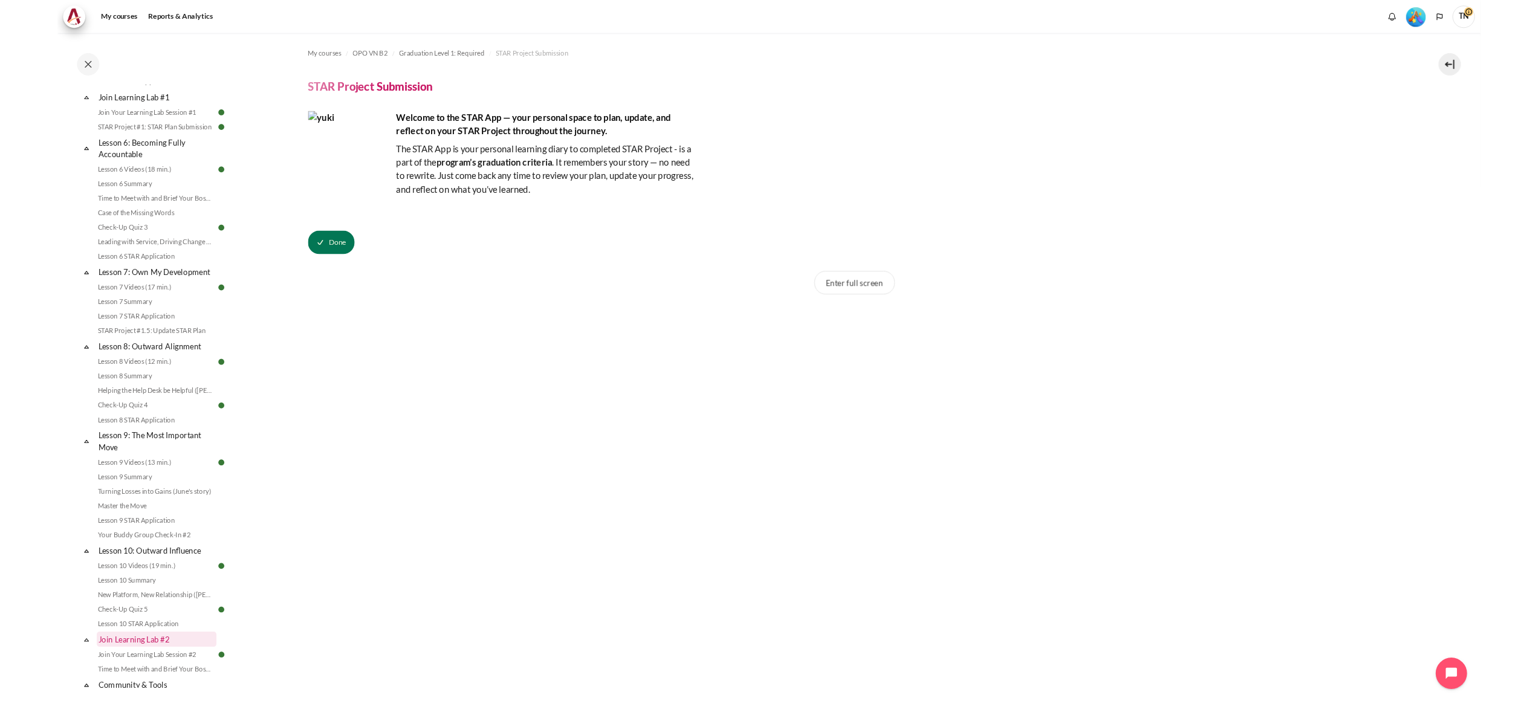
scroll to position [653, 0]
